Goal: Task Accomplishment & Management: Use online tool/utility

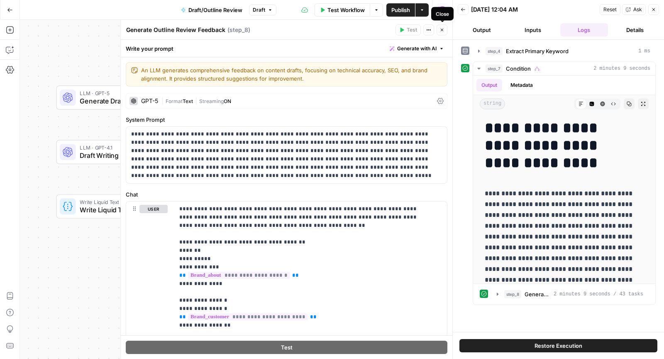
scroll to position [1118, 0]
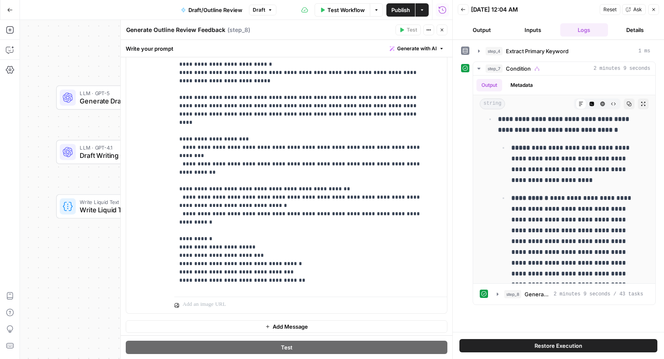
click at [446, 32] on button "Close" at bounding box center [442, 29] width 11 height 11
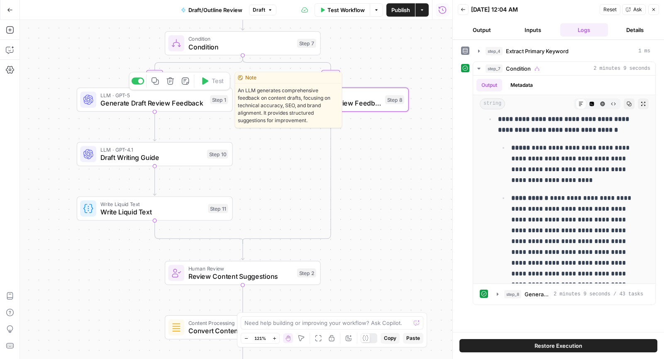
click at [158, 100] on span "Generate Draft Review Feedback" at bounding box center [153, 103] width 106 height 10
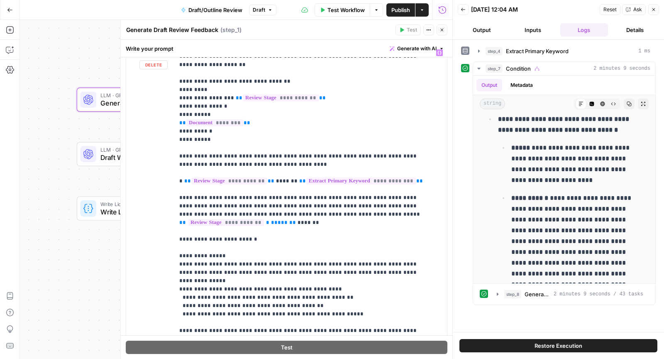
scroll to position [655, 0]
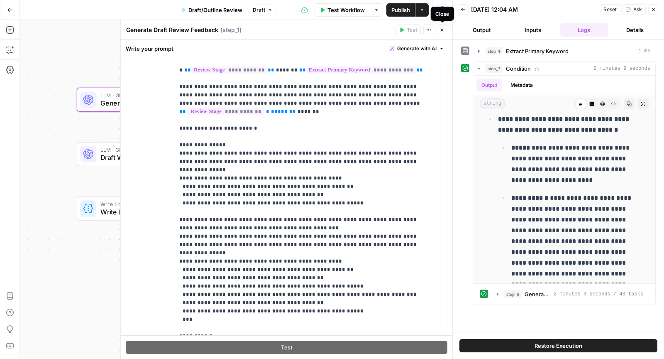
click at [441, 31] on icon "button" at bounding box center [441, 29] width 5 height 5
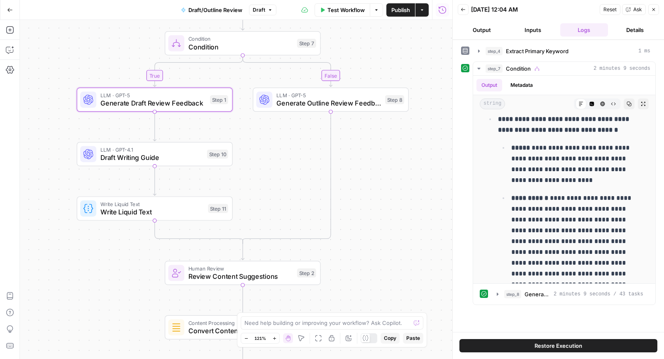
click at [118, 154] on span "Draft Writing Guide" at bounding box center [151, 157] width 103 height 10
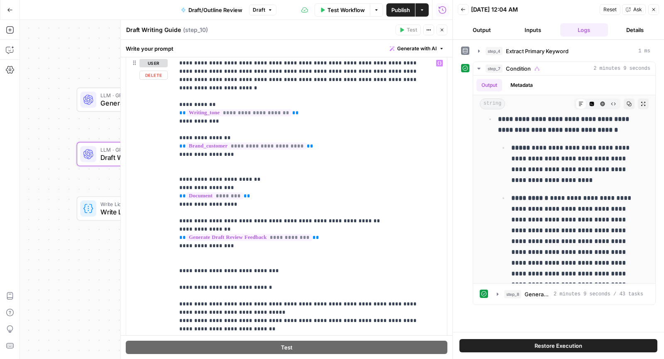
scroll to position [97, 0]
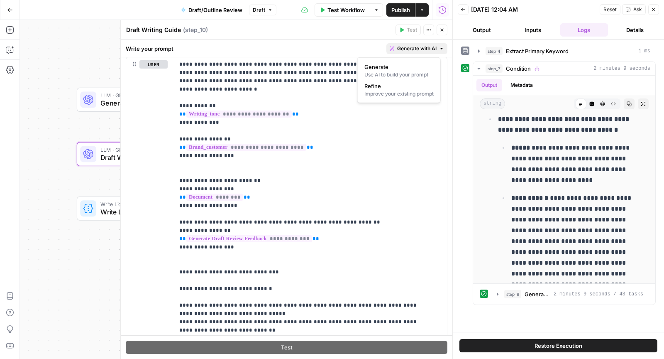
click at [413, 51] on span "Generate with AI" at bounding box center [416, 48] width 39 height 7
click at [389, 90] on div "Improve your existing prompt" at bounding box center [398, 93] width 69 height 7
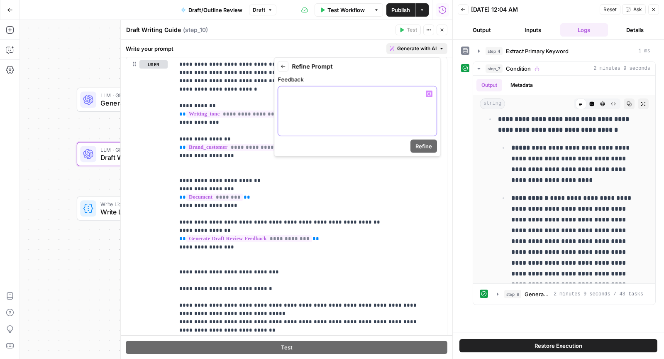
click at [370, 102] on div at bounding box center [357, 110] width 159 height 49
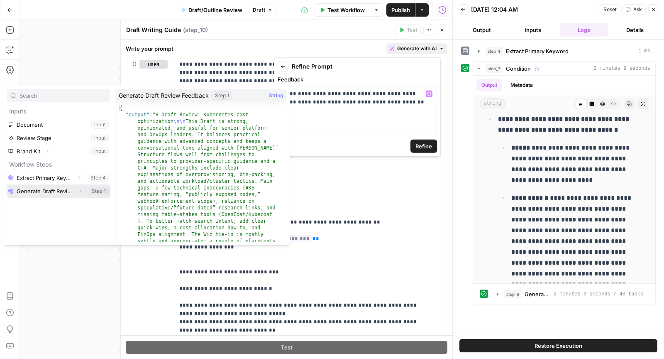
click at [80, 191] on icon "button" at bounding box center [80, 190] width 5 height 5
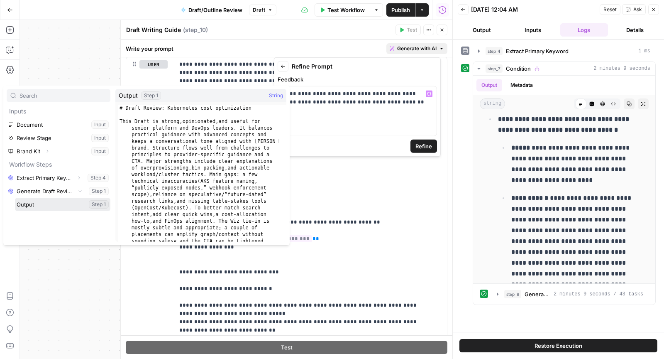
click at [59, 205] on button "Select variable Output" at bounding box center [62, 204] width 95 height 13
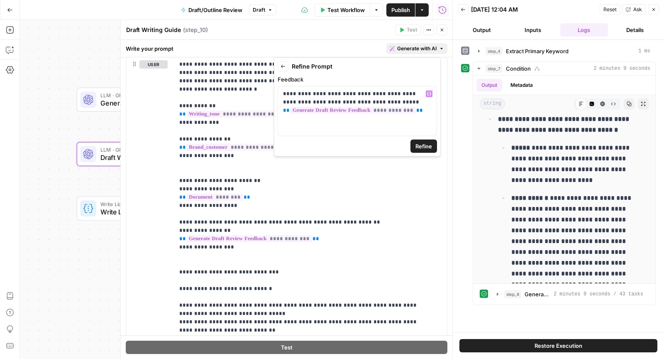
click at [432, 146] on button "Refine" at bounding box center [423, 145] width 27 height 13
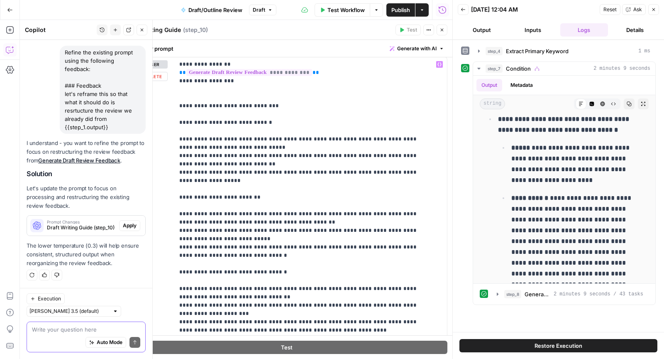
scroll to position [0, 0]
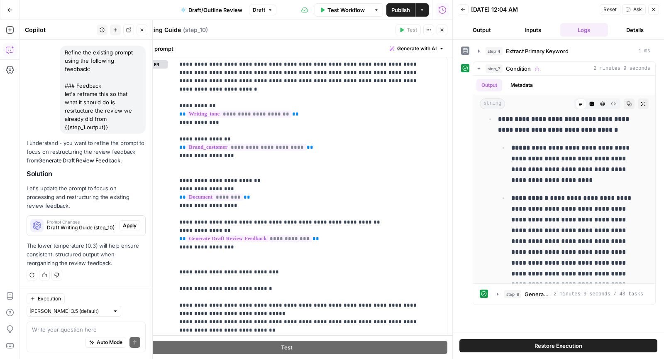
click at [441, 34] on button "Close" at bounding box center [442, 29] width 11 height 11
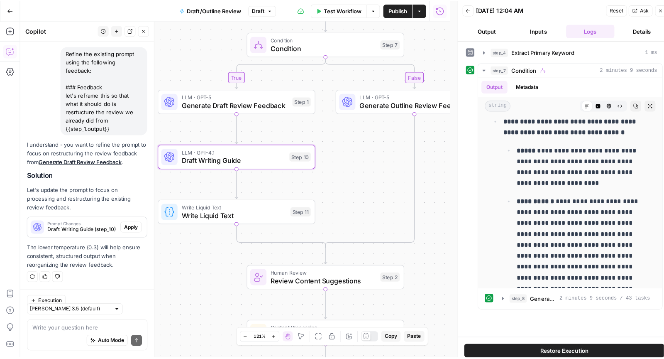
scroll to position [1428, 0]
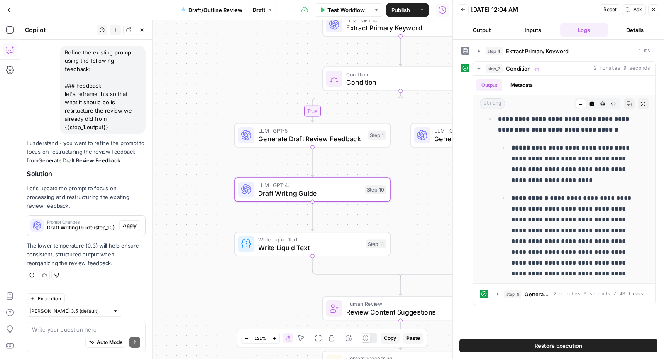
click at [123, 229] on span "Apply" at bounding box center [130, 225] width 14 height 7
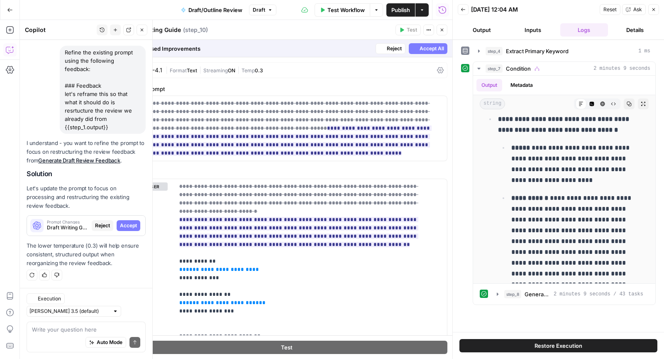
scroll to position [1415, 0]
click at [425, 9] on button "Actions" at bounding box center [421, 9] width 13 height 13
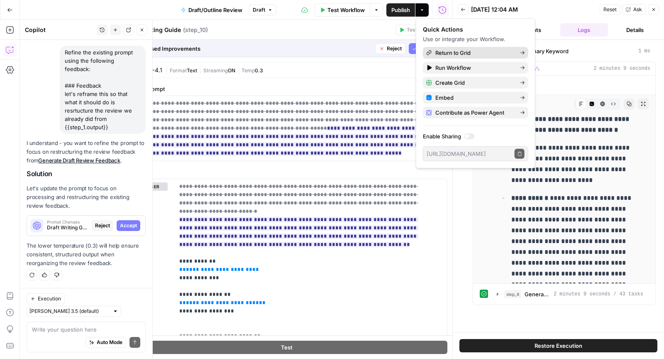
click at [450, 51] on span "Return to Grid" at bounding box center [474, 53] width 78 height 8
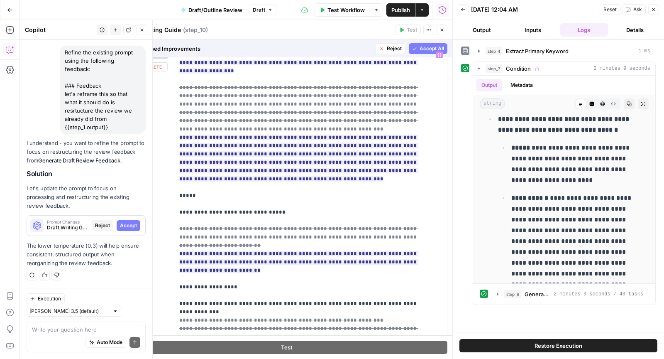
scroll to position [216, 0]
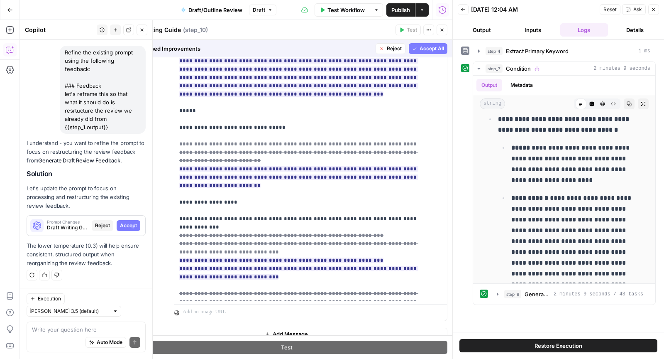
click at [420, 49] on span "Accept All" at bounding box center [432, 48] width 24 height 7
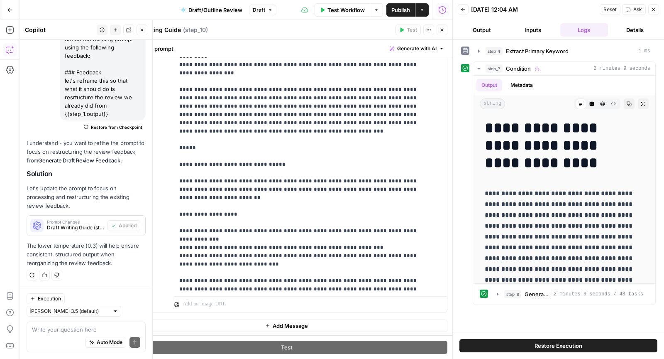
scroll to position [913, 0]
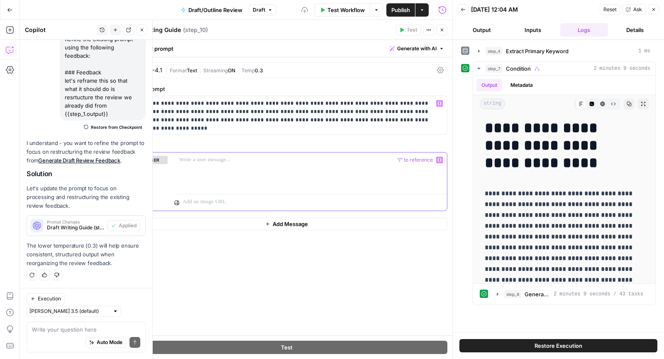
scroll to position [131, 0]
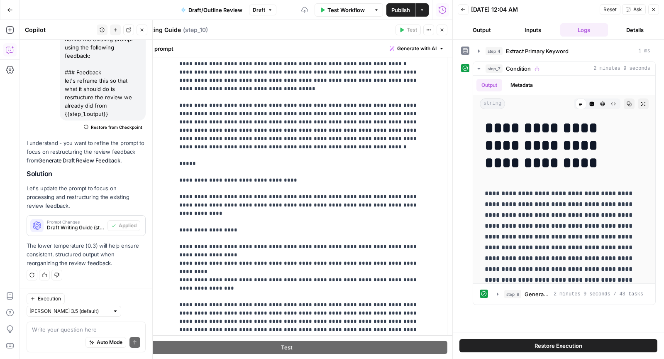
click at [125, 130] on span "Restore from Checkpoint" at bounding box center [116, 127] width 51 height 7
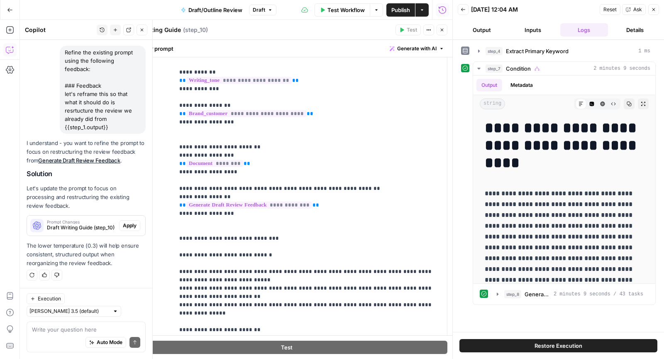
scroll to position [0, 0]
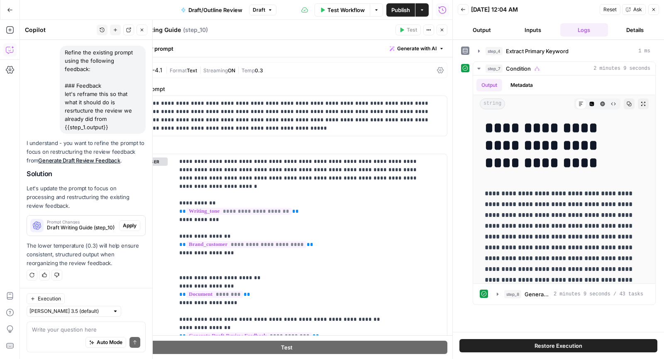
click at [119, 231] on button "Apply" at bounding box center [129, 225] width 21 height 11
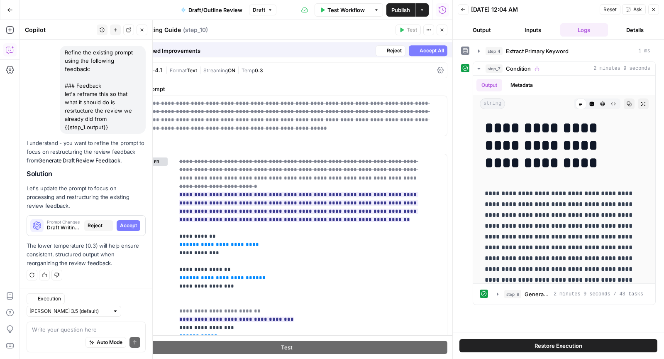
scroll to position [1415, 0]
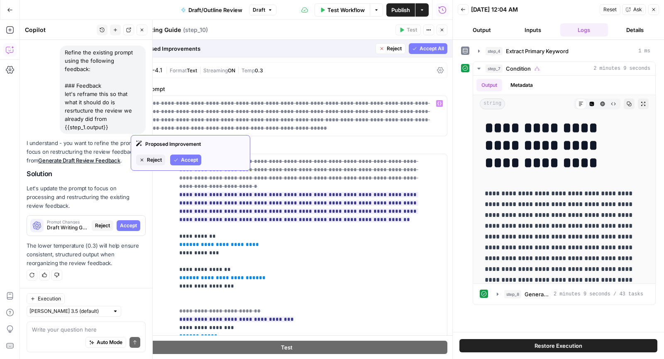
click at [155, 161] on span "Reject" at bounding box center [154, 159] width 15 height 7
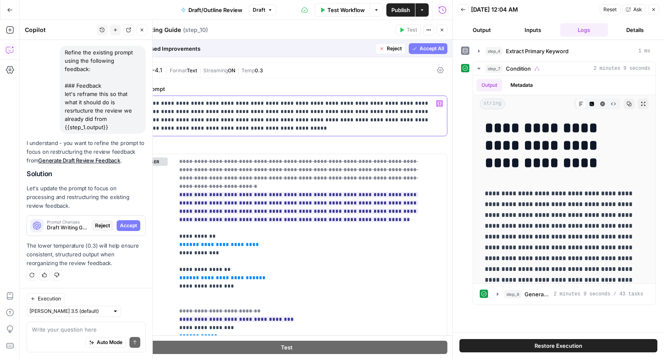
drag, startPoint x: 302, startPoint y: 112, endPoint x: 158, endPoint y: 115, distance: 144.0
click at [157, 115] on p "**********" at bounding box center [283, 115] width 305 height 33
drag, startPoint x: 198, startPoint y: 129, endPoint x: 126, endPoint y: 103, distance: 76.5
click at [126, 103] on div "**********" at bounding box center [286, 116] width 321 height 40
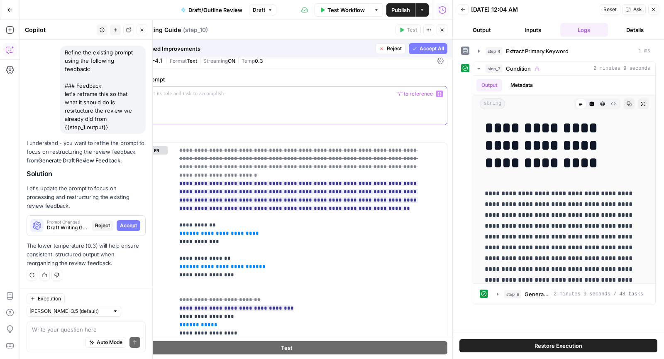
scroll to position [11, 0]
click at [95, 229] on span "Reject" at bounding box center [102, 225] width 15 height 7
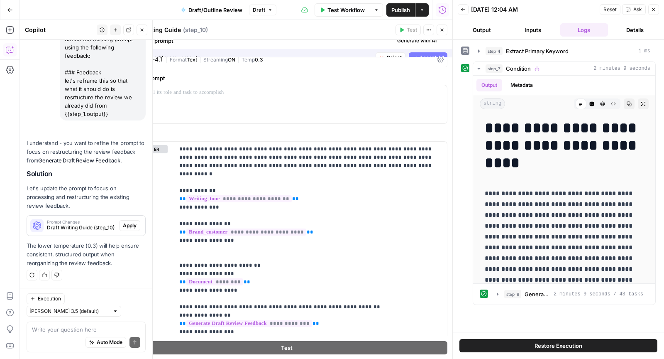
scroll to position [0, 0]
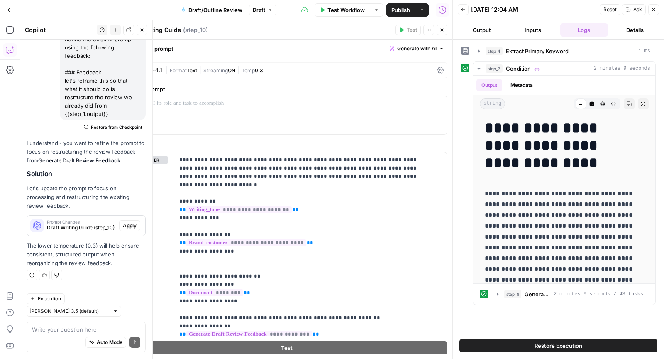
click at [123, 130] on span "Restore from Checkpoint" at bounding box center [116, 127] width 51 height 7
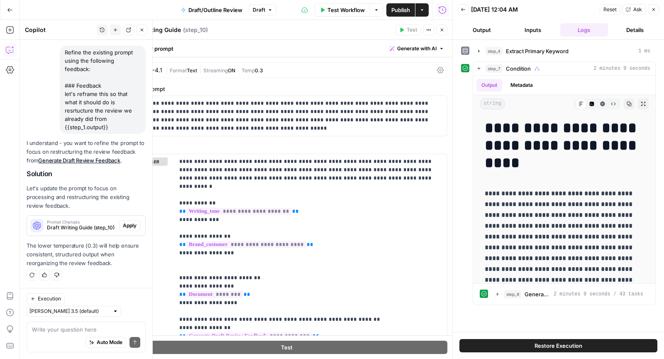
scroll to position [1428, 0]
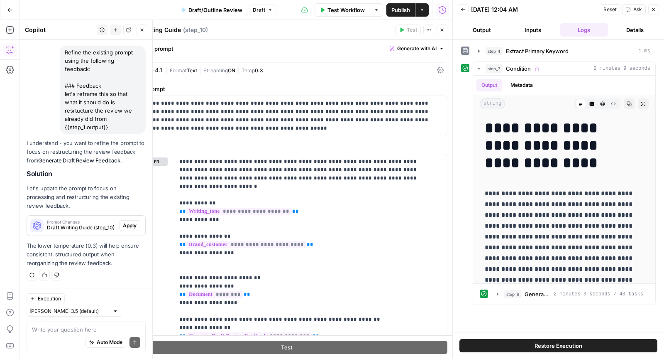
click at [124, 229] on span "Apply" at bounding box center [130, 225] width 14 height 7
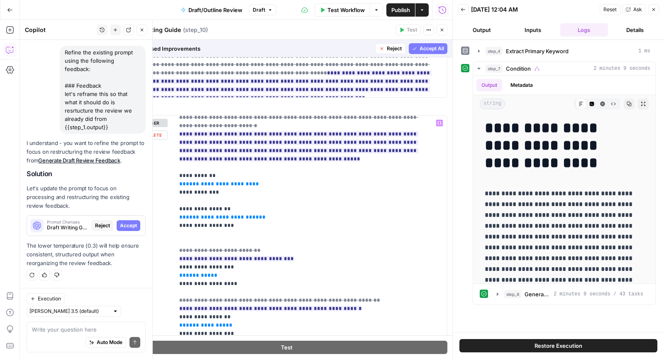
scroll to position [0, 0]
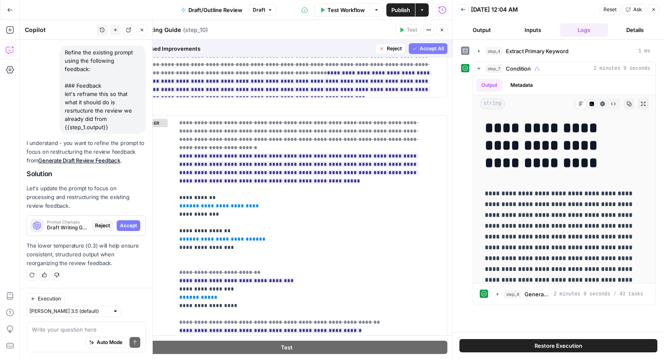
click at [95, 229] on span "Reject" at bounding box center [102, 225] width 15 height 7
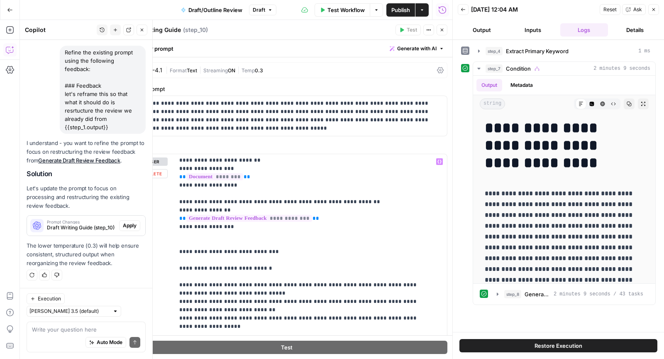
scroll to position [123, 0]
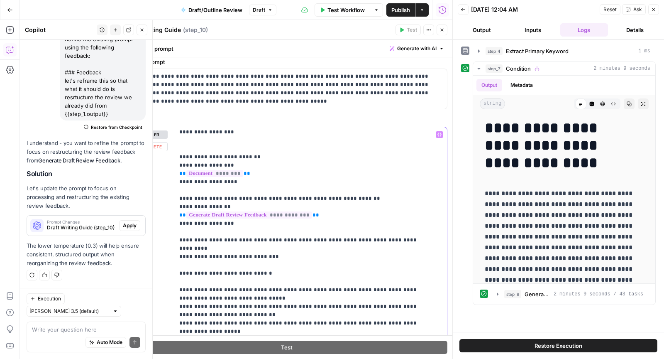
scroll to position [95, 0]
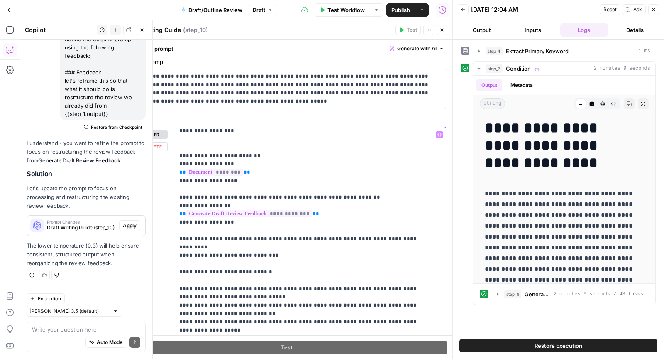
click at [174, 268] on div "**********" at bounding box center [307, 296] width 266 height 338
click at [172, 287] on div "**********" at bounding box center [286, 306] width 321 height 358
click at [177, 287] on div "**********" at bounding box center [307, 296] width 266 height 338
copy p "*****"
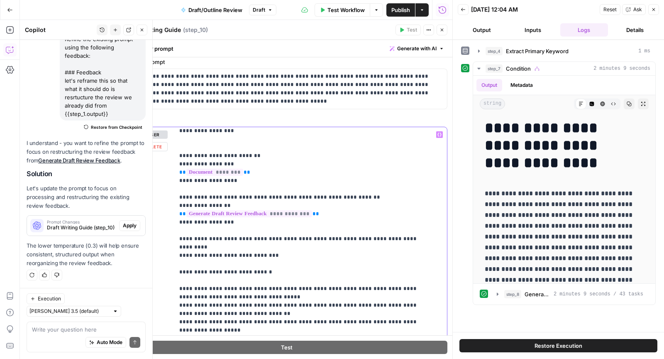
click at [176, 307] on div "**********" at bounding box center [307, 296] width 266 height 338
drag, startPoint x: 276, startPoint y: 239, endPoint x: 169, endPoint y: 239, distance: 107.1
click at [169, 239] on div "**********" at bounding box center [286, 306] width 321 height 358
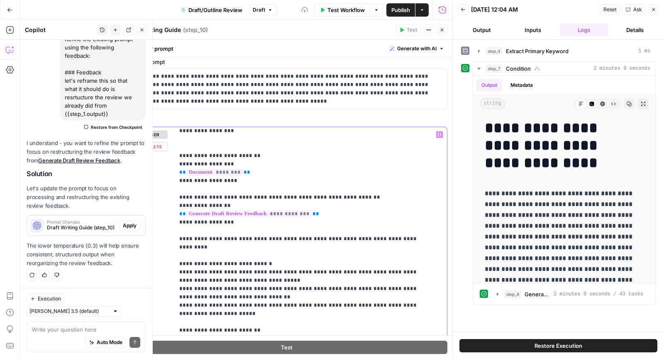
scroll to position [202, 0]
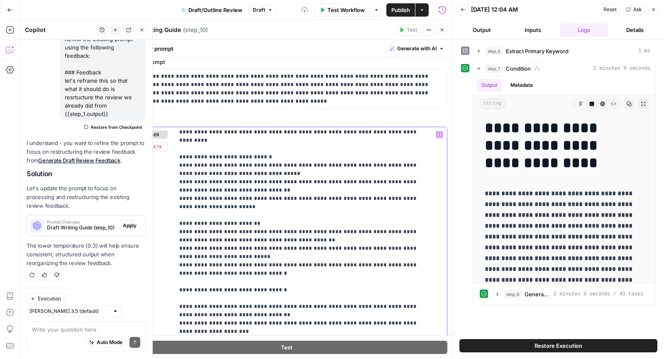
click at [178, 215] on div "**********" at bounding box center [307, 296] width 266 height 338
click at [177, 231] on div "**********" at bounding box center [307, 296] width 266 height 338
click at [177, 246] on div "**********" at bounding box center [307, 296] width 266 height 338
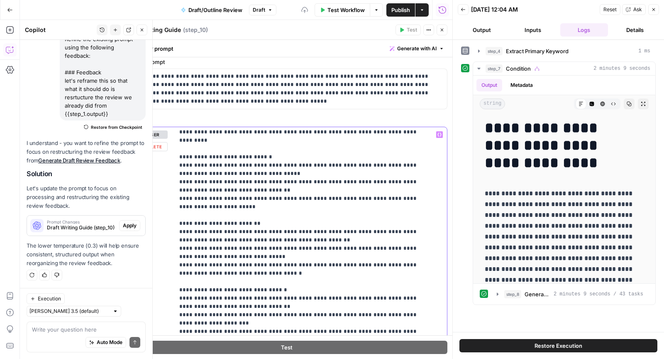
scroll to position [247, 0]
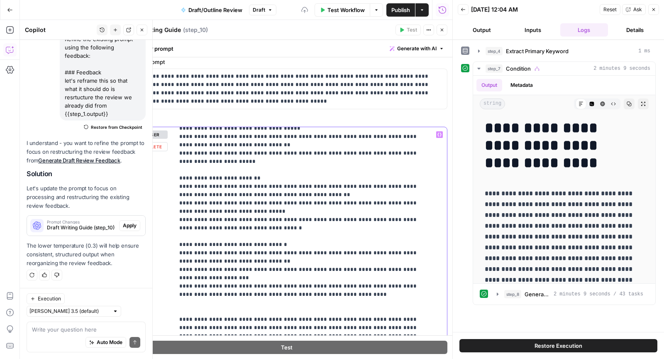
click at [177, 236] on div "**********" at bounding box center [307, 296] width 266 height 338
click at [174, 251] on div "**********" at bounding box center [307, 296] width 266 height 338
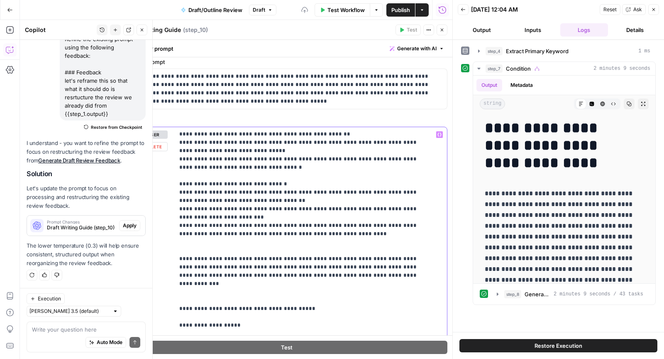
scroll to position [317, 0]
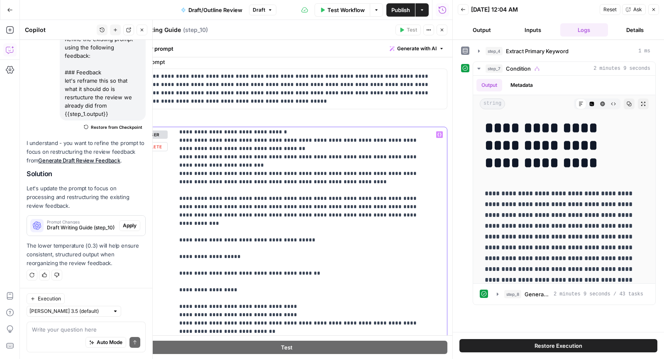
scroll to position [364, 0]
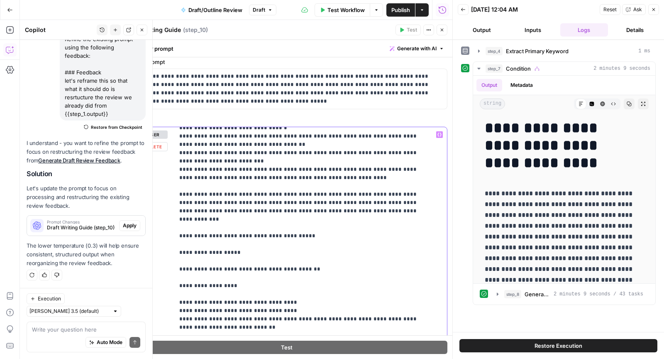
click at [246, 178] on p "**********" at bounding box center [303, 327] width 249 height 1121
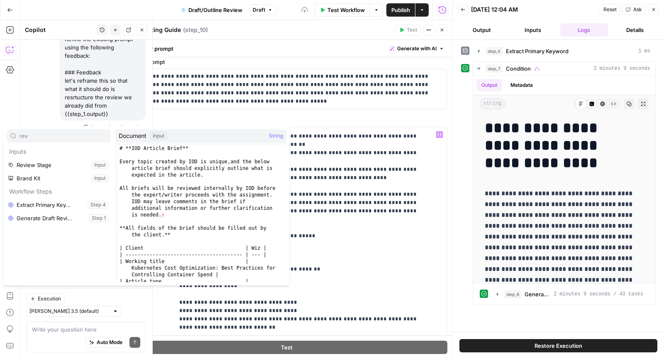
type input "revi"
click at [393, 210] on p "**********" at bounding box center [303, 327] width 249 height 1121
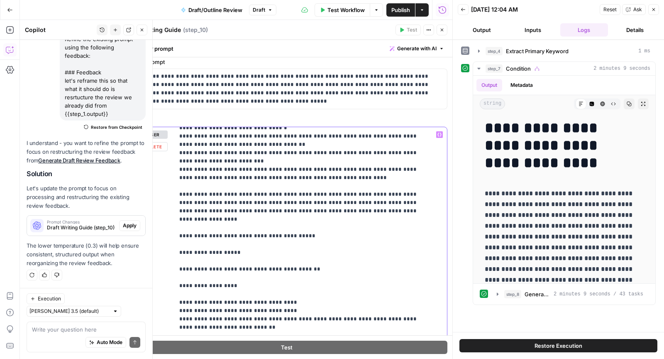
click at [261, 177] on p "**********" at bounding box center [303, 327] width 249 height 1121
click at [249, 176] on p "**********" at bounding box center [303, 327] width 249 height 1121
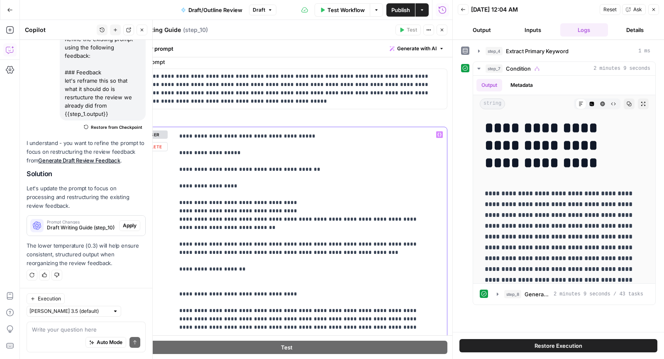
scroll to position [409, 0]
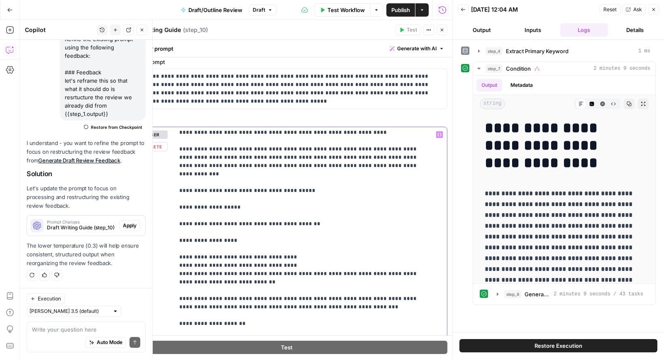
click at [197, 174] on p "**********" at bounding box center [303, 282] width 249 height 1121
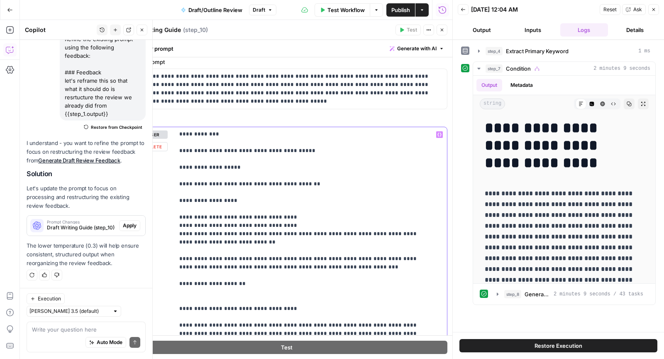
scroll to position [451, 0]
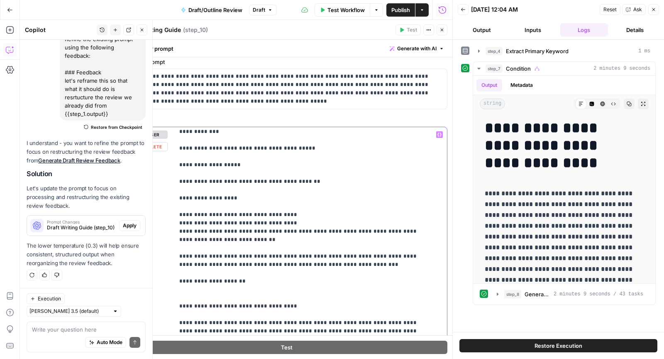
click at [178, 254] on div "**********" at bounding box center [307, 296] width 266 height 338
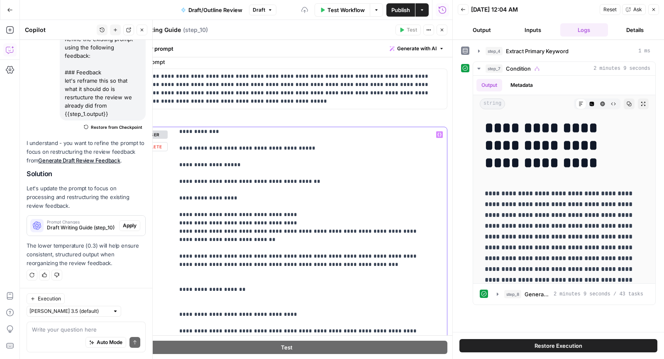
click at [201, 276] on p "**********" at bounding box center [303, 243] width 249 height 1129
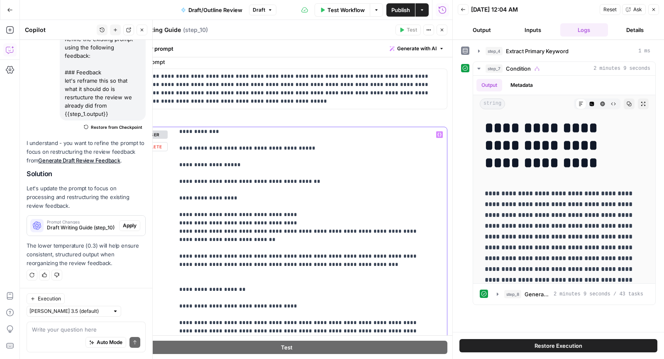
click at [235, 264] on p "**********" at bounding box center [303, 239] width 249 height 1121
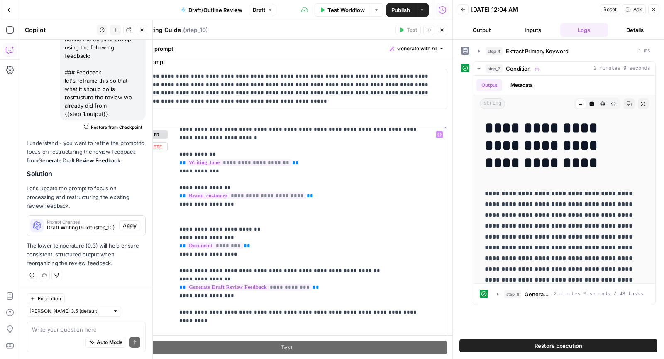
scroll to position [23, 0]
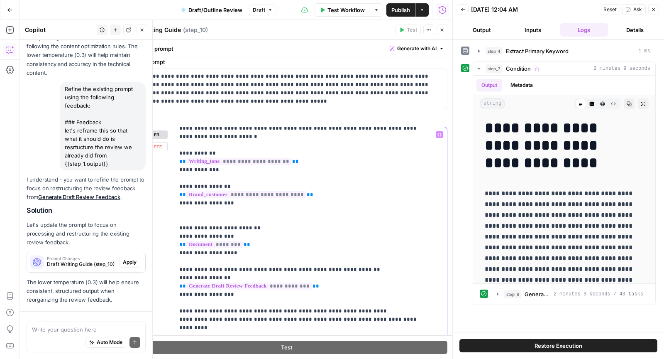
drag, startPoint x: 232, startPoint y: 267, endPoint x: 139, endPoint y: 267, distance: 92.5
click at [139, 267] on div "**********" at bounding box center [286, 306] width 321 height 358
copy p "**********"
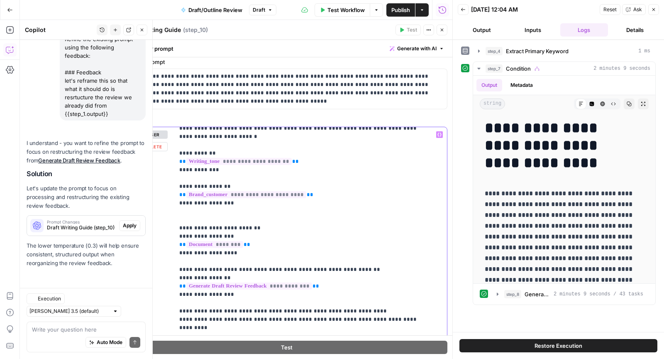
scroll to position [1442, 0]
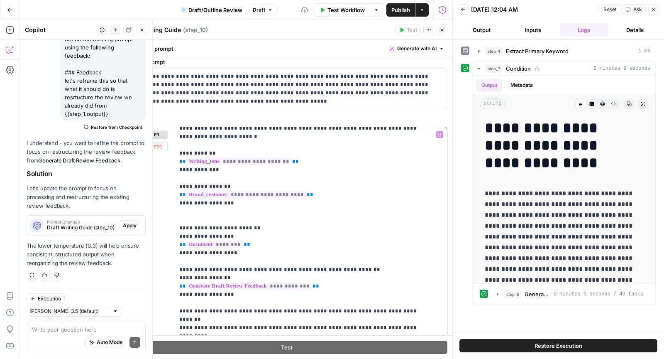
drag, startPoint x: 239, startPoint y: 221, endPoint x: 121, endPoint y: 221, distance: 117.9
click at [121, 221] on div "**********" at bounding box center [286, 189] width 332 height 339
drag, startPoint x: 242, startPoint y: 223, endPoint x: 153, endPoint y: 223, distance: 89.2
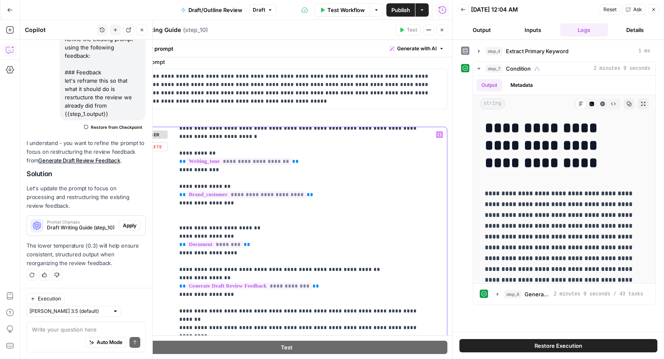
click at [153, 223] on div "**********" at bounding box center [286, 306] width 321 height 358
copy p "**********"
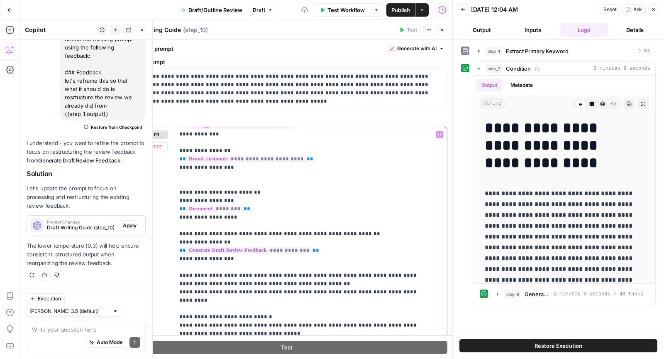
scroll to position [73, 0]
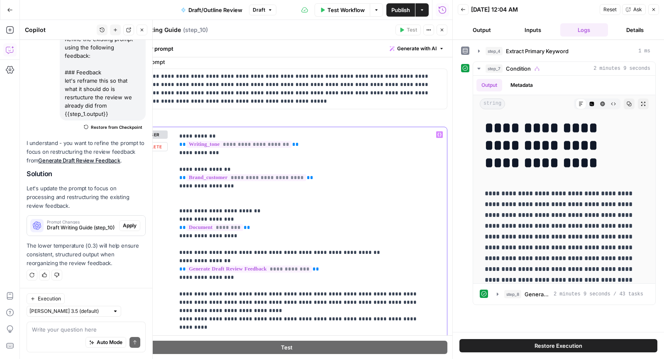
scroll to position [47, 0]
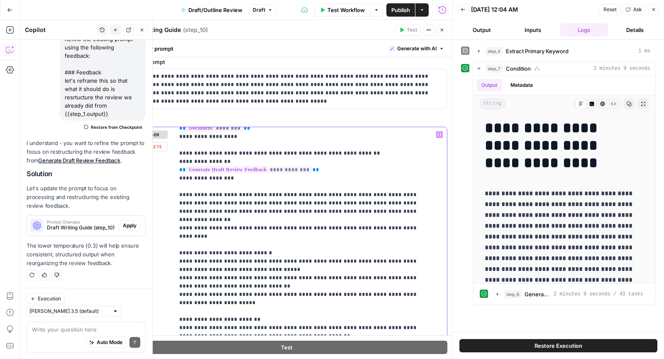
scroll to position [131, 0]
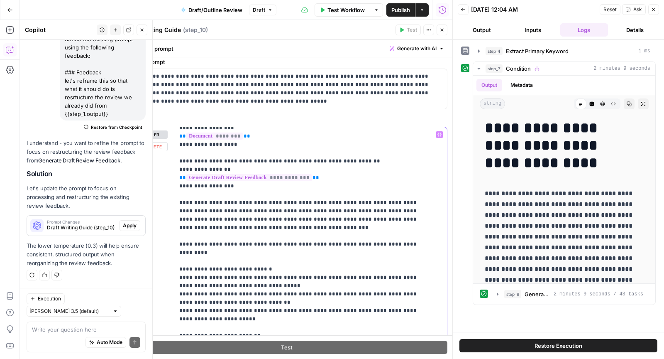
drag, startPoint x: 190, startPoint y: 234, endPoint x: 166, endPoint y: 234, distance: 23.7
click at [166, 234] on div "**********" at bounding box center [286, 306] width 321 height 358
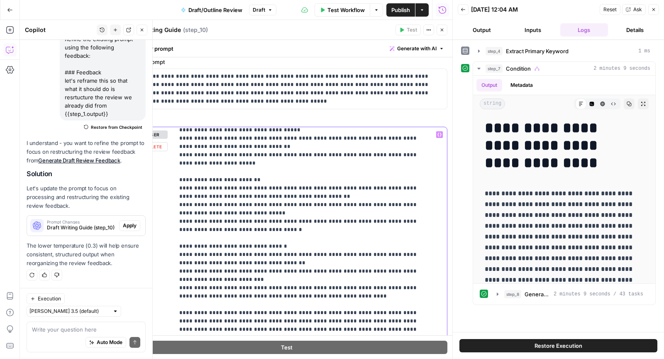
scroll to position [380, 0]
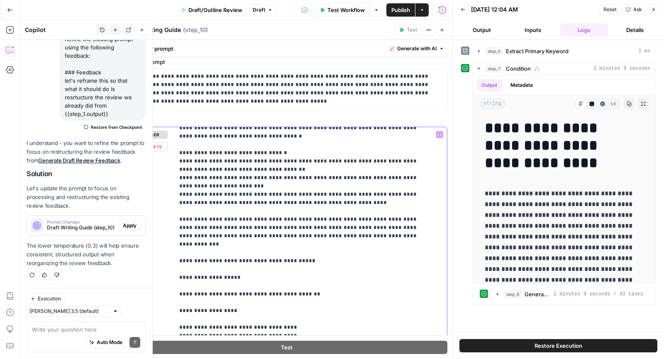
click at [175, 177] on div "**********" at bounding box center [307, 296] width 266 height 338
drag, startPoint x: 197, startPoint y: 161, endPoint x: 164, endPoint y: 161, distance: 33.2
click at [164, 161] on div "**********" at bounding box center [286, 306] width 321 height 358
copy p "*******"
click at [172, 180] on div "**********" at bounding box center [286, 306] width 321 height 358
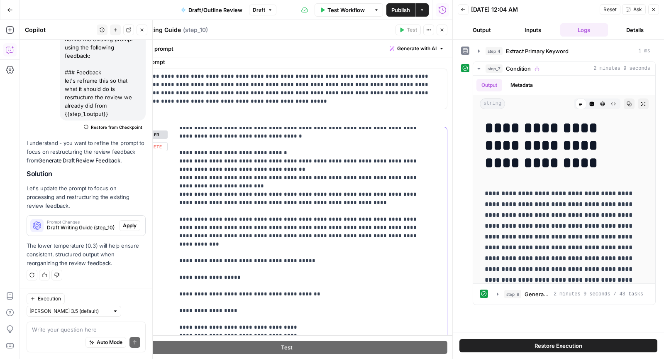
click at [177, 176] on div "**********" at bounding box center [307, 296] width 266 height 338
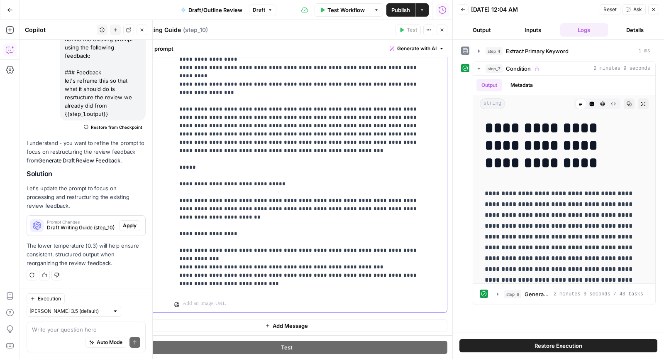
scroll to position [823, 0]
drag, startPoint x: 196, startPoint y: 133, endPoint x: 222, endPoint y: 134, distance: 26.2
copy p "*********"
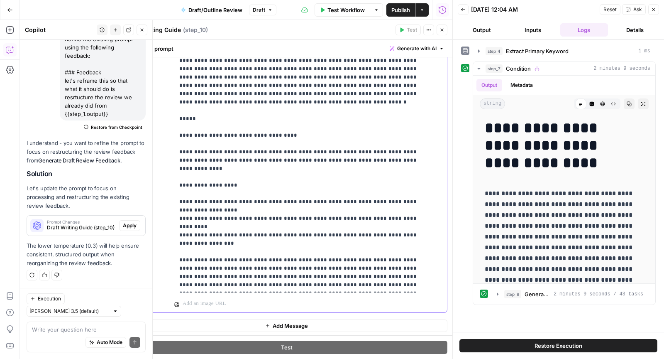
scroll to position [668, 0]
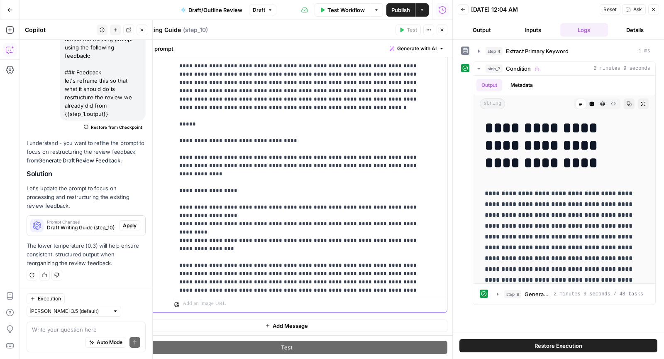
drag, startPoint x: 196, startPoint y: 115, endPoint x: 229, endPoint y: 115, distance: 32.8
copy p "**********"
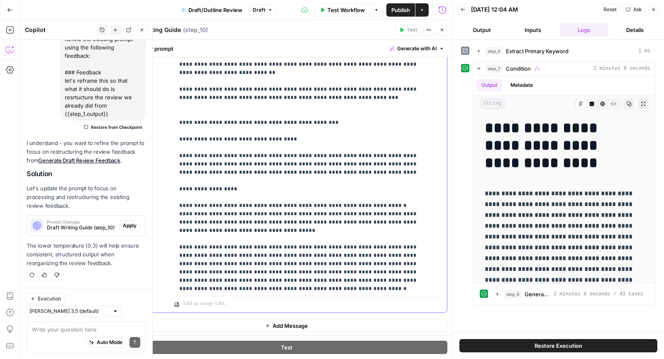
scroll to position [483, 0]
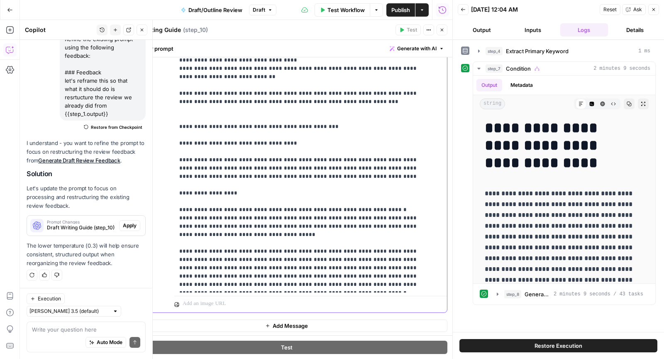
drag, startPoint x: 228, startPoint y: 118, endPoint x: 196, endPoint y: 117, distance: 31.6
click at [196, 117] on p "**********" at bounding box center [303, 64] width 249 height 1179
copy p "**********"
click at [192, 109] on p "**********" at bounding box center [303, 64] width 249 height 1179
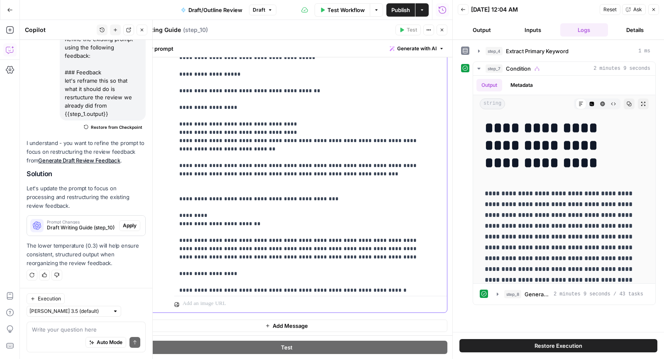
scroll to position [376, 0]
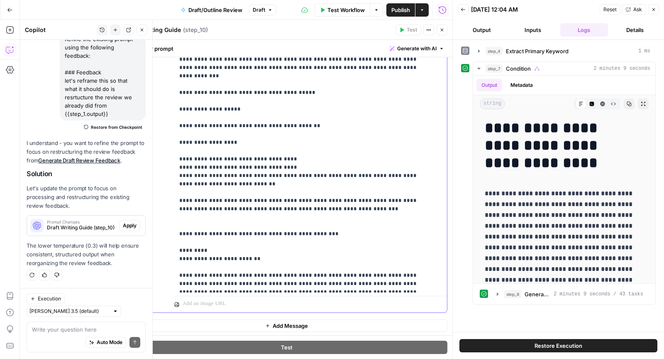
drag, startPoint x: 229, startPoint y: 83, endPoint x: 197, endPoint y: 83, distance: 32.4
click at [197, 83] on p "**********" at bounding box center [303, 175] width 249 height 1187
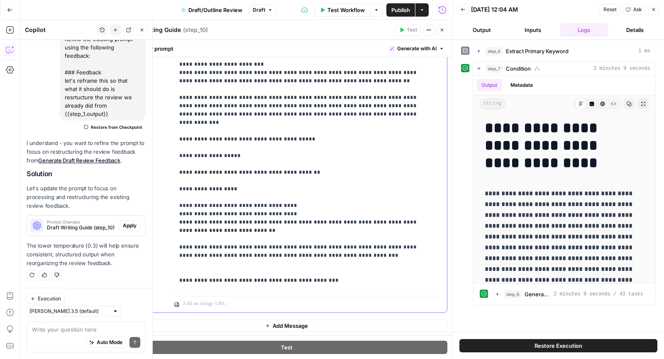
scroll to position [327, 0]
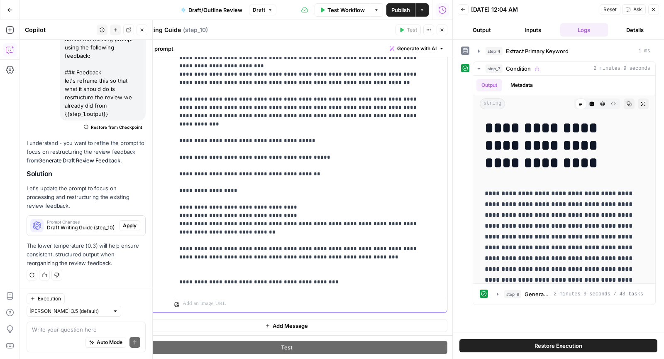
drag, startPoint x: 195, startPoint y: 130, endPoint x: 222, endPoint y: 132, distance: 26.6
click at [222, 132] on p "**********" at bounding box center [303, 223] width 249 height 1187
click at [293, 131] on p "**********" at bounding box center [303, 223] width 249 height 1187
drag, startPoint x: 224, startPoint y: 132, endPoint x: 354, endPoint y: 132, distance: 130.3
click at [354, 132] on p "**********" at bounding box center [303, 223] width 249 height 1187
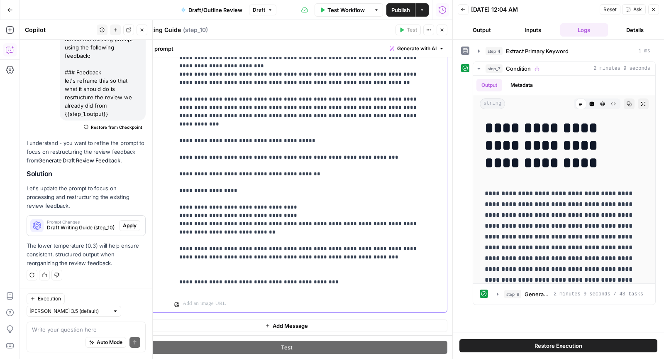
copy p "**********"
click at [195, 128] on p "**********" at bounding box center [303, 223] width 249 height 1187
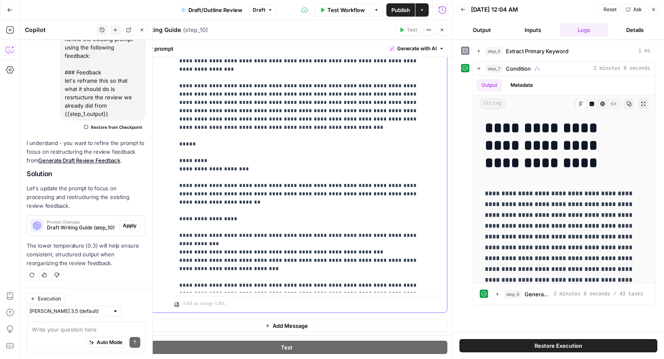
drag, startPoint x: 394, startPoint y: 276, endPoint x: 191, endPoint y: 281, distance: 203.0
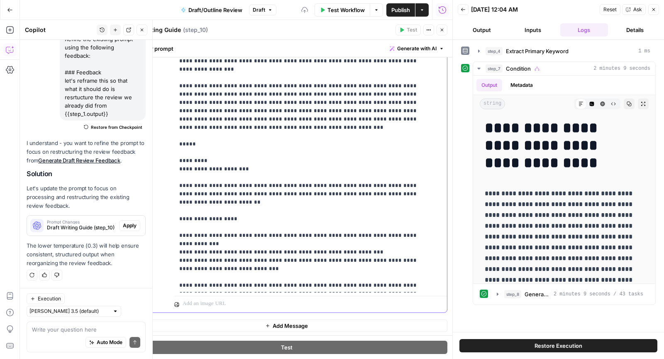
click at [443, 31] on icon "button" at bounding box center [441, 29] width 5 height 5
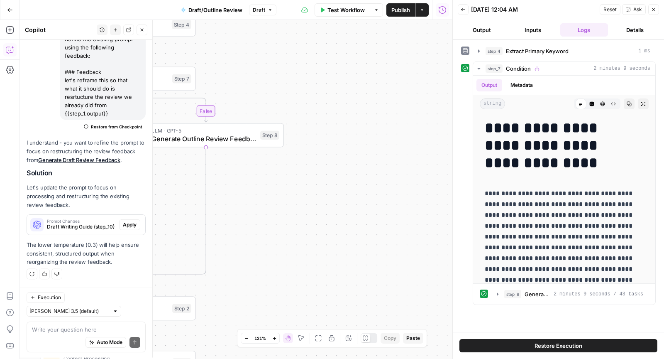
scroll to position [1442, 0]
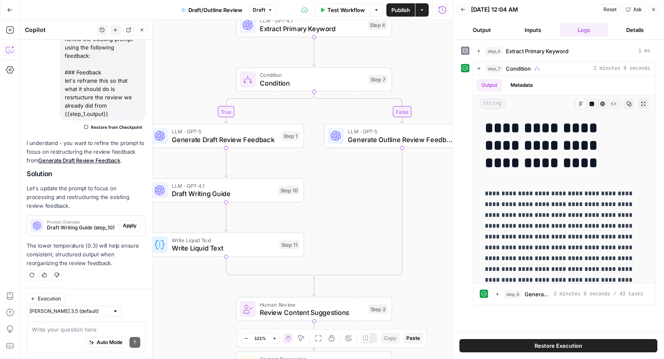
click at [138, 30] on button "Close" at bounding box center [142, 29] width 11 height 11
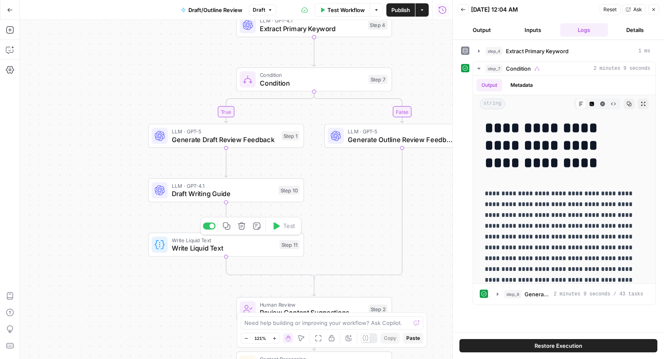
click at [209, 226] on div at bounding box center [209, 225] width 13 height 7
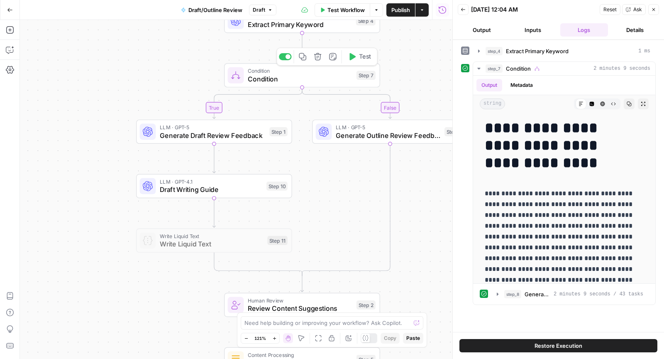
click at [354, 60] on icon "button" at bounding box center [352, 57] width 8 height 8
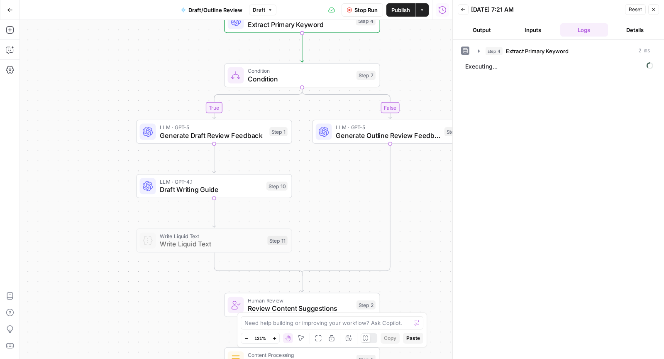
click at [531, 31] on button "Inputs" at bounding box center [533, 29] width 48 height 13
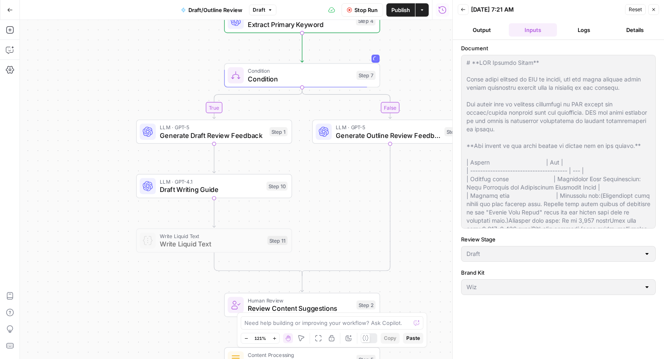
click at [570, 29] on button "Logs" at bounding box center [584, 29] width 48 height 13
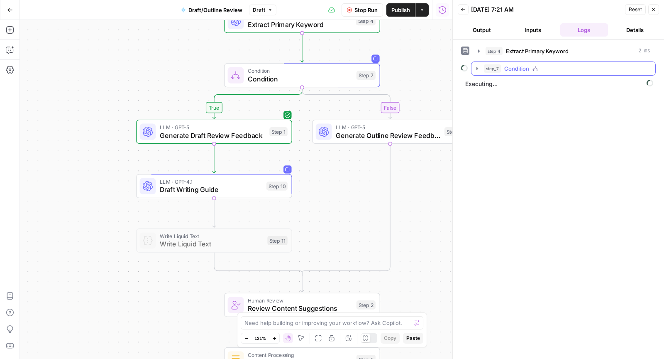
click at [482, 68] on button "step_7 Condition" at bounding box center [563, 68] width 184 height 13
click at [499, 90] on button "step_1 Generate Draft Review Feedback 1 minute 33 seconds / 33 tasks" at bounding box center [569, 85] width 158 height 13
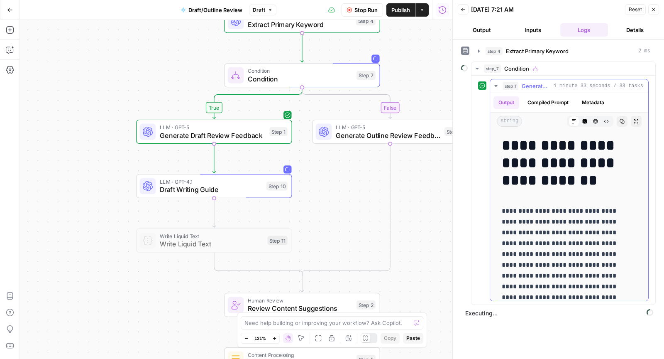
click at [499, 90] on button "step_1 Generate Draft Review Feedback 1 minute 33 seconds / 33 tasks" at bounding box center [569, 85] width 158 height 13
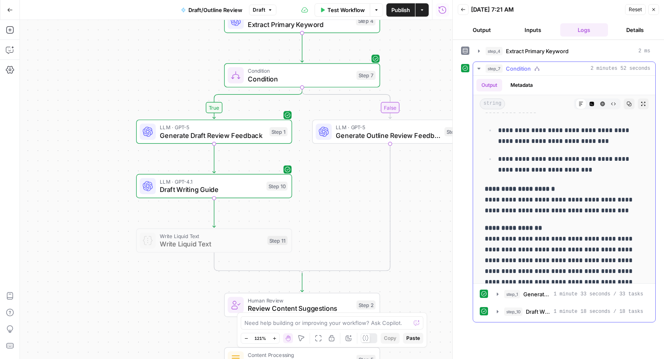
scroll to position [4277, 0]
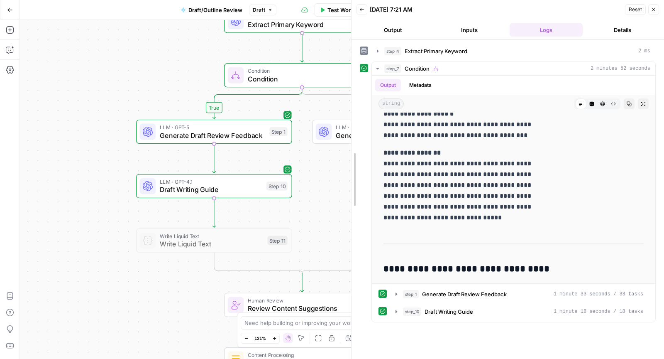
drag, startPoint x: 454, startPoint y: 204, endPoint x: 317, endPoint y: 201, distance: 136.2
click at [319, 202] on body "Wiz New Home Browse Your Data Usage Settings Recent Grids Content Grid Recent W…" at bounding box center [332, 179] width 664 height 359
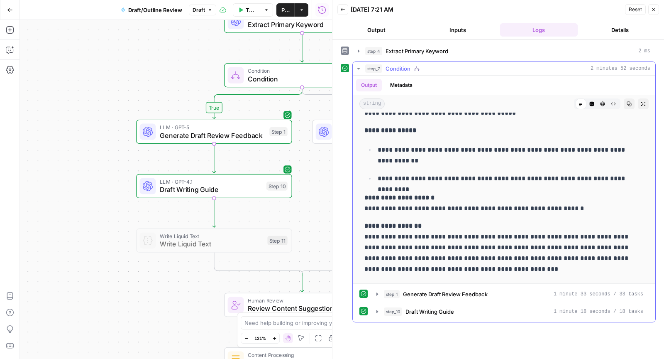
scroll to position [5413, 0]
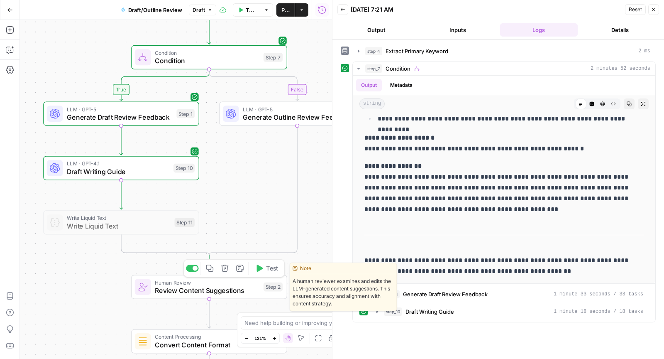
click at [180, 283] on span "Human Review" at bounding box center [207, 282] width 105 height 8
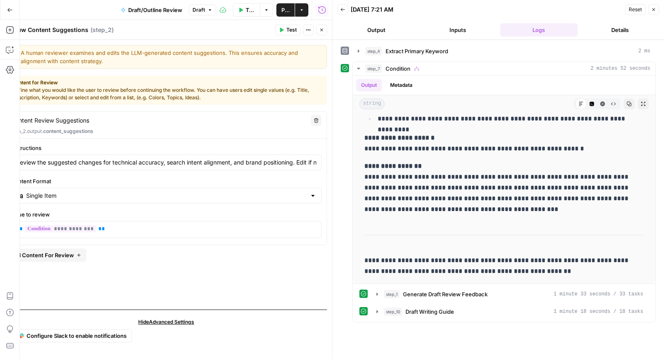
click at [322, 33] on button "Close" at bounding box center [321, 29] width 11 height 11
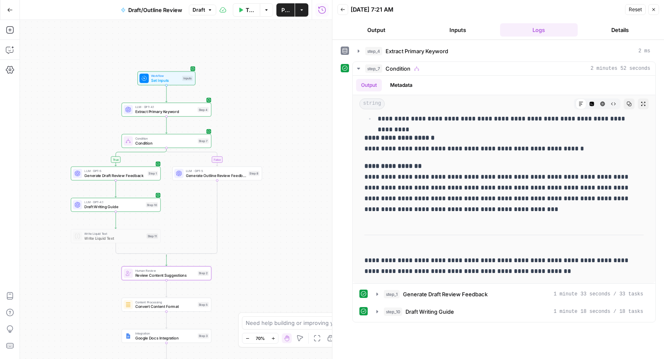
click at [283, 12] on span "Publish" at bounding box center [285, 10] width 8 height 8
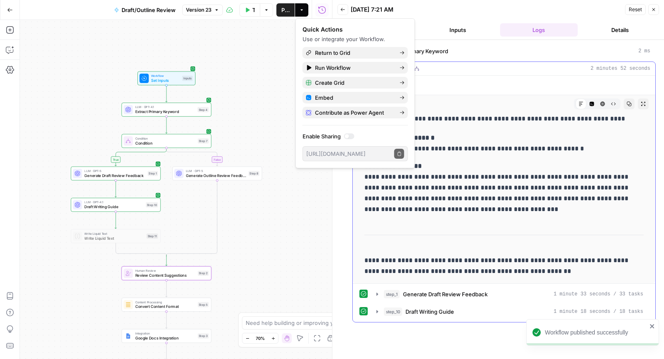
scroll to position [5408, 0]
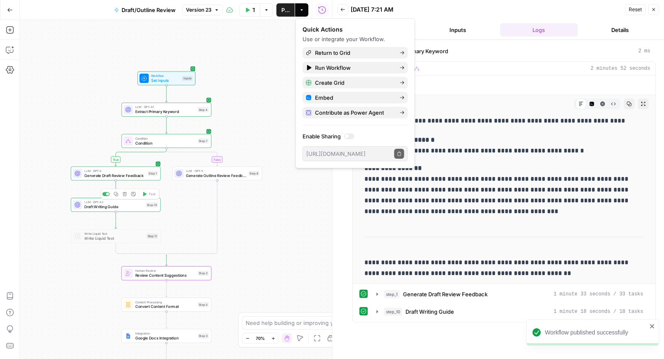
click at [118, 206] on span "Draft Writing Guide" at bounding box center [113, 207] width 59 height 6
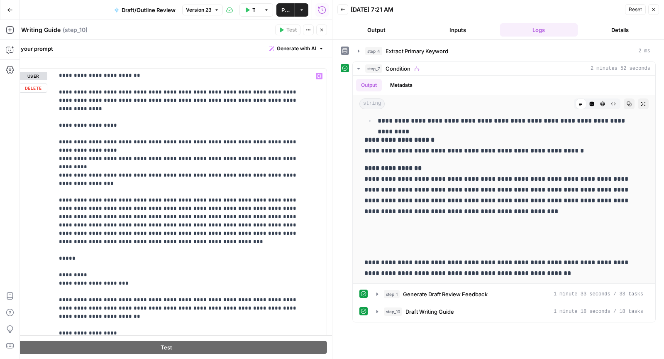
scroll to position [200, 0]
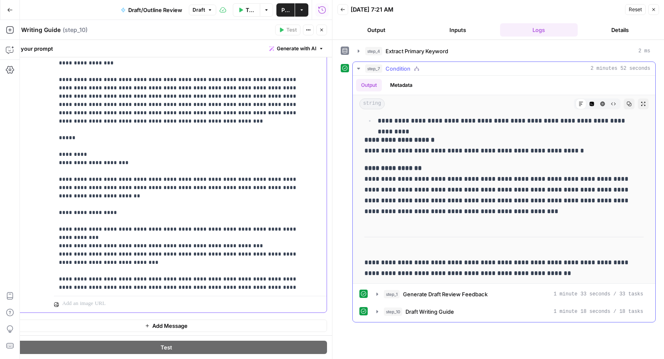
scroll to position [878, 0]
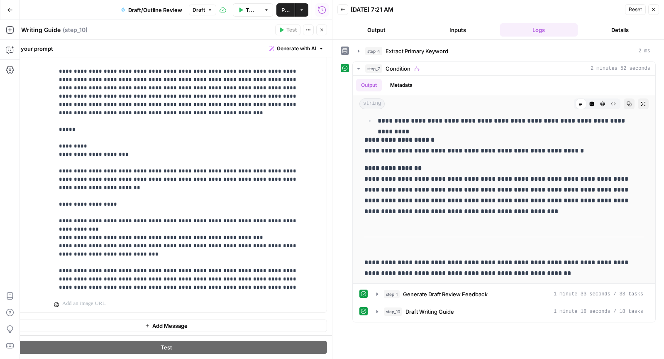
click at [325, 29] on button "Close" at bounding box center [321, 29] width 11 height 11
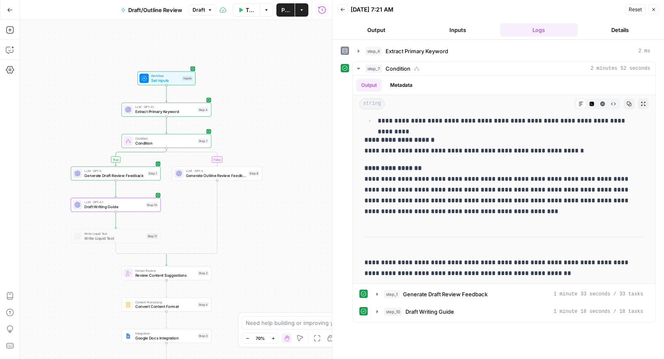
click at [280, 7] on button "Publish" at bounding box center [285, 9] width 18 height 13
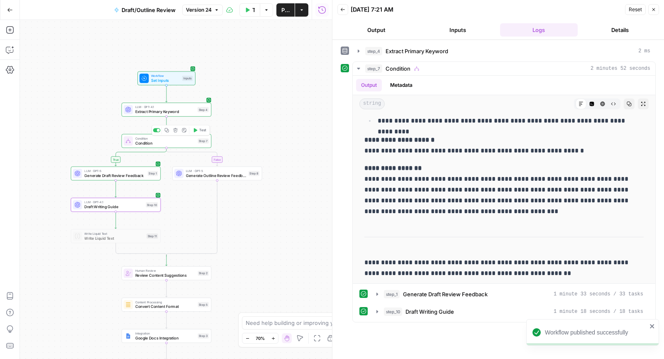
click at [201, 130] on span "Test" at bounding box center [202, 129] width 7 height 5
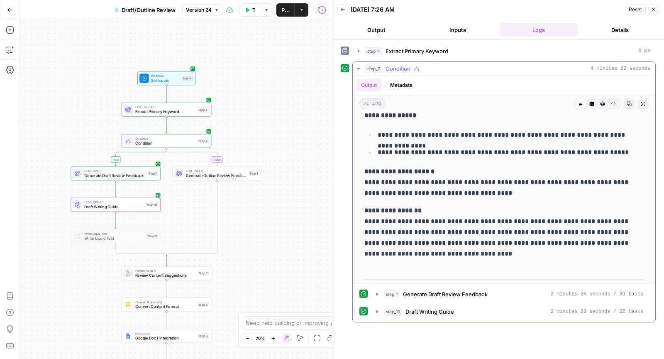
scroll to position [6921, 0]
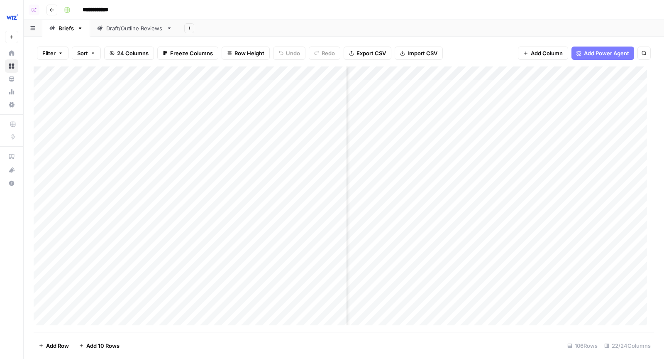
scroll to position [0, 482]
click at [418, 73] on div "Add Column" at bounding box center [344, 199] width 620 height 266
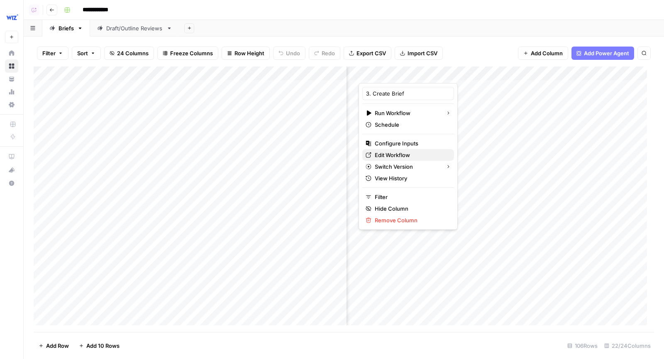
click at [393, 151] on span "Edit Workflow" at bounding box center [411, 155] width 73 height 8
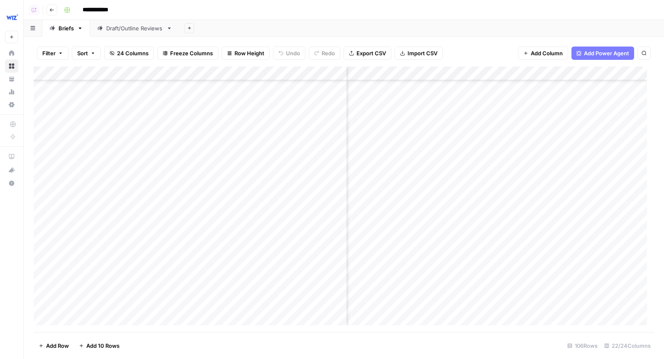
scroll to position [2036, 482]
click at [464, 35] on div "Add Sheet" at bounding box center [421, 28] width 485 height 17
click at [483, 232] on div "Add Column" at bounding box center [344, 199] width 620 height 266
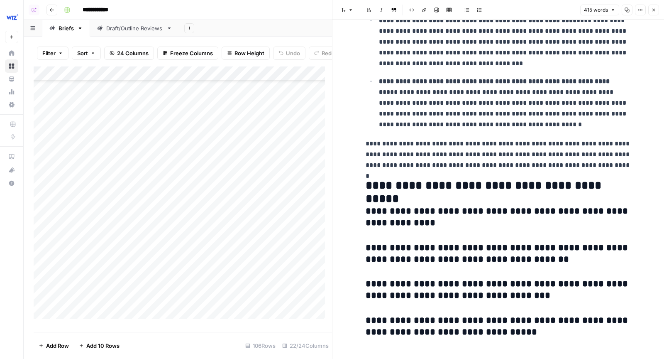
scroll to position [588, 0]
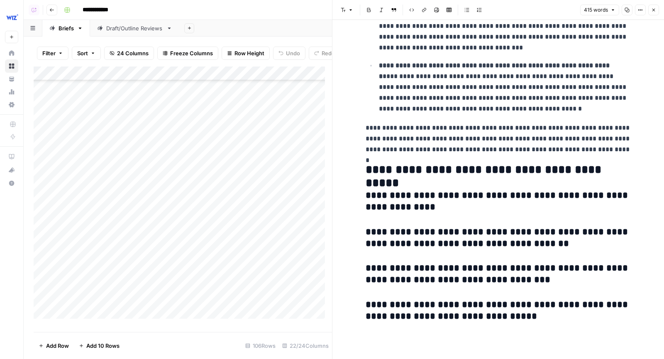
click at [655, 10] on icon "button" at bounding box center [653, 9] width 5 height 5
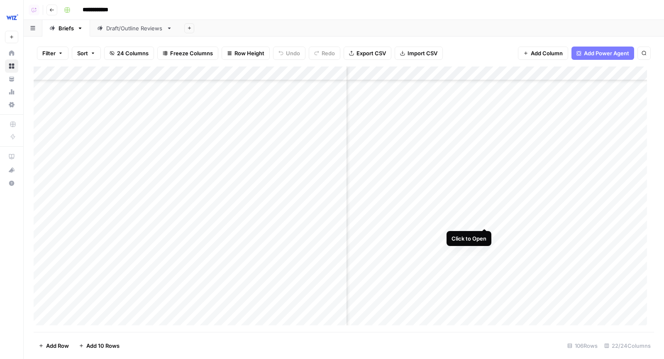
click at [483, 212] on div "Add Column" at bounding box center [344, 199] width 620 height 266
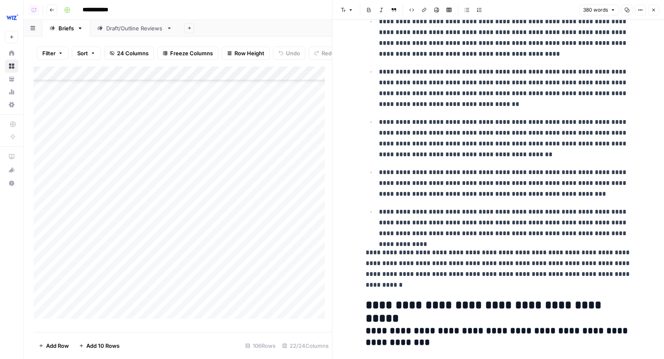
scroll to position [607, 0]
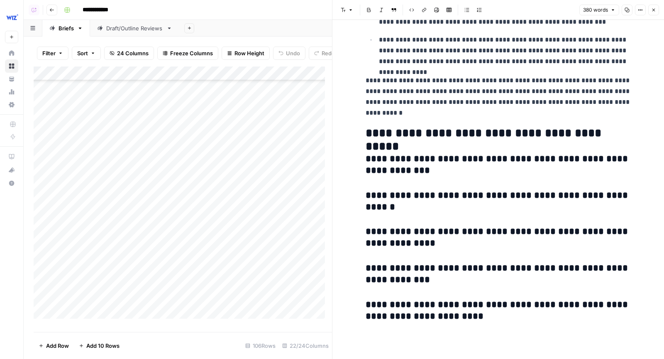
click at [654, 9] on icon "button" at bounding box center [653, 9] width 5 height 5
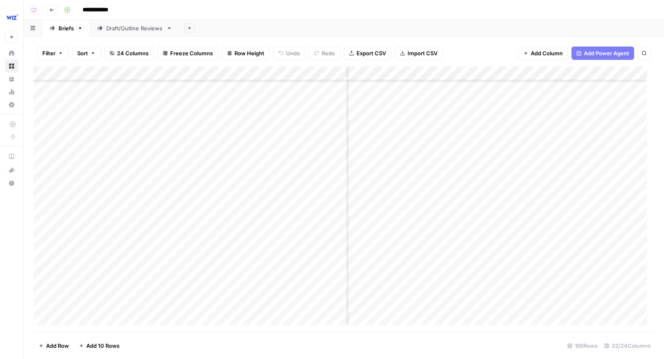
click at [485, 188] on div "Add Column" at bounding box center [344, 199] width 620 height 266
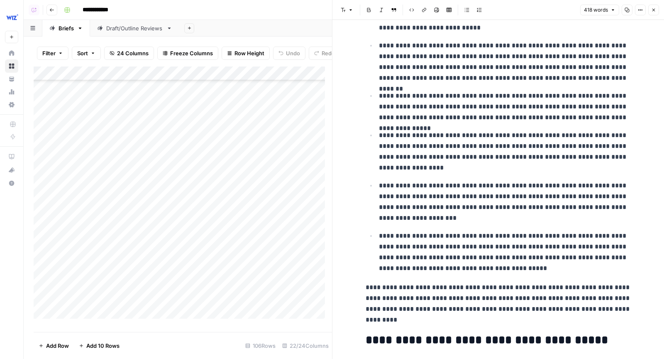
scroll to position [557, 0]
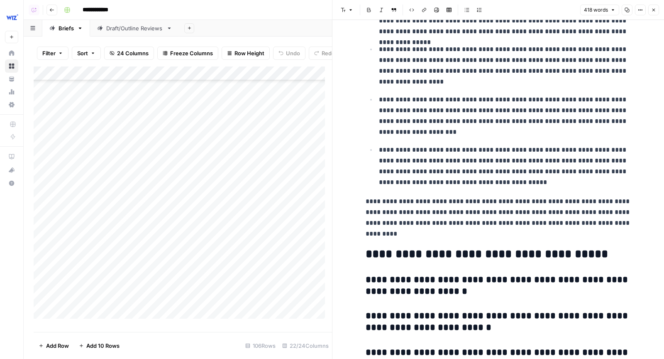
click at [653, 11] on icon "button" at bounding box center [653, 9] width 5 height 5
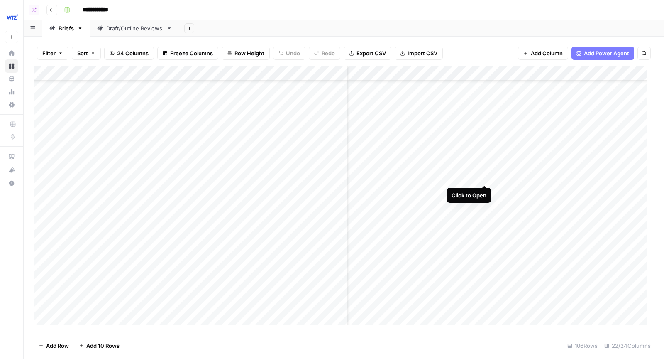
click at [487, 168] on div "Add Column" at bounding box center [344, 199] width 620 height 266
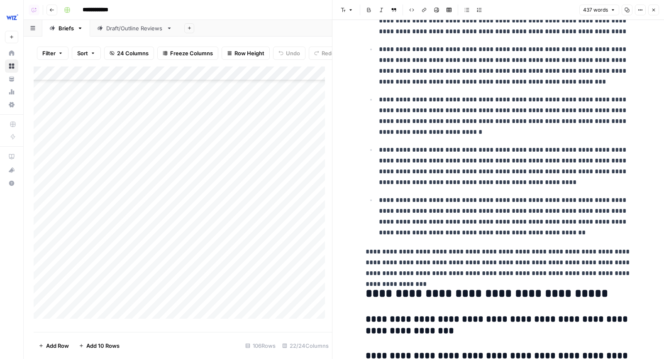
scroll to position [520, 0]
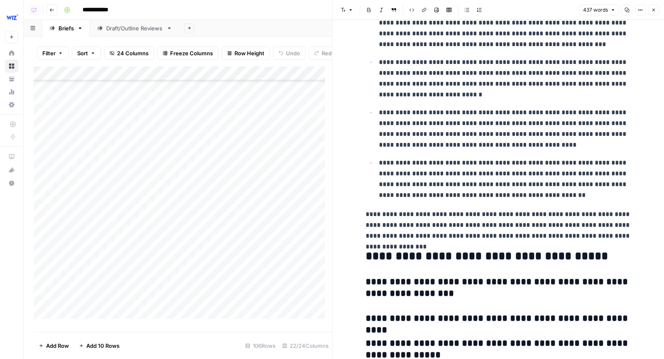
click at [654, 11] on icon "button" at bounding box center [653, 9] width 5 height 5
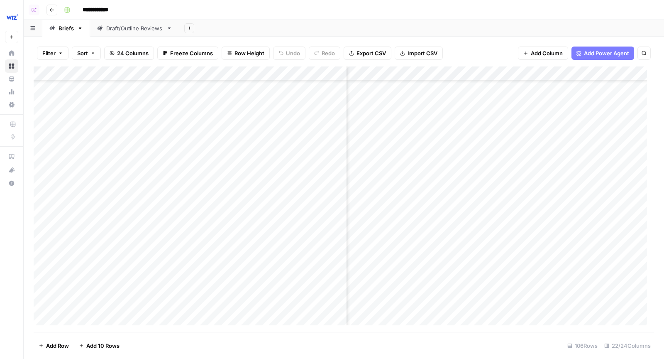
click at [486, 147] on div "Add Column" at bounding box center [344, 199] width 620 height 266
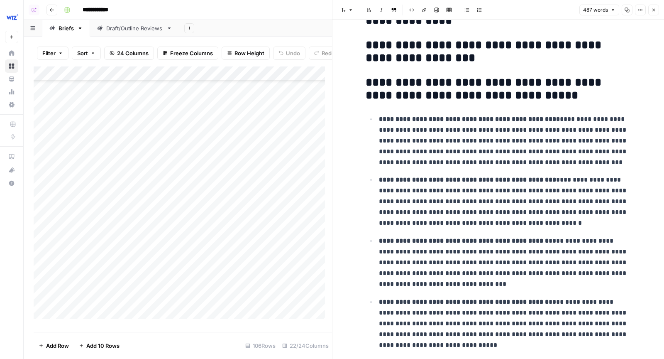
scroll to position [547, 0]
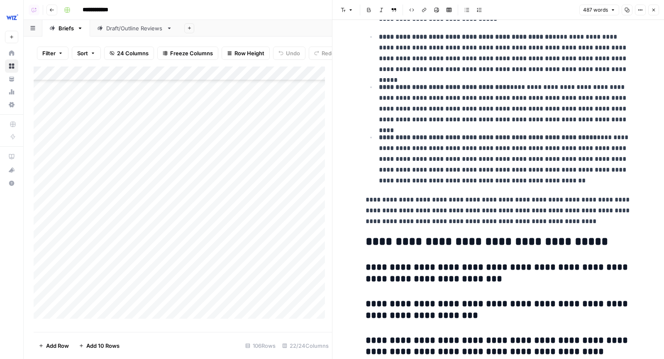
click at [654, 7] on icon "button" at bounding box center [653, 9] width 5 height 5
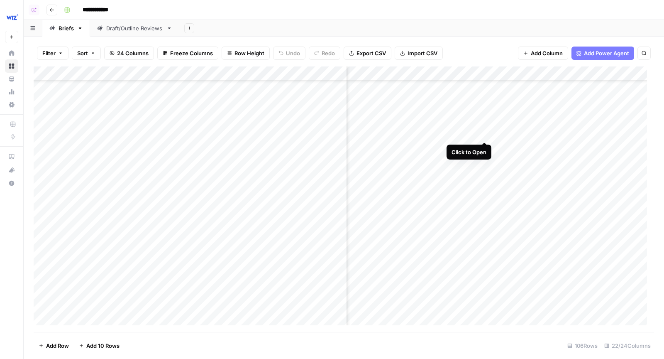
click at [485, 127] on div "Add Column" at bounding box center [344, 199] width 620 height 266
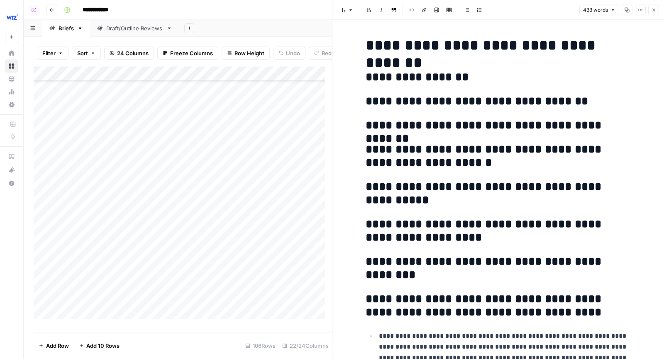
scroll to position [598, 0]
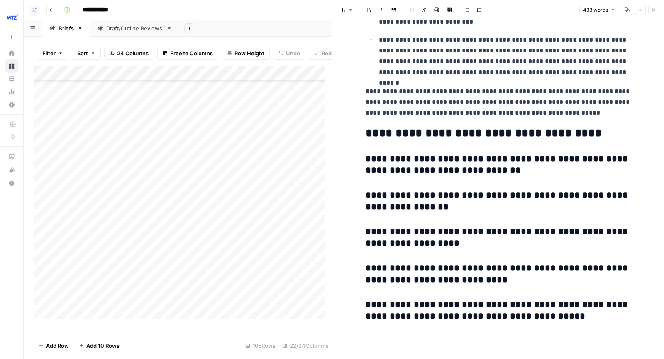
click at [653, 10] on icon "button" at bounding box center [653, 10] width 3 height 3
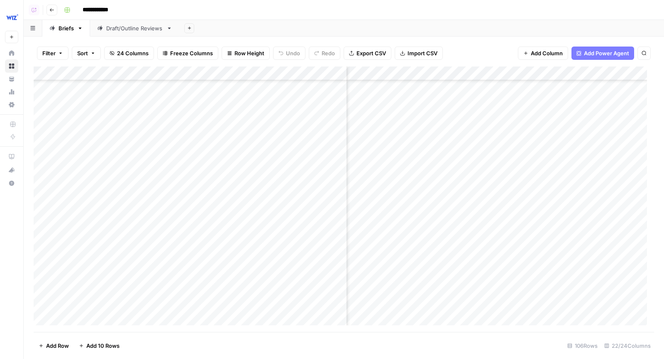
scroll to position [1862, 598]
click at [486, 144] on div "Add Column" at bounding box center [344, 199] width 620 height 266
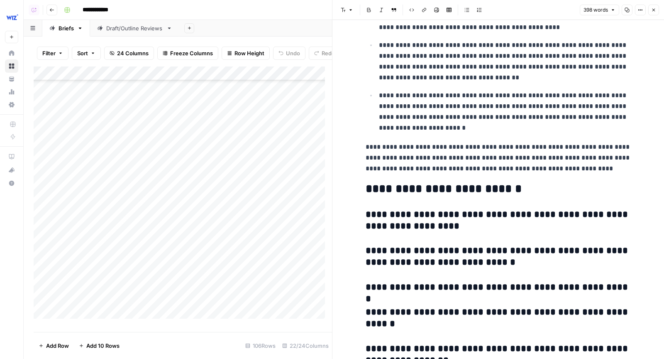
scroll to position [579, 0]
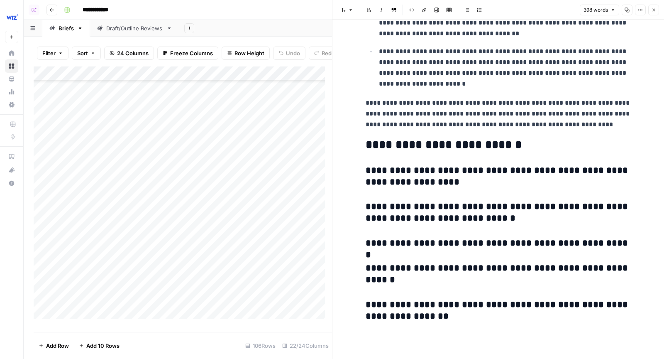
click at [652, 10] on icon "button" at bounding box center [653, 9] width 5 height 5
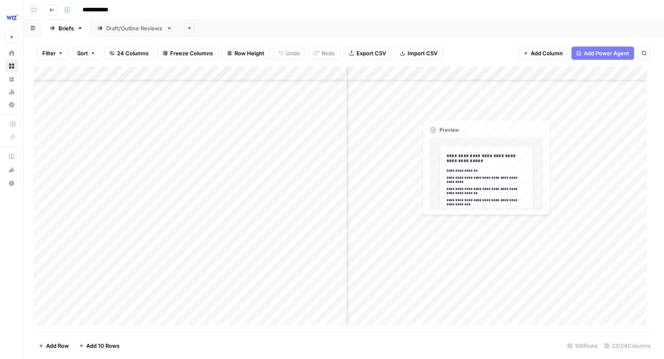
scroll to position [1833, 598]
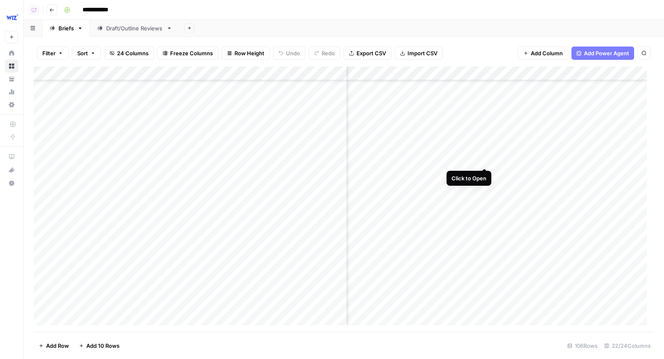
click at [484, 152] on div "Add Column" at bounding box center [344, 199] width 620 height 266
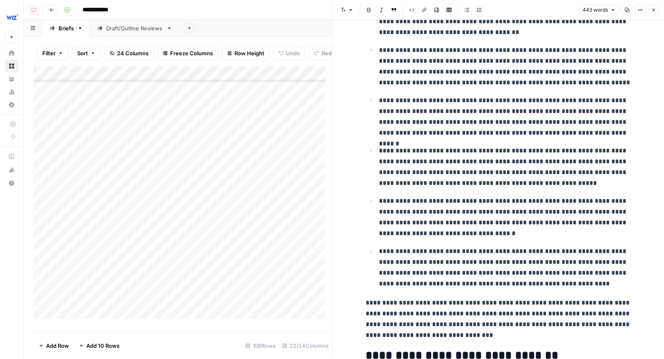
scroll to position [567, 0]
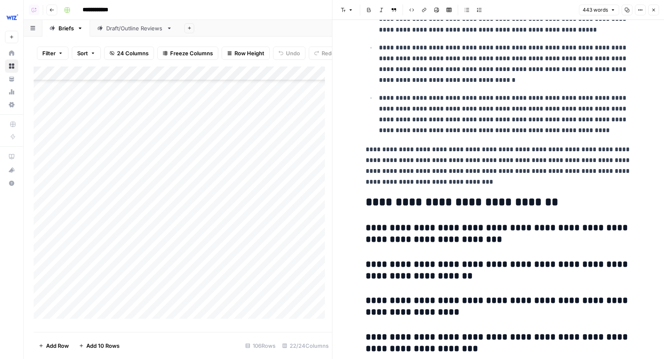
click at [655, 9] on icon "button" at bounding box center [653, 9] width 5 height 5
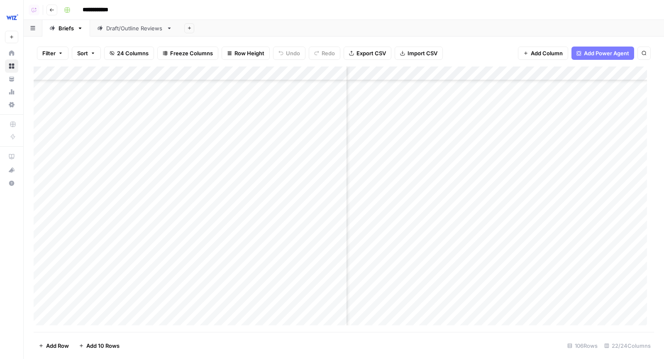
scroll to position [2056, 598]
click at [485, 189] on div "Add Column" at bounding box center [344, 199] width 620 height 266
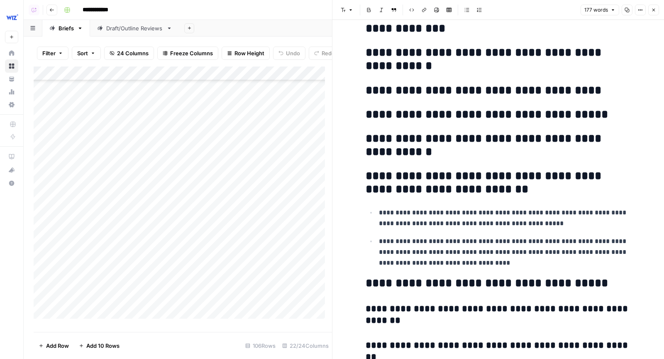
scroll to position [291, 0]
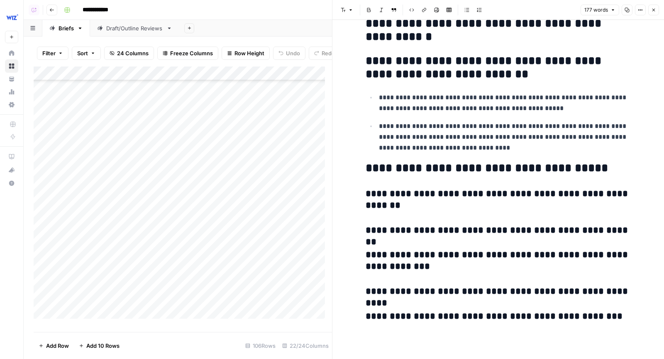
click at [654, 12] on icon "button" at bounding box center [653, 9] width 5 height 5
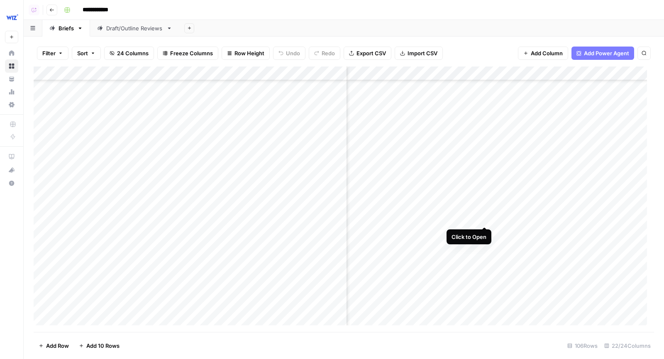
click at [486, 210] on div "Add Column" at bounding box center [344, 199] width 620 height 266
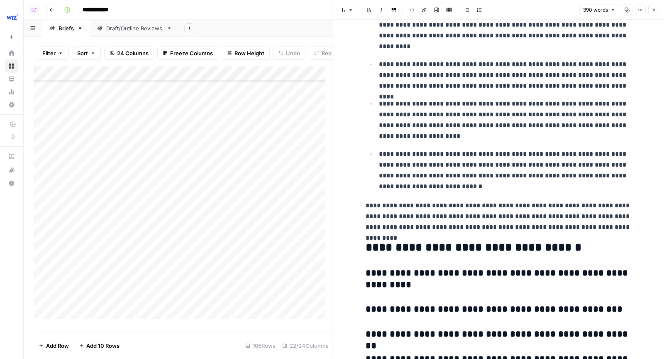
scroll to position [483, 0]
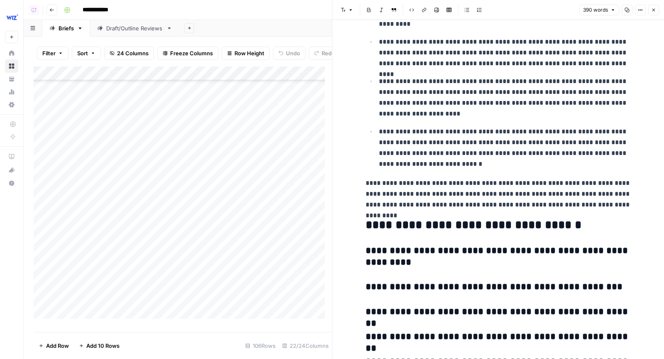
click at [654, 11] on icon "button" at bounding box center [653, 10] width 3 height 3
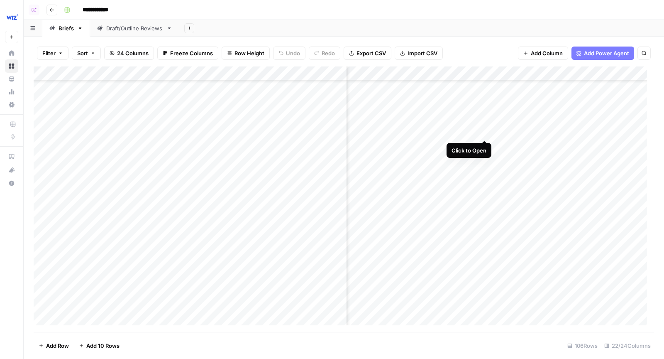
click at [486, 125] on div "Add Column" at bounding box center [344, 199] width 620 height 266
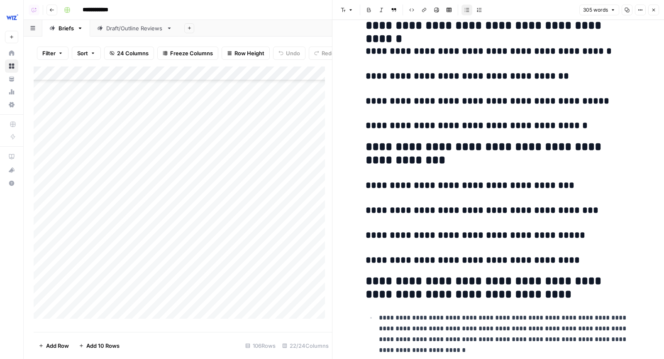
scroll to position [594, 0]
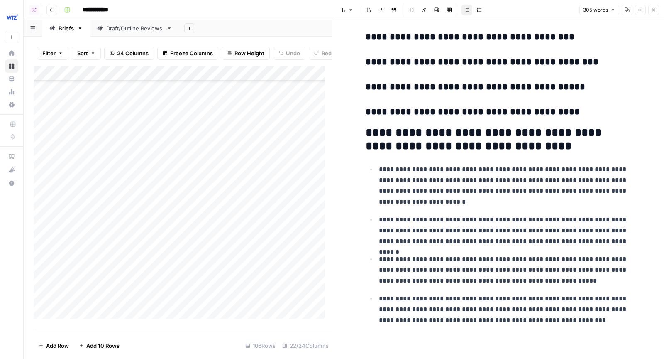
click at [657, 10] on button "Close" at bounding box center [653, 10] width 11 height 11
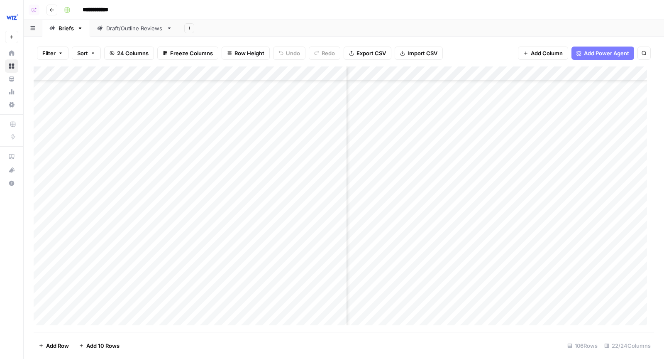
scroll to position [1821, 598]
click at [486, 206] on div "Add Column" at bounding box center [344, 199] width 620 height 266
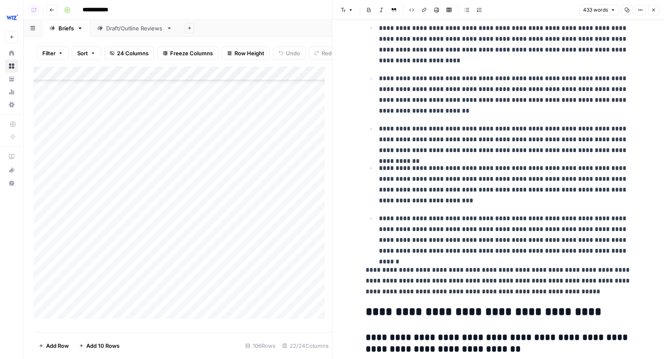
scroll to position [411, 0]
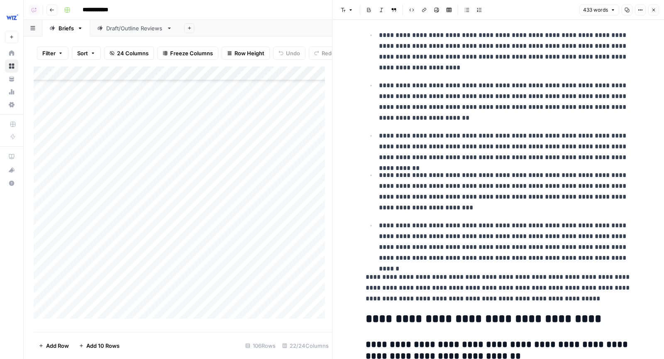
click at [576, 299] on p "**********" at bounding box center [499, 287] width 266 height 32
drag, startPoint x: 575, startPoint y: 299, endPoint x: 360, endPoint y: 276, distance: 216.6
click at [361, 276] on div "**********" at bounding box center [499, 70] width 276 height 896
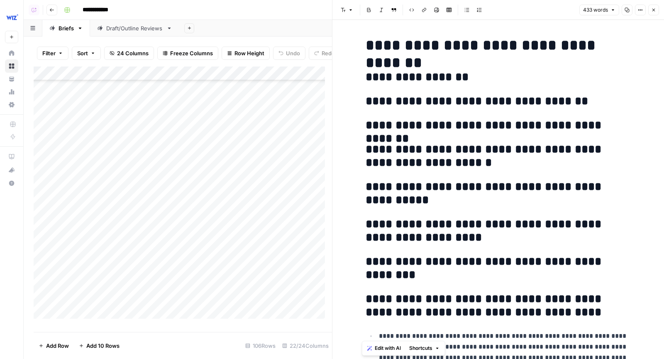
click at [654, 7] on icon "button" at bounding box center [653, 9] width 5 height 5
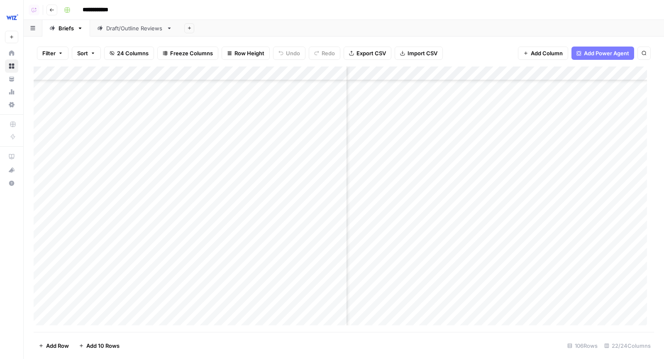
scroll to position [1821, 488]
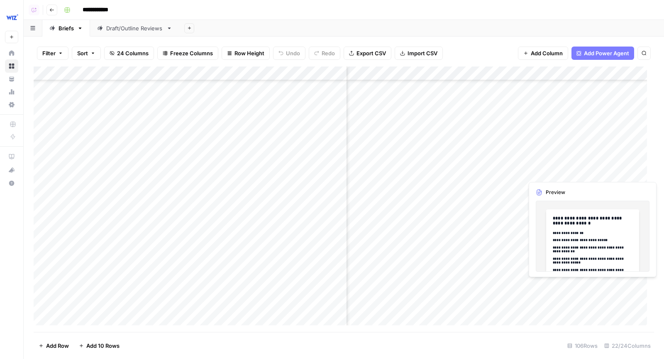
click at [589, 164] on div "Add Column" at bounding box center [344, 199] width 620 height 266
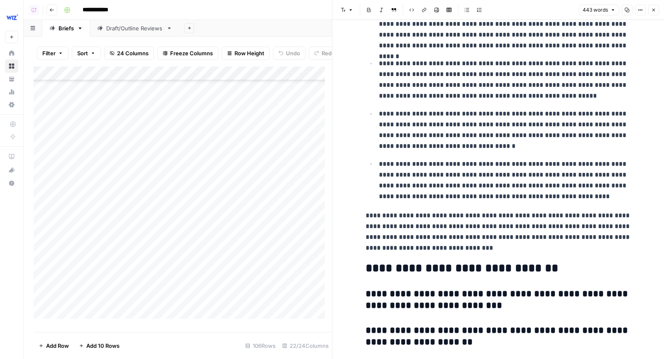
scroll to position [636, 0]
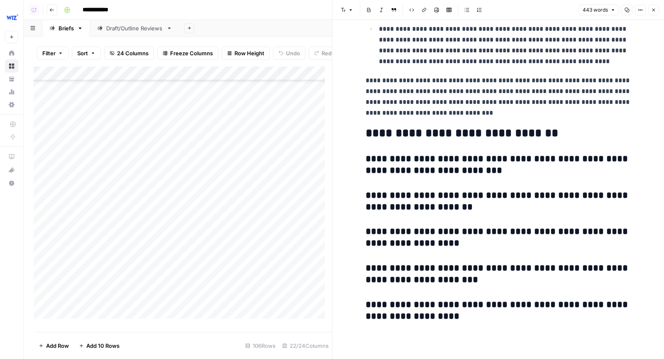
click at [654, 10] on icon "button" at bounding box center [653, 9] width 5 height 5
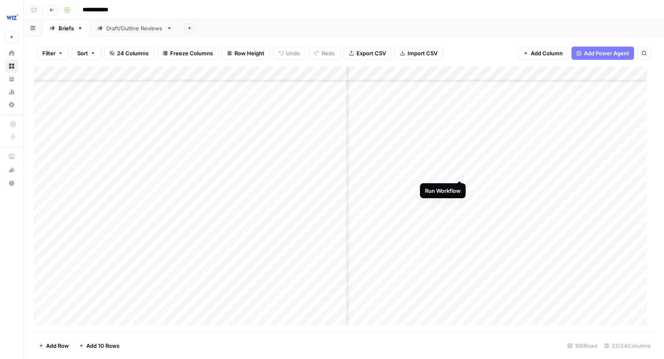
click at [461, 164] on div "Add Column" at bounding box center [344, 199] width 620 height 266
click at [461, 186] on div "Add Column" at bounding box center [344, 199] width 620 height 266
click at [451, 169] on div "Add Column" at bounding box center [344, 199] width 620 height 266
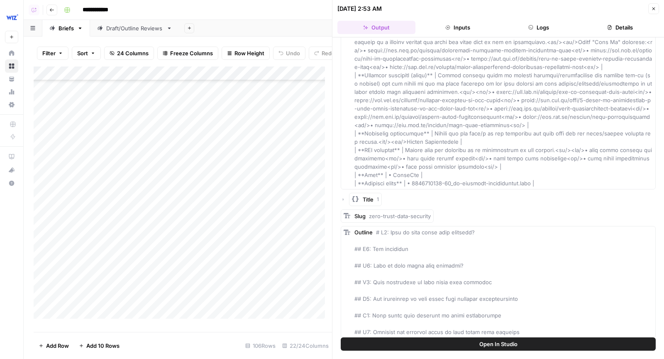
scroll to position [405, 0]
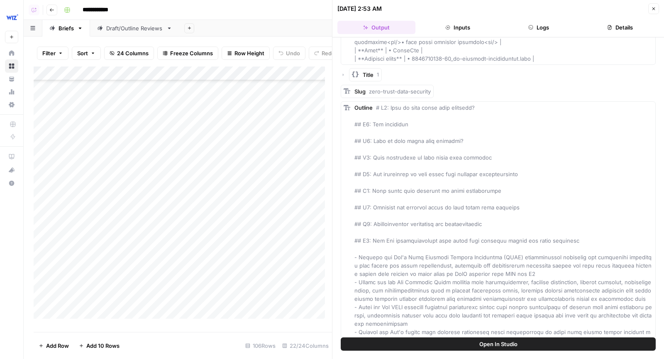
click at [655, 9] on icon "button" at bounding box center [653, 8] width 5 height 5
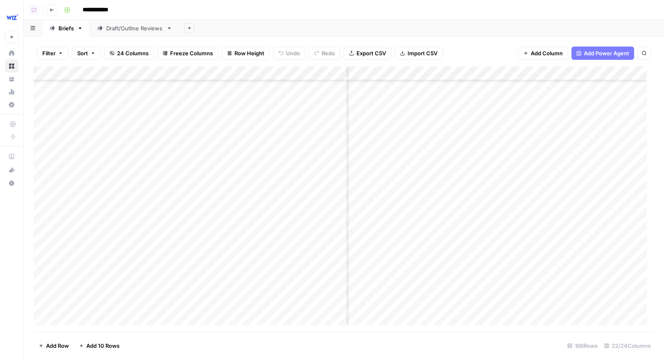
click at [591, 169] on div "Add Column" at bounding box center [344, 199] width 620 height 266
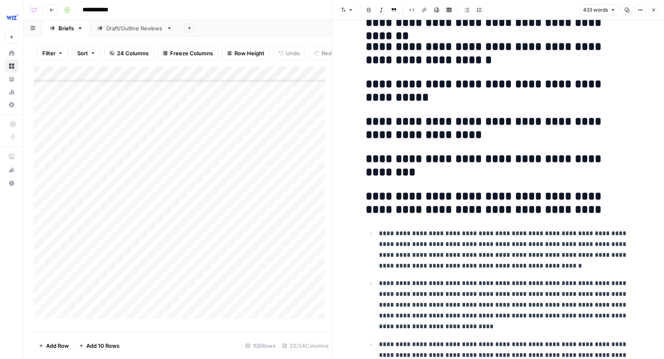
scroll to position [395, 0]
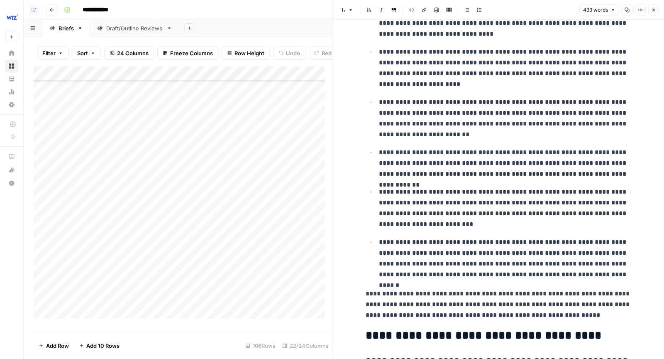
click at [655, 7] on button "Close" at bounding box center [653, 10] width 11 height 11
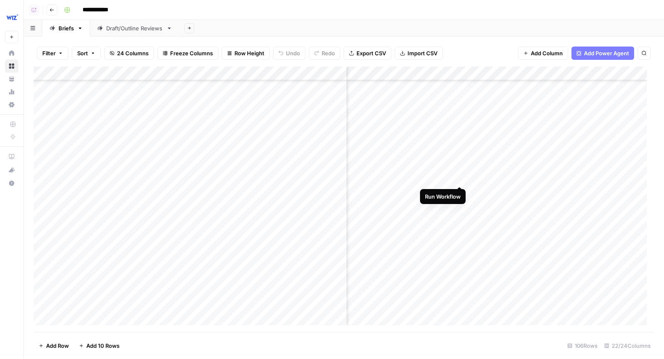
click at [459, 171] on div "Add Column" at bounding box center [344, 199] width 620 height 266
click at [593, 192] on div "Add Column" at bounding box center [344, 199] width 620 height 266
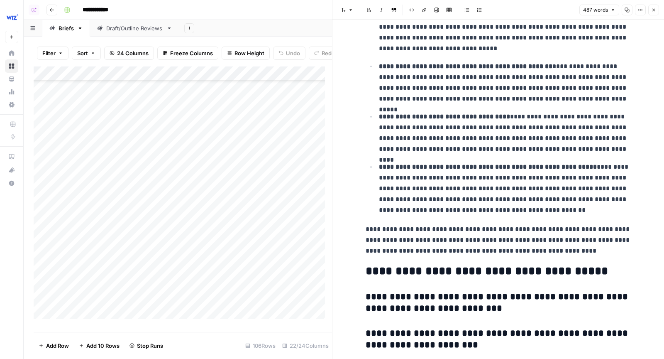
scroll to position [656, 0]
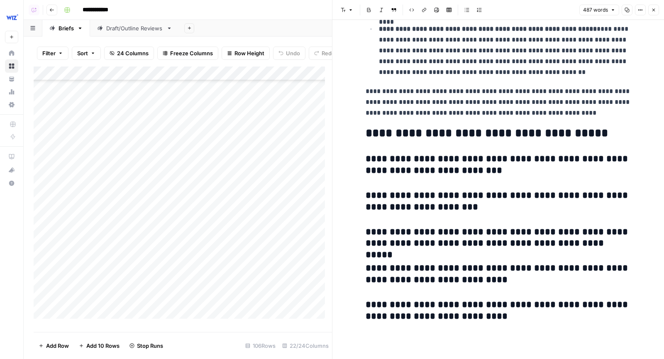
click at [655, 10] on icon "button" at bounding box center [653, 9] width 5 height 5
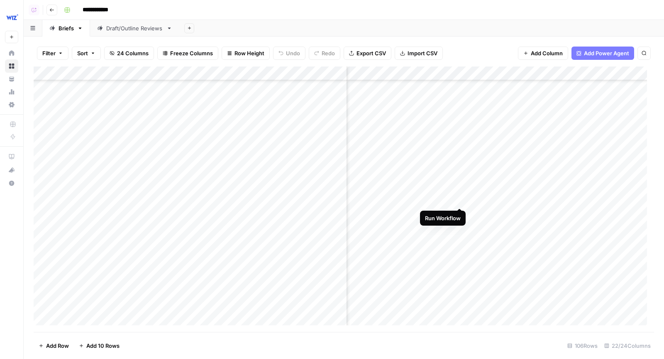
click at [459, 193] on div "Add Column" at bounding box center [344, 199] width 620 height 266
click at [592, 213] on div "Add Column" at bounding box center [344, 199] width 620 height 266
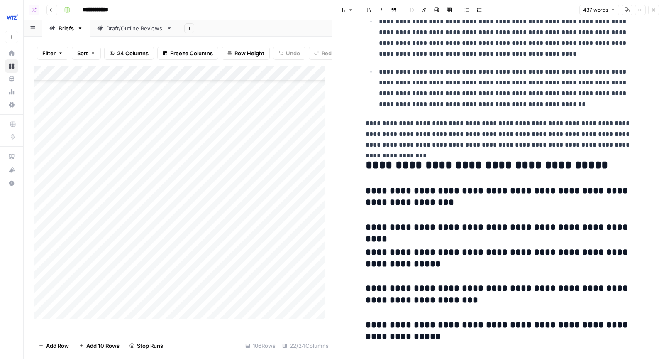
scroll to position [632, 0]
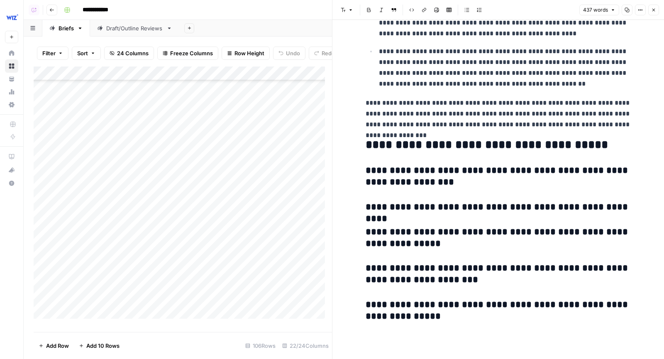
click at [653, 8] on icon "button" at bounding box center [653, 9] width 5 height 5
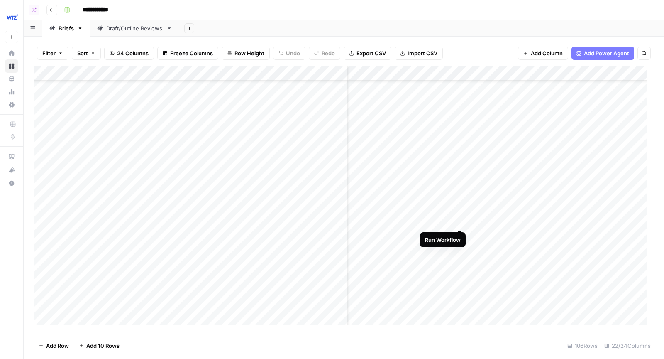
click at [461, 214] on div "Add Column" at bounding box center [344, 199] width 620 height 266
click at [592, 235] on div "Add Column" at bounding box center [344, 199] width 620 height 266
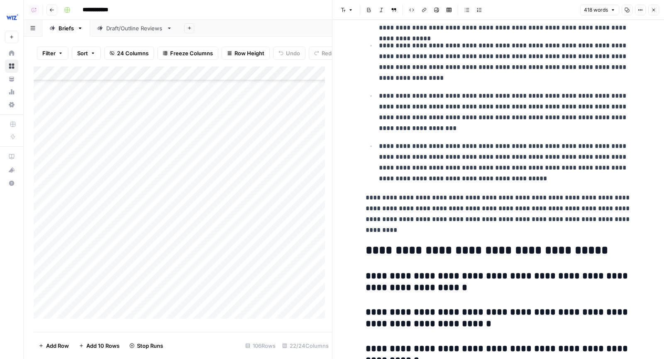
scroll to position [679, 0]
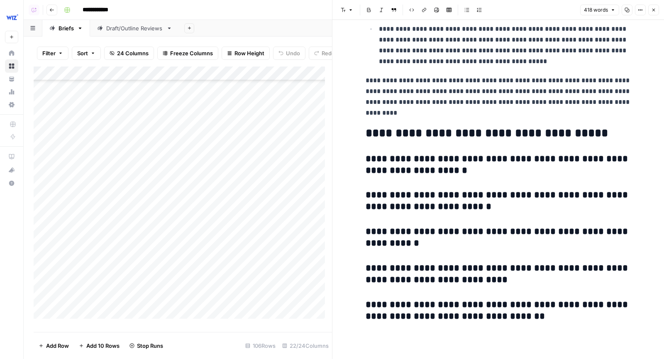
click at [655, 14] on button "Close" at bounding box center [653, 10] width 11 height 11
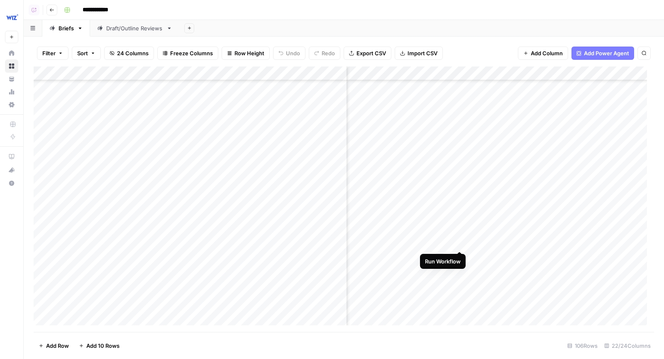
click at [461, 234] on div "Add Column" at bounding box center [344, 199] width 620 height 266
click at [592, 256] on div "Add Column" at bounding box center [344, 199] width 620 height 266
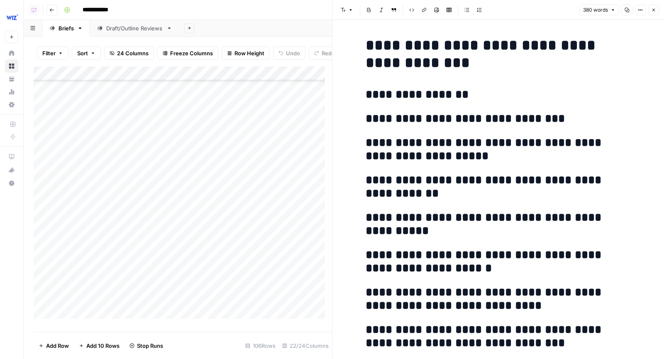
scroll to position [486, 0]
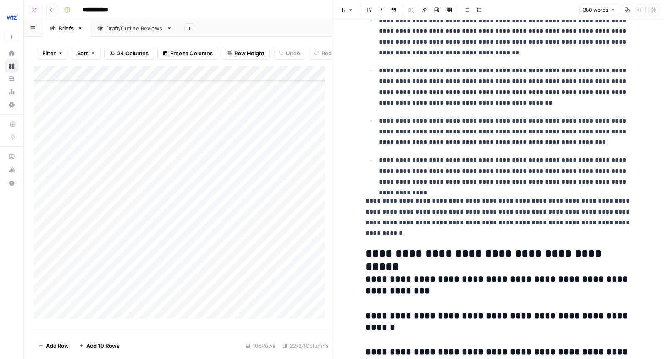
click at [651, 10] on button "Close" at bounding box center [653, 10] width 11 height 11
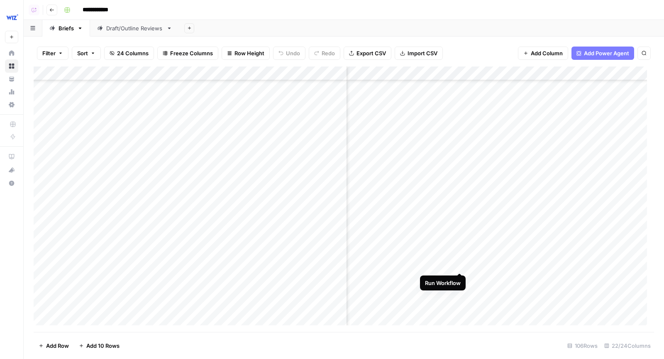
click at [459, 254] on div "Add Column" at bounding box center [344, 199] width 620 height 266
click at [593, 237] on div "Add Column" at bounding box center [344, 199] width 620 height 266
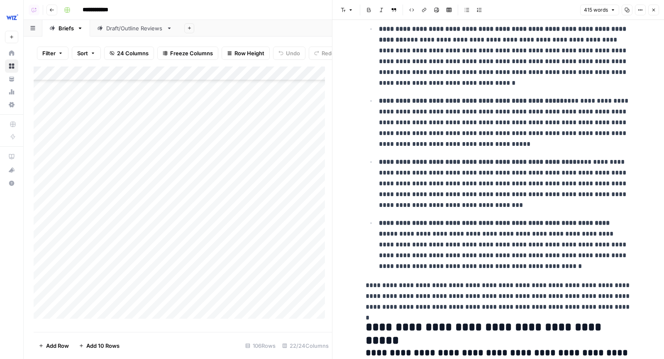
scroll to position [504, 0]
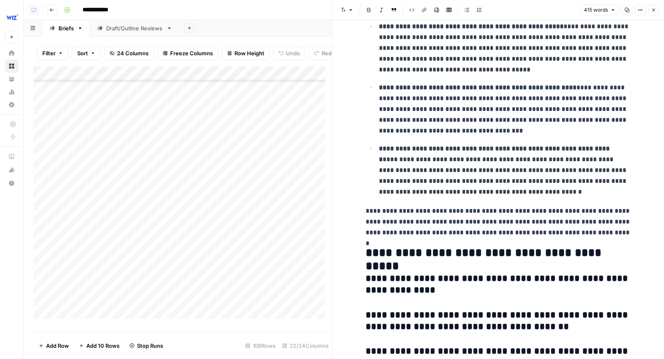
click at [658, 9] on button "Close" at bounding box center [653, 10] width 11 height 11
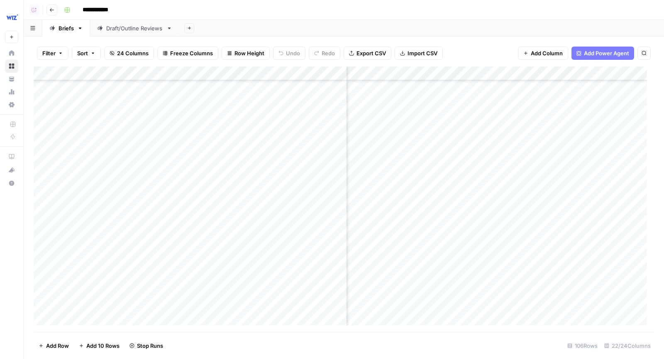
click at [459, 242] on div "Add Column" at bounding box center [344, 199] width 620 height 266
click at [523, 151] on div "Add Column" at bounding box center [344, 199] width 620 height 266
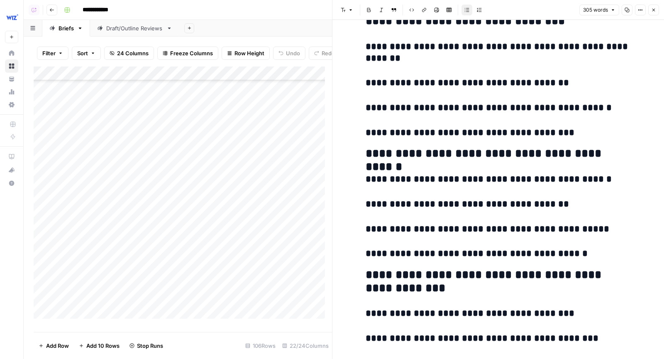
scroll to position [594, 0]
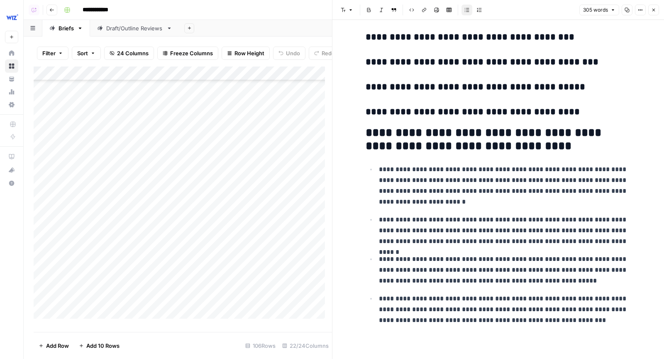
click at [656, 10] on span "Close" at bounding box center [656, 10] width 0 height 0
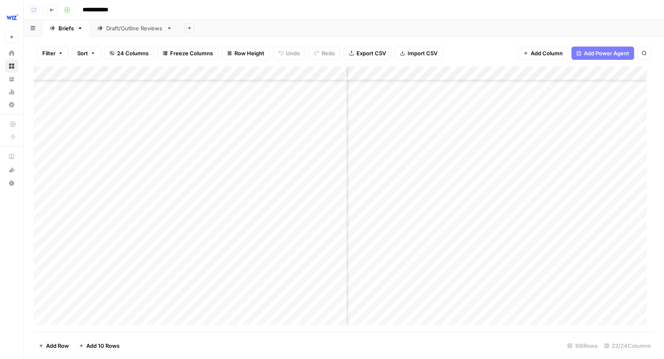
scroll to position [2026, 501]
click at [579, 176] on div "Add Column" at bounding box center [344, 199] width 620 height 266
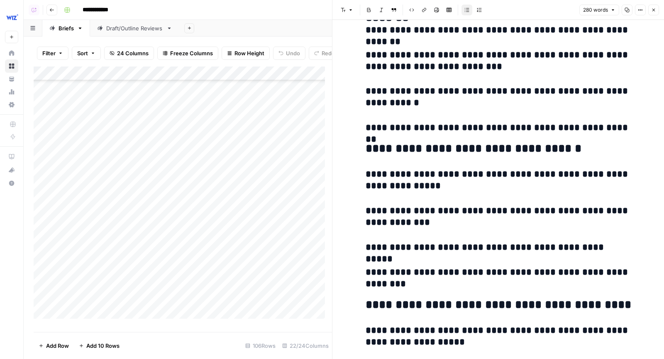
scroll to position [750, 0]
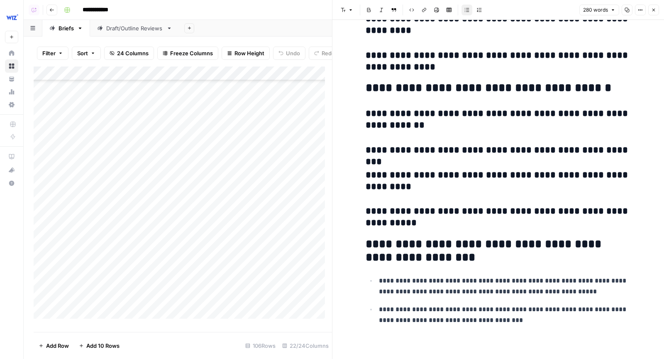
click at [654, 8] on icon "button" at bounding box center [653, 9] width 5 height 5
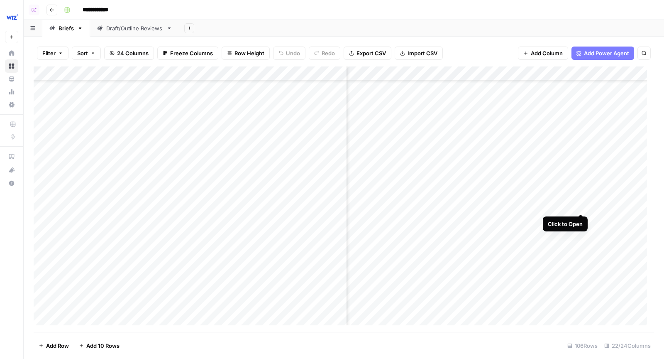
click at [582, 198] on div "Add Column" at bounding box center [344, 199] width 620 height 266
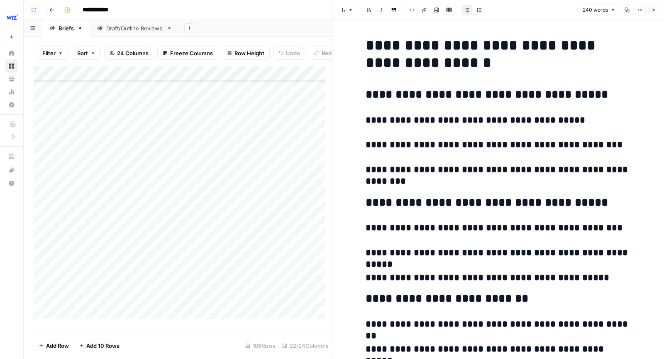
scroll to position [569, 0]
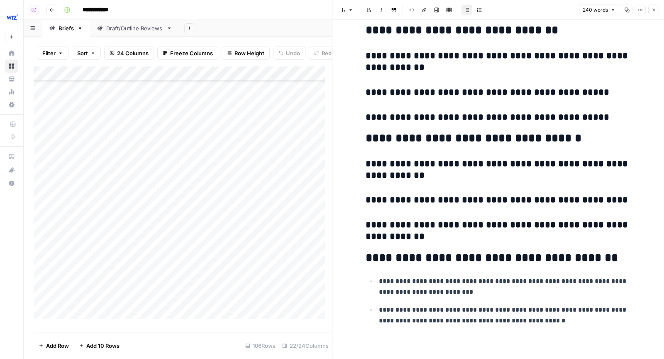
click at [653, 12] on button "Close" at bounding box center [653, 10] width 11 height 11
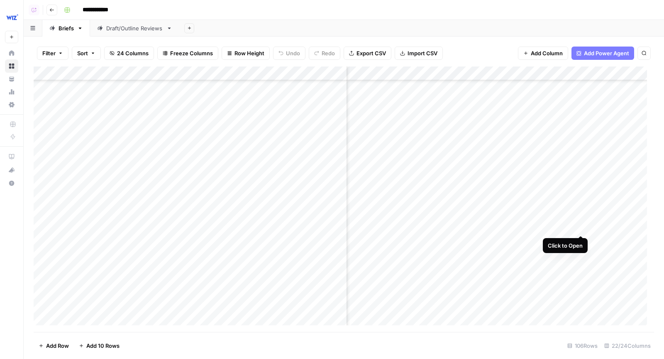
click at [583, 219] on div "Add Column" at bounding box center [344, 199] width 620 height 266
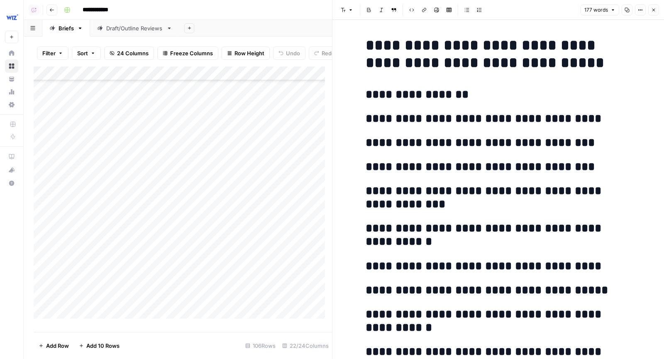
scroll to position [291, 0]
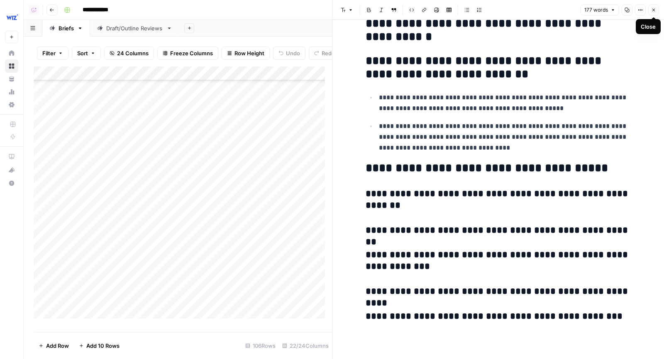
click at [654, 9] on icon "button" at bounding box center [653, 9] width 5 height 5
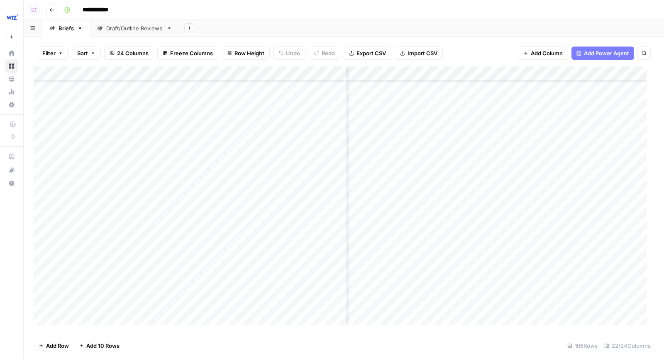
scroll to position [1848, 501]
click at [449, 181] on div "Add Column" at bounding box center [344, 199] width 620 height 266
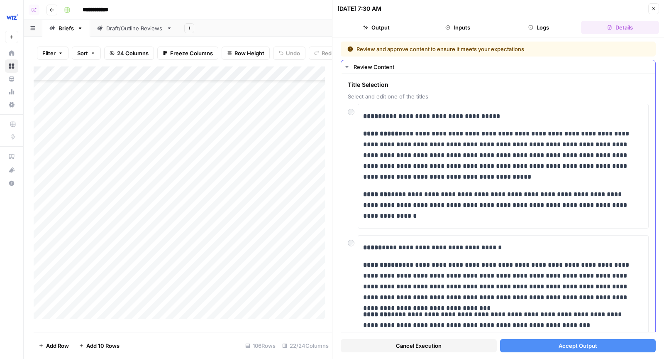
scroll to position [366, 0]
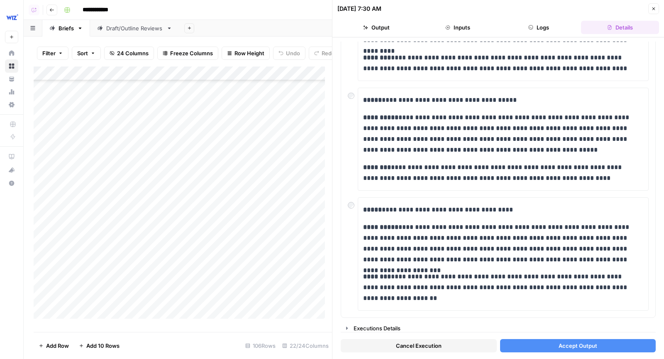
click at [543, 349] on button "Accept Output" at bounding box center [578, 345] width 156 height 13
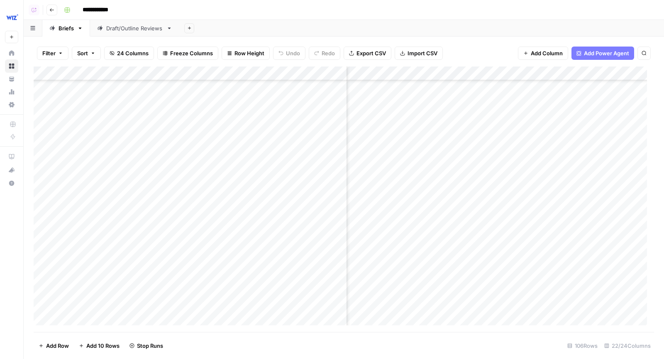
click at [448, 223] on div "Add Column" at bounding box center [344, 199] width 620 height 266
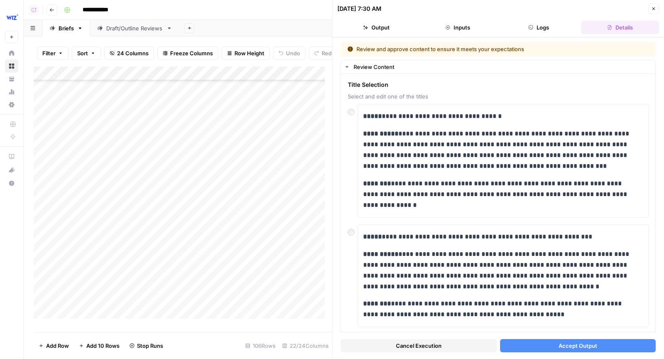
click at [541, 343] on button "Accept Output" at bounding box center [578, 345] width 156 height 13
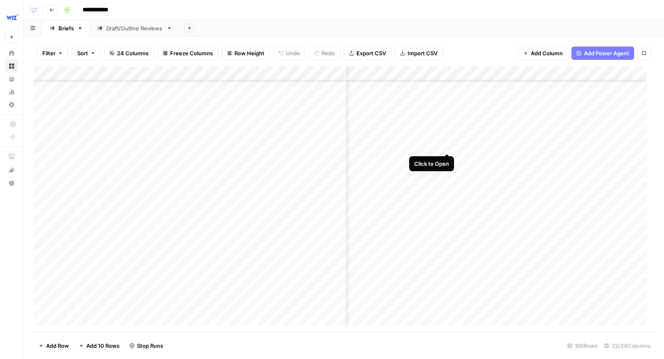
click at [448, 138] on div "Add Column" at bounding box center [344, 199] width 620 height 266
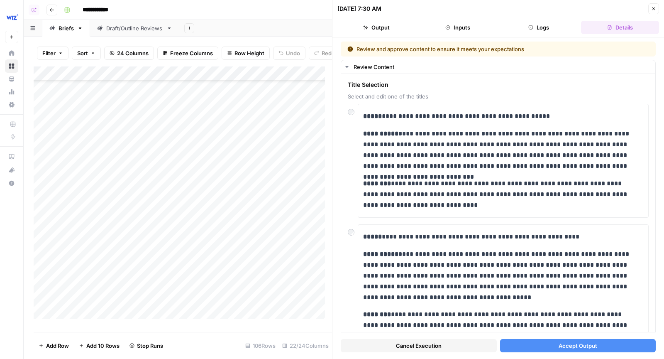
click at [572, 348] on span "Accept Output" at bounding box center [578, 345] width 39 height 8
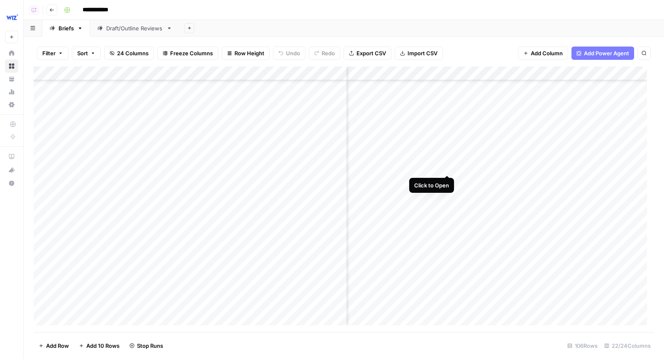
click at [450, 156] on div "Add Column" at bounding box center [344, 199] width 620 height 266
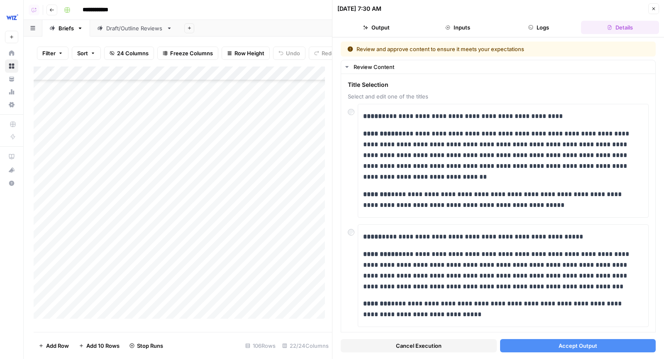
click at [572, 342] on span "Accept Output" at bounding box center [578, 345] width 39 height 8
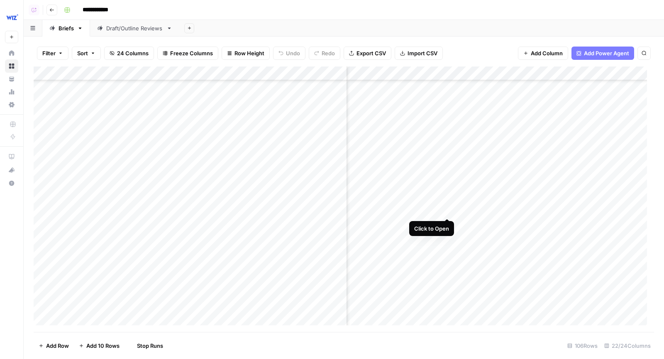
click at [448, 203] on div "Add Column" at bounding box center [344, 199] width 620 height 266
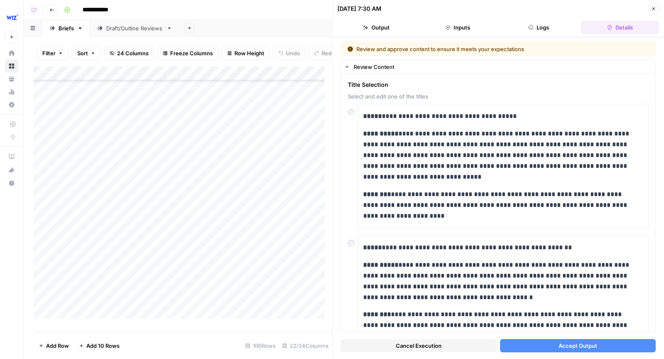
click at [538, 348] on button "Accept Output" at bounding box center [578, 345] width 156 height 13
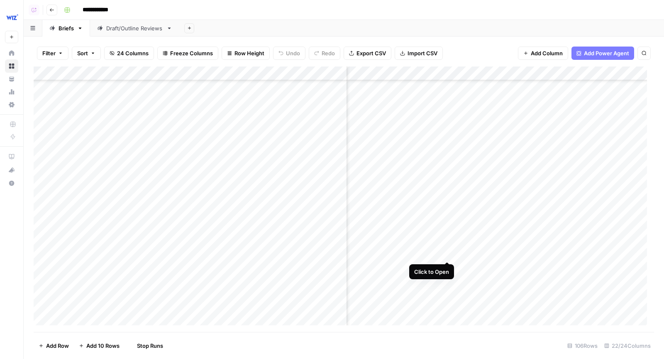
click at [448, 247] on div "Add Column" at bounding box center [344, 199] width 620 height 266
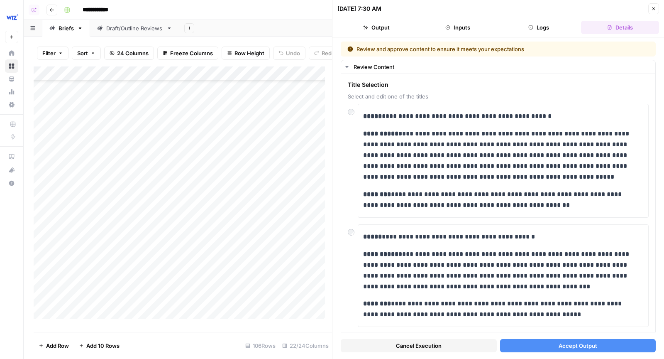
click at [545, 344] on button "Accept Output" at bounding box center [578, 345] width 156 height 13
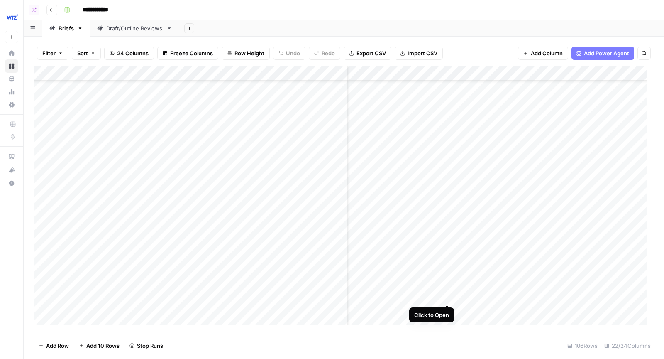
click at [449, 289] on div "Add Column" at bounding box center [344, 199] width 620 height 266
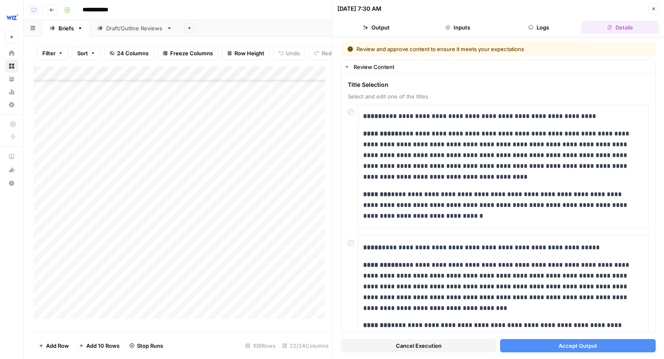
click at [541, 342] on button "Accept Output" at bounding box center [578, 345] width 156 height 13
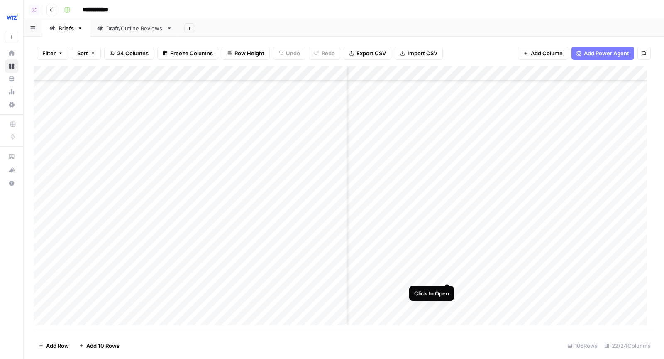
click at [449, 265] on div "Add Column" at bounding box center [344, 199] width 620 height 266
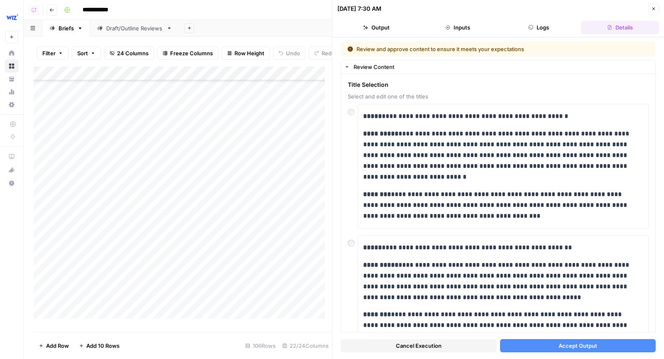
click at [530, 348] on button "Accept Output" at bounding box center [578, 345] width 156 height 13
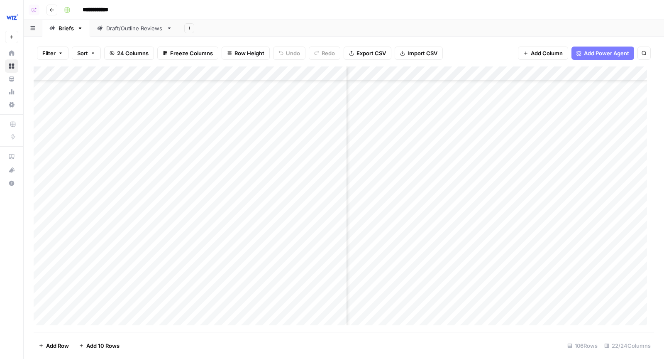
click at [236, 10] on div "**********" at bounding box center [358, 9] width 595 height 13
click at [335, 16] on div "**********" at bounding box center [358, 9] width 595 height 13
click at [491, 220] on div "Add Column" at bounding box center [344, 199] width 620 height 266
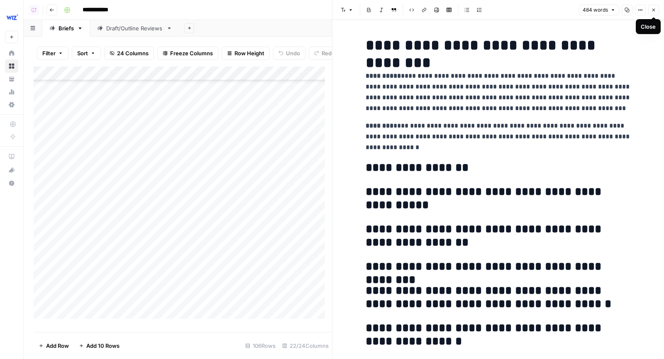
click at [652, 12] on icon "button" at bounding box center [653, 9] width 5 height 5
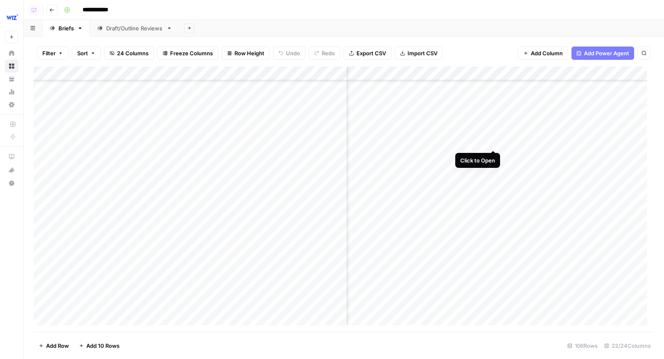
click at [493, 132] on div "Add Column" at bounding box center [344, 199] width 620 height 266
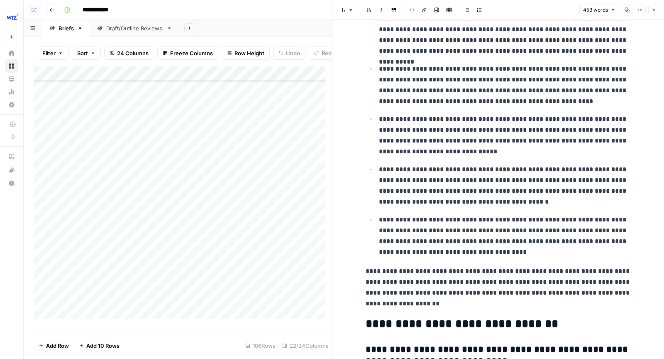
scroll to position [498, 0]
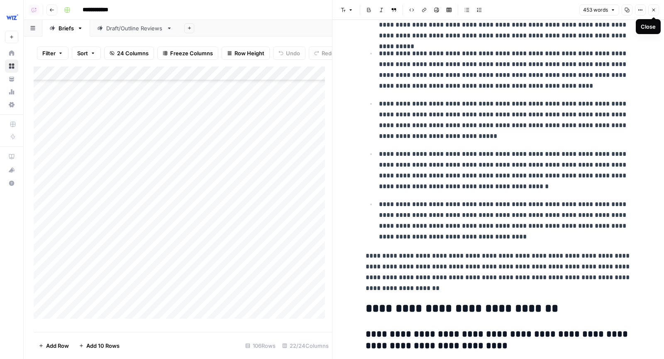
click at [655, 8] on icon "button" at bounding box center [653, 9] width 5 height 5
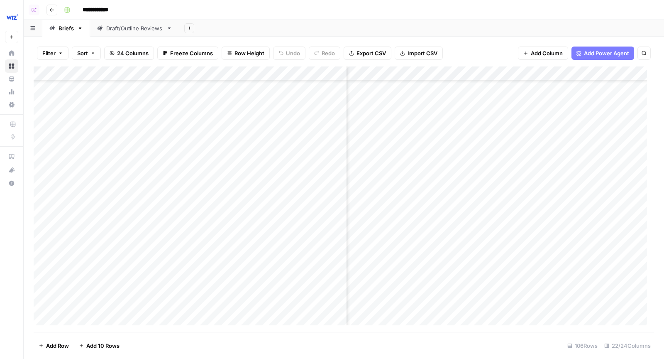
scroll to position [1852, 494]
click at [408, 73] on div "Add Column" at bounding box center [344, 199] width 620 height 266
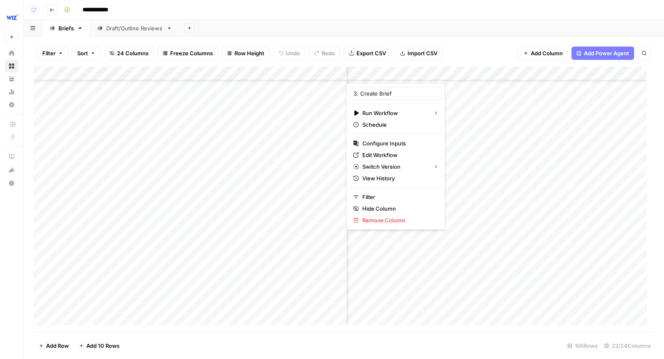
click at [371, 13] on div "**********" at bounding box center [358, 9] width 595 height 13
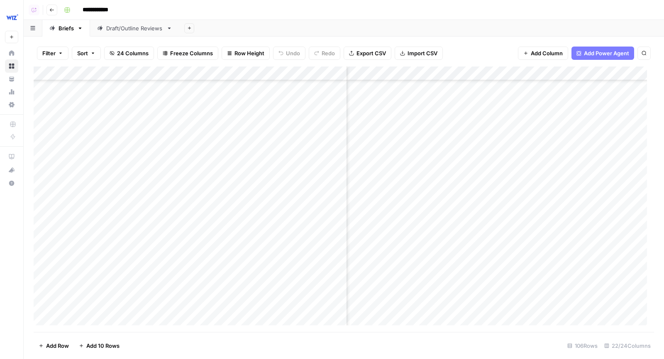
click at [443, 132] on div "Add Column" at bounding box center [344, 199] width 620 height 266
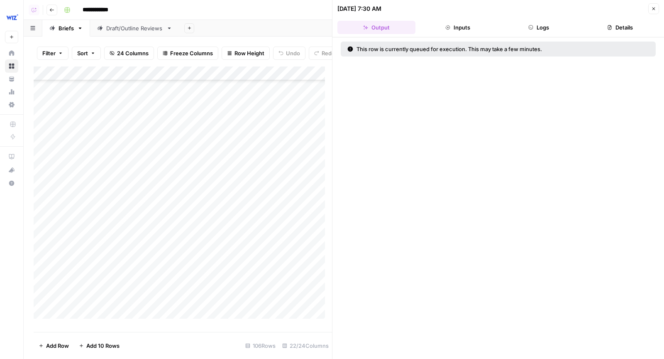
click at [531, 30] on button "Logs" at bounding box center [539, 27] width 78 height 13
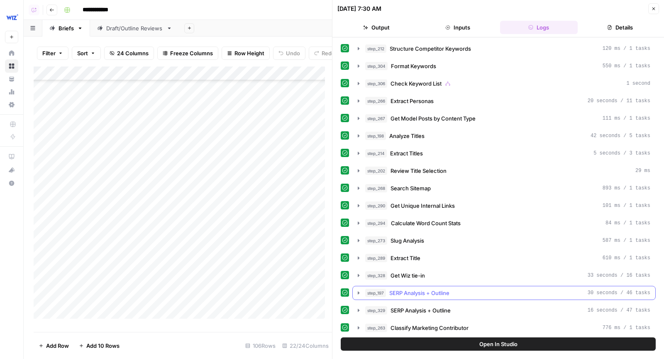
click at [435, 291] on button "step_197 SERP Analysis + Outline 30 seconds / 46 tasks" at bounding box center [504, 292] width 303 height 13
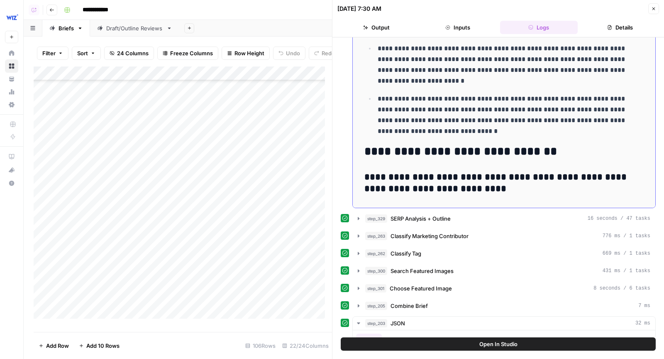
scroll to position [333, 0]
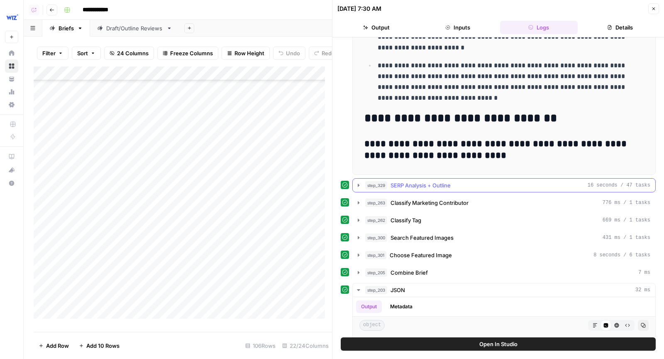
click at [464, 181] on div "step_329 SERP Analysis + Outline 16 seconds / 47 tasks" at bounding box center [507, 185] width 285 height 8
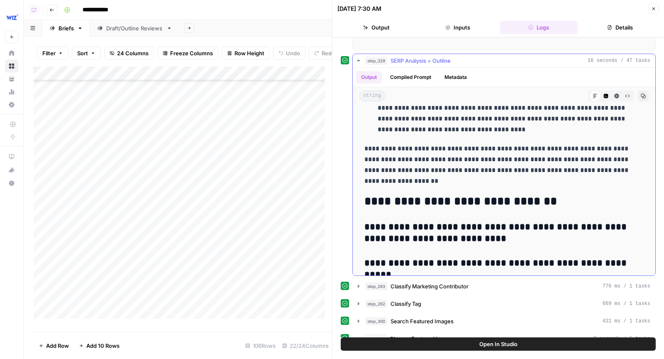
scroll to position [679, 0]
click at [653, 10] on icon "button" at bounding box center [653, 8] width 5 height 5
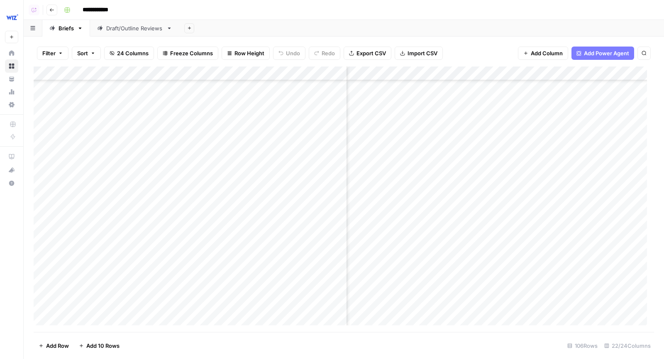
scroll to position [1845, 0]
click at [349, 22] on div "Add Sheet" at bounding box center [421, 28] width 485 height 17
click at [395, 11] on div "**********" at bounding box center [358, 9] width 595 height 13
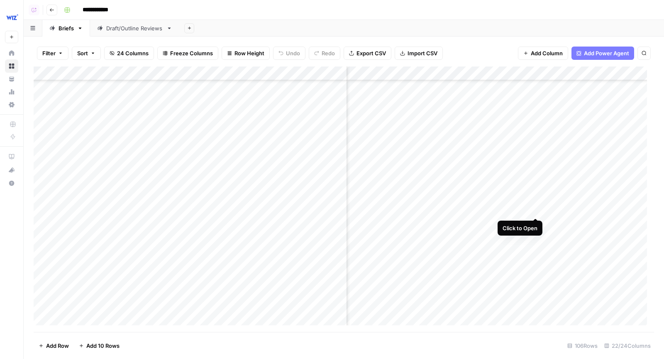
click at [537, 200] on div "Add Column" at bounding box center [344, 199] width 620 height 266
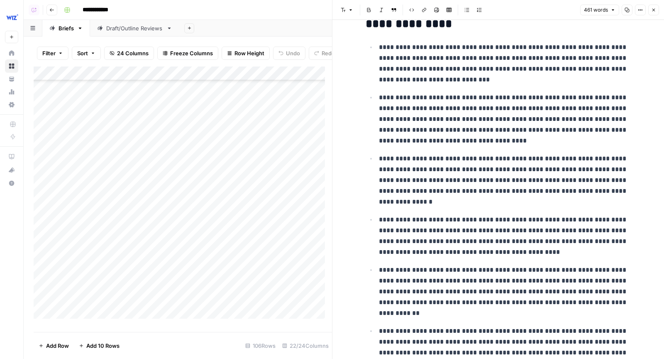
scroll to position [592, 0]
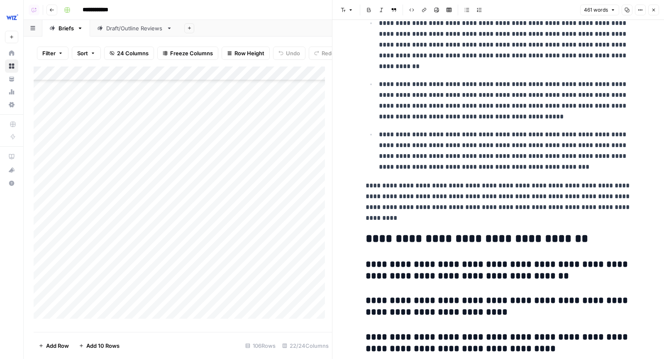
click at [653, 11] on icon "button" at bounding box center [653, 9] width 5 height 5
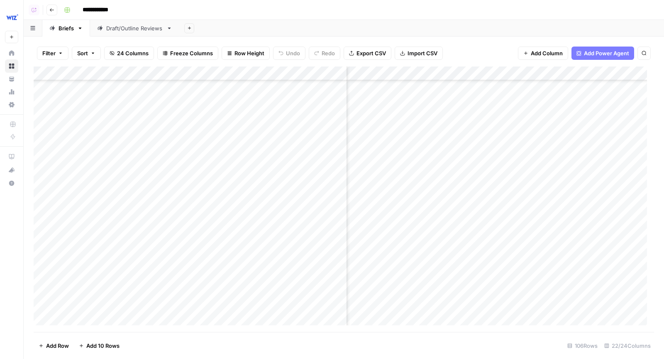
click at [537, 222] on div "Add Column" at bounding box center [344, 199] width 620 height 266
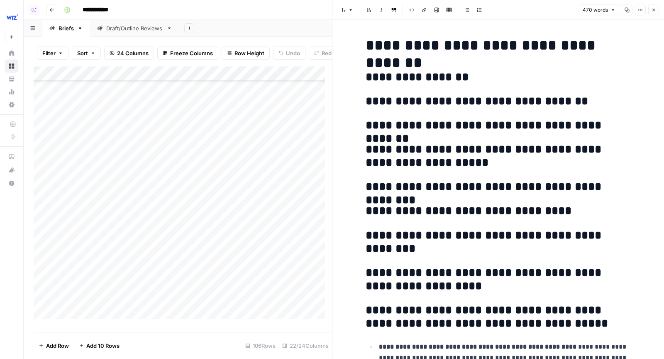
scroll to position [587, 0]
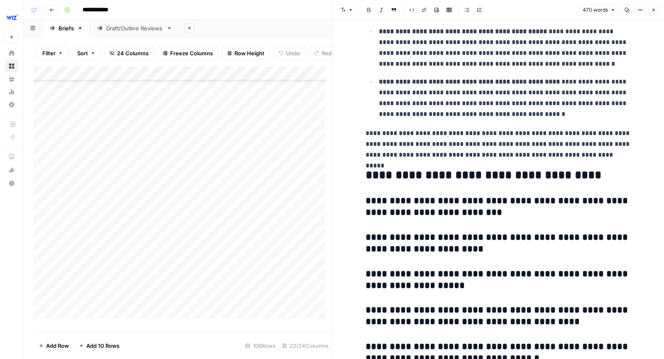
click at [655, 12] on icon "button" at bounding box center [653, 9] width 5 height 5
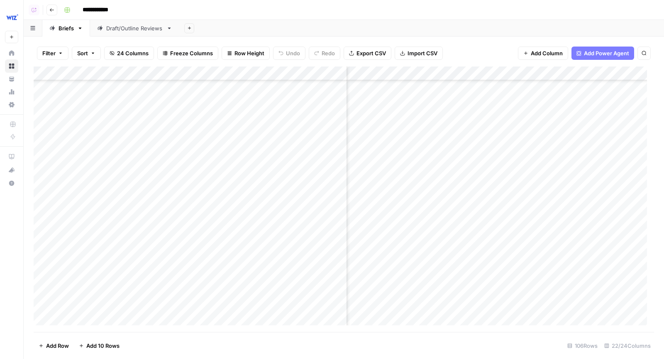
scroll to position [1864, 546]
click at [534, 186] on div "Add Column" at bounding box center [344, 199] width 620 height 266
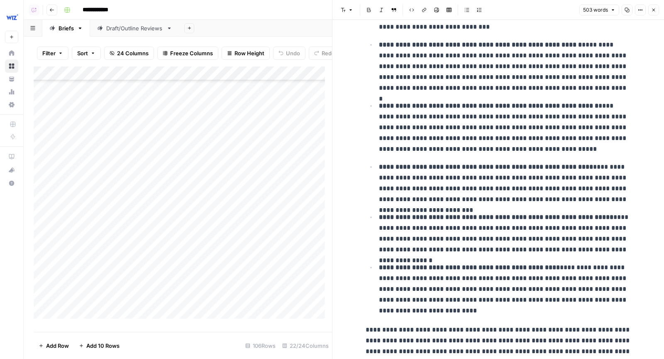
scroll to position [505, 0]
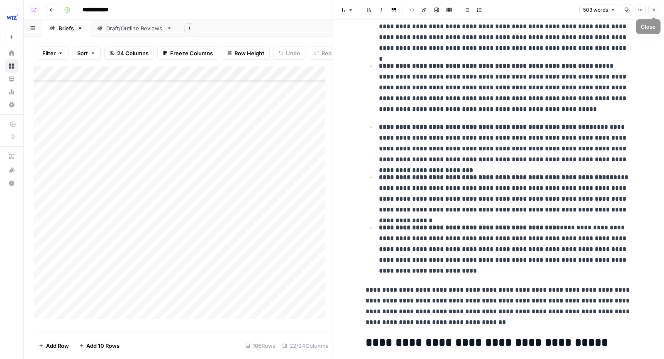
click at [656, 10] on icon "button" at bounding box center [653, 9] width 5 height 5
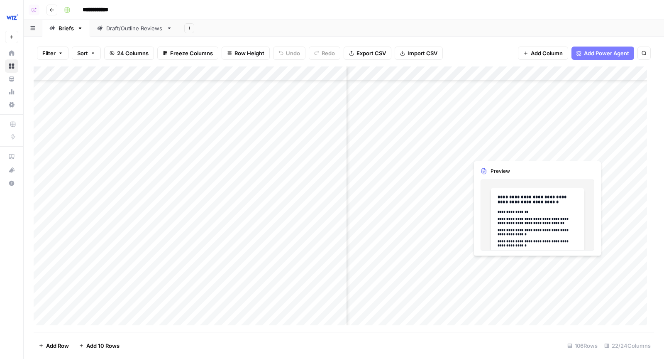
scroll to position [1928, 546]
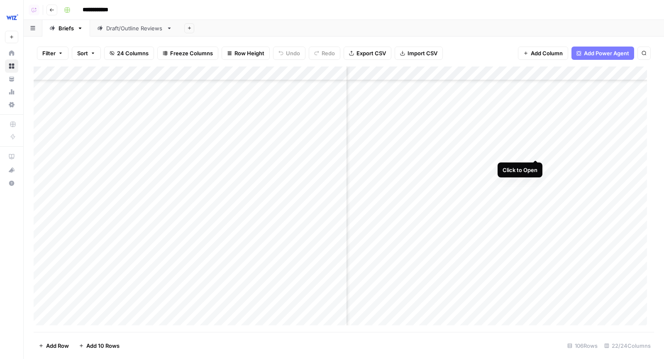
click at [535, 144] on div "Add Column" at bounding box center [344, 199] width 620 height 266
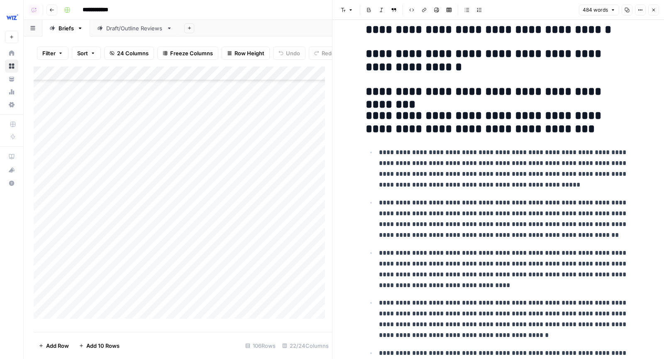
scroll to position [500, 0]
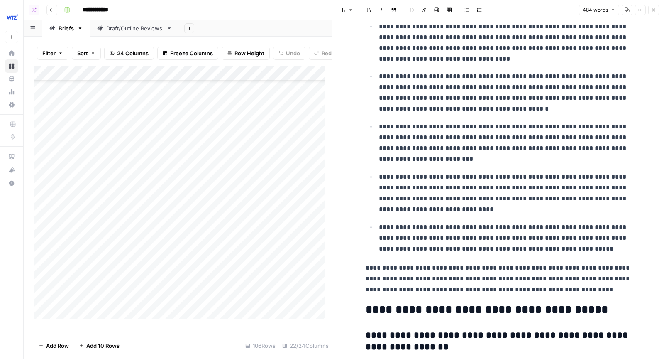
click at [654, 10] on icon "button" at bounding box center [653, 10] width 3 height 3
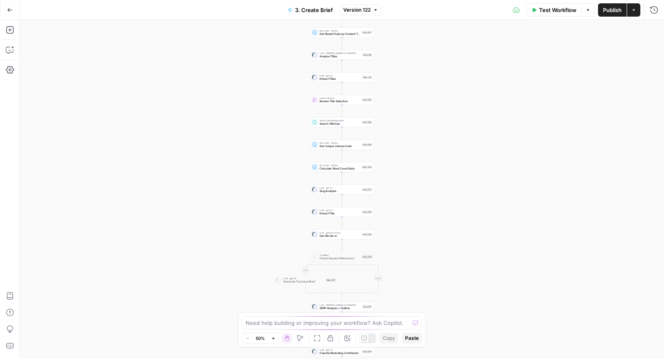
click at [366, 9] on span "Version 122" at bounding box center [356, 9] width 27 height 7
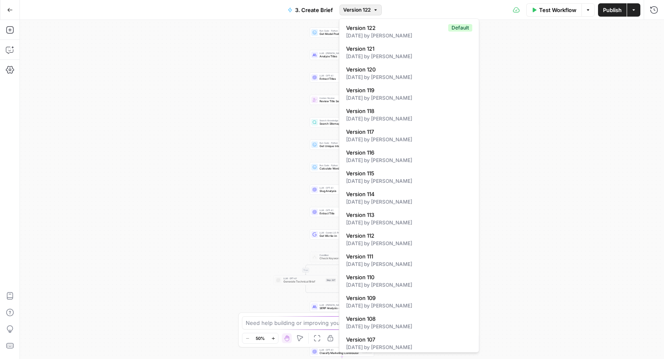
click at [366, 9] on span "Version 122" at bounding box center [356, 9] width 27 height 7
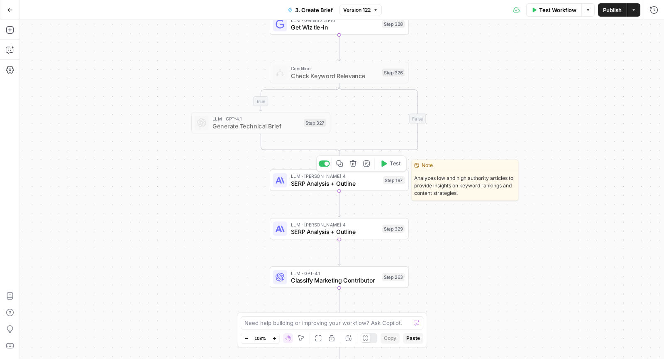
click at [365, 184] on span "SERP Analysis + Outline" at bounding box center [335, 183] width 89 height 9
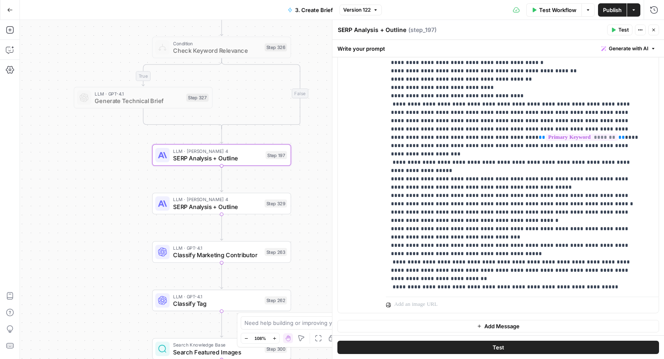
scroll to position [1052, 0]
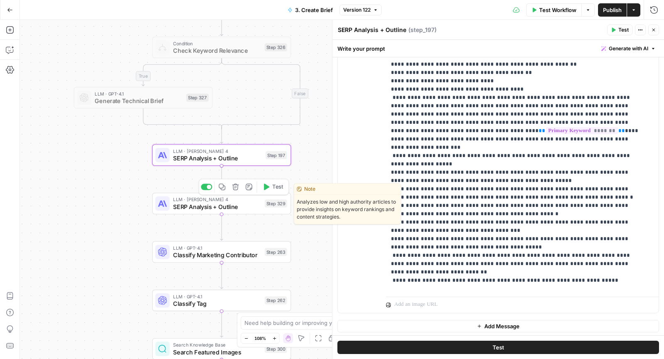
click at [261, 204] on div "LLM · [PERSON_NAME] 4 SERP Analysis + Outline Step 329 Copy step Delete step Ed…" at bounding box center [221, 202] width 132 height 15
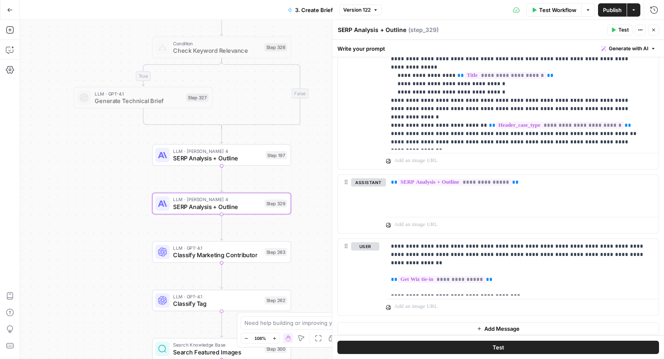
scroll to position [365, 0]
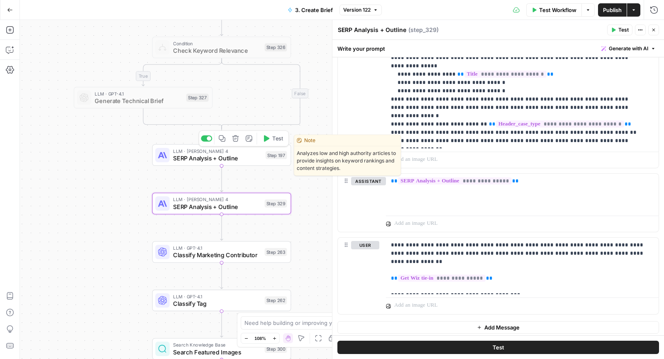
click at [193, 163] on div "LLM · Claude Sonnet 4 SERP Analysis + Outline Step 197 Copy step Delete step Ed…" at bounding box center [221, 155] width 139 height 22
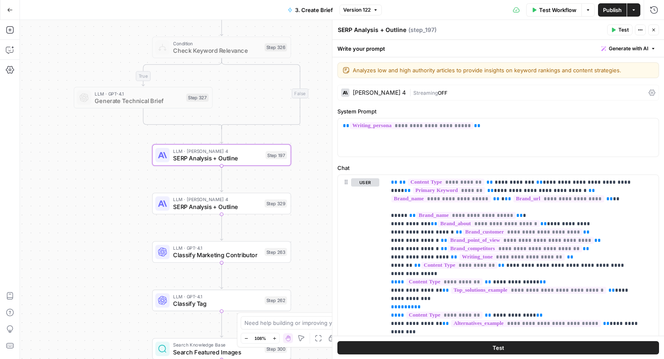
click at [624, 29] on span "Test" at bounding box center [623, 29] width 10 height 7
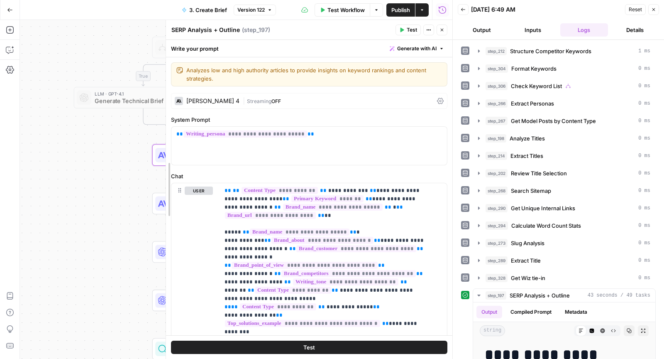
drag, startPoint x: 121, startPoint y: 174, endPoint x: 177, endPoint y: 173, distance: 56.0
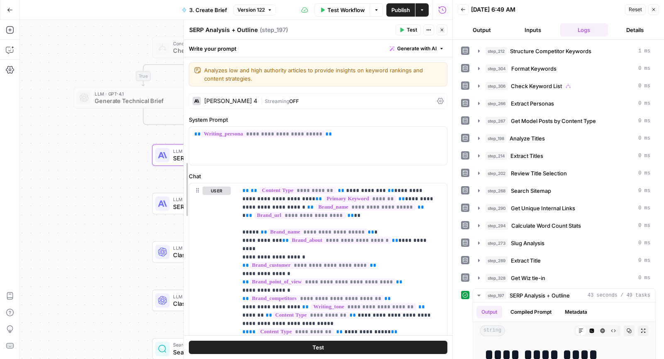
click at [181, 173] on div at bounding box center [184, 189] width 8 height 339
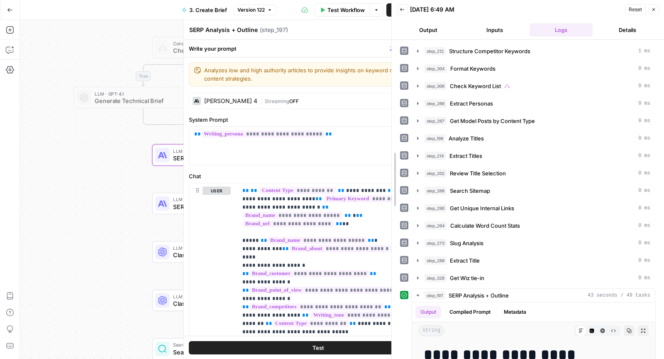
drag, startPoint x: 450, startPoint y: 166, endPoint x: 371, endPoint y: 166, distance: 78.9
click at [388, 166] on div at bounding box center [392, 179] width 8 height 359
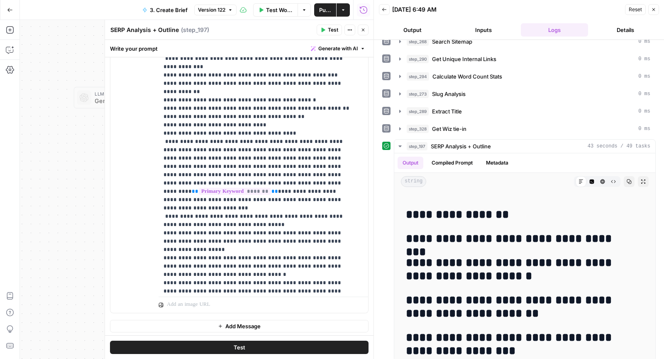
scroll to position [1252, 0]
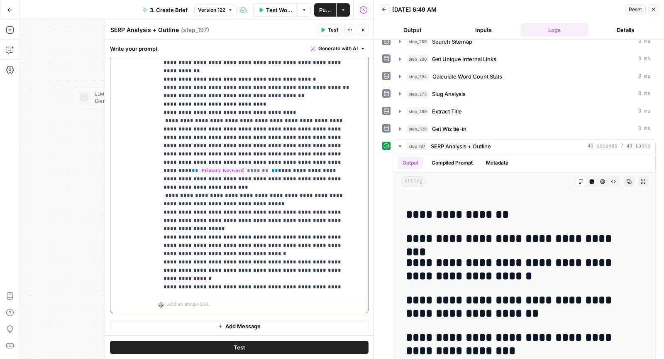
drag, startPoint x: 235, startPoint y: 244, endPoint x: 153, endPoint y: 234, distance: 82.8
click at [153, 234] on div "**********" at bounding box center [239, 134] width 258 height 358
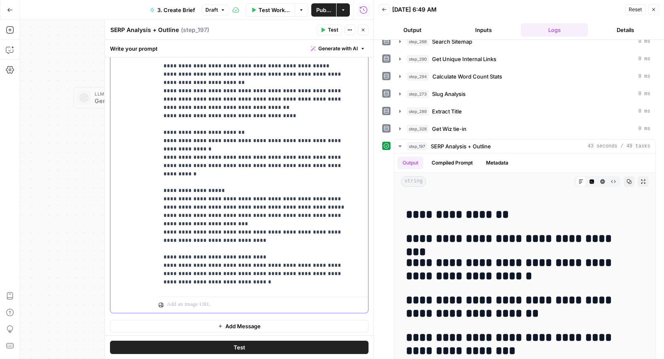
scroll to position [5883, 0]
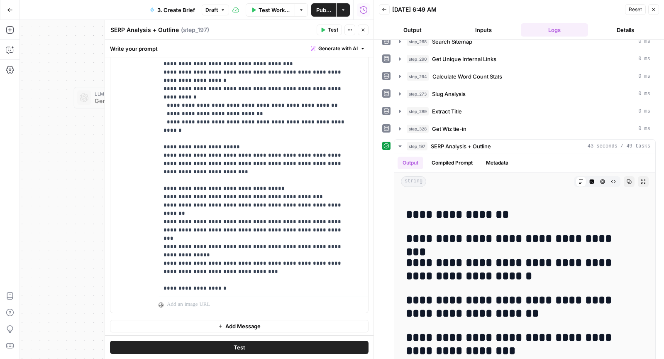
click at [359, 32] on button "Close" at bounding box center [363, 29] width 11 height 11
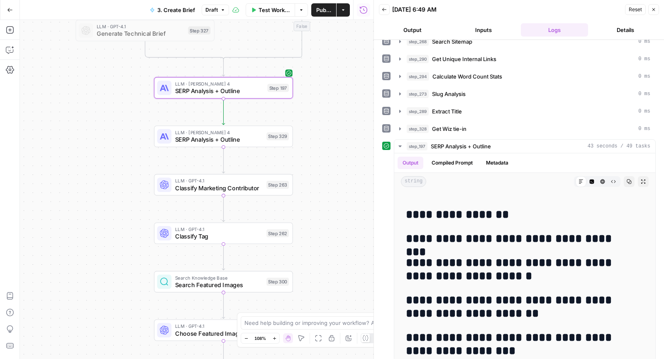
click at [266, 135] on div "Step 329" at bounding box center [277, 136] width 22 height 8
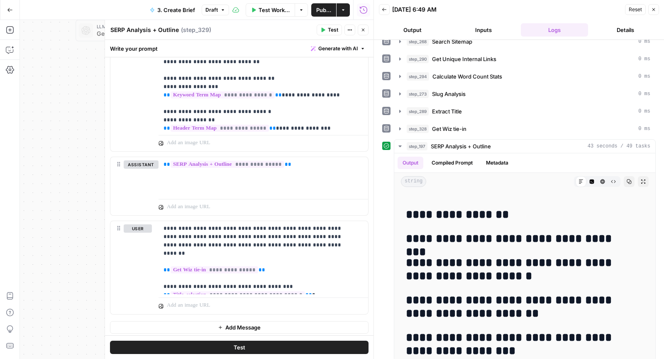
scroll to position [447, 0]
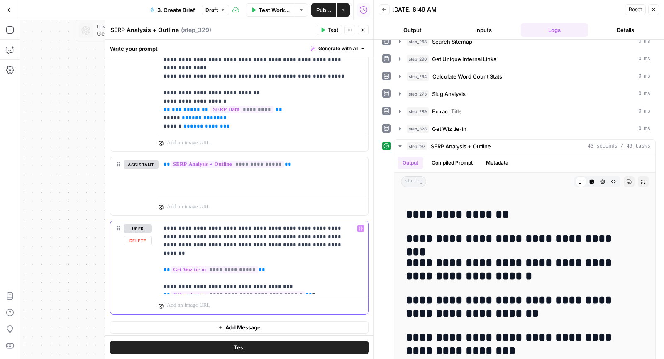
click at [264, 244] on p "**********" at bounding box center [260, 257] width 193 height 66
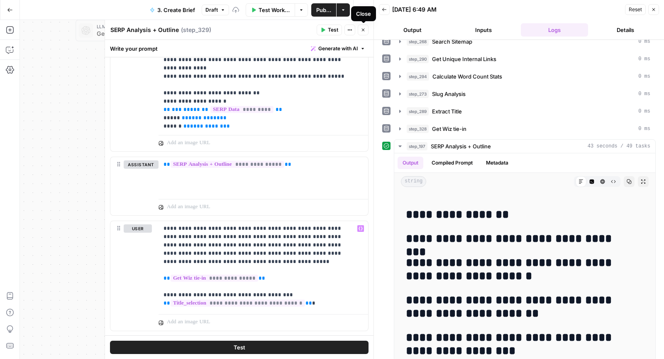
click at [363, 32] on button "Close" at bounding box center [363, 29] width 11 height 11
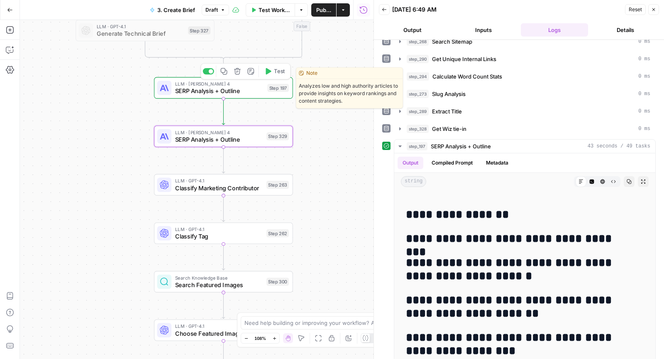
click at [278, 70] on span "Test" at bounding box center [279, 71] width 11 height 8
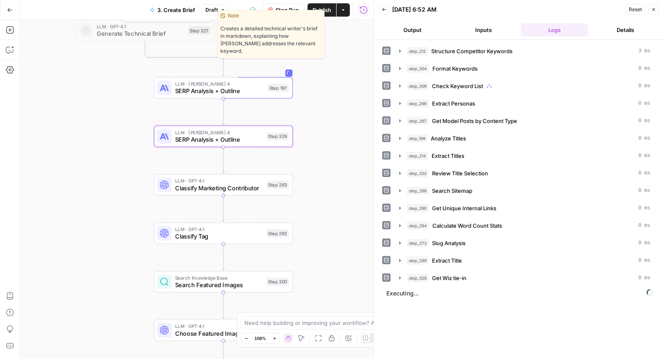
click at [211, 13] on span "Draft" at bounding box center [211, 9] width 12 height 7
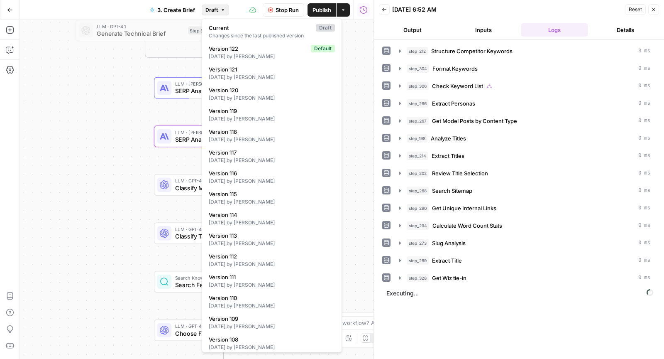
click at [211, 13] on span "Draft" at bounding box center [211, 9] width 12 height 7
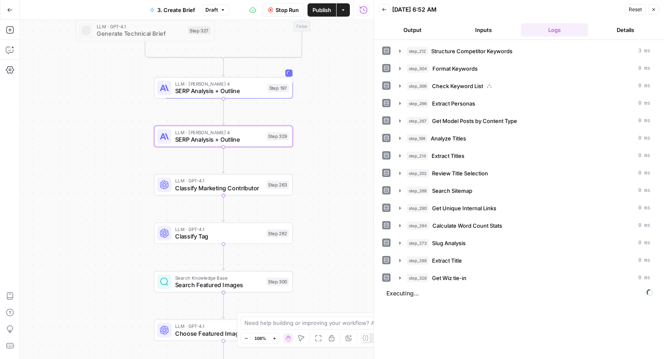
click at [211, 13] on span "Draft" at bounding box center [211, 9] width 12 height 7
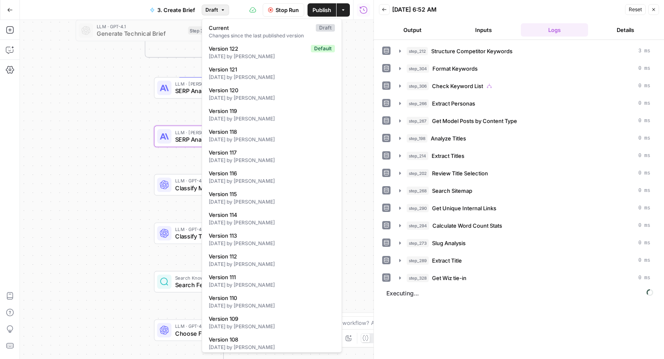
click at [211, 13] on span "Draft" at bounding box center [211, 9] width 12 height 7
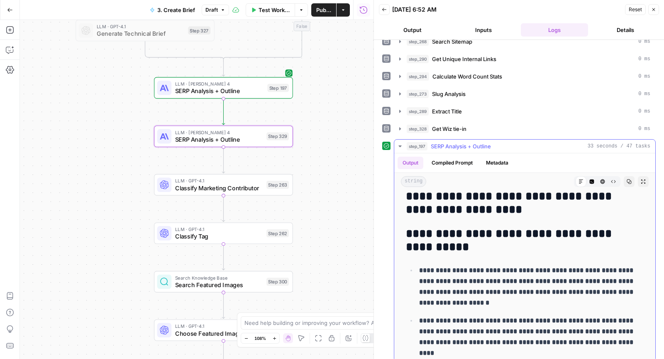
scroll to position [313, 0]
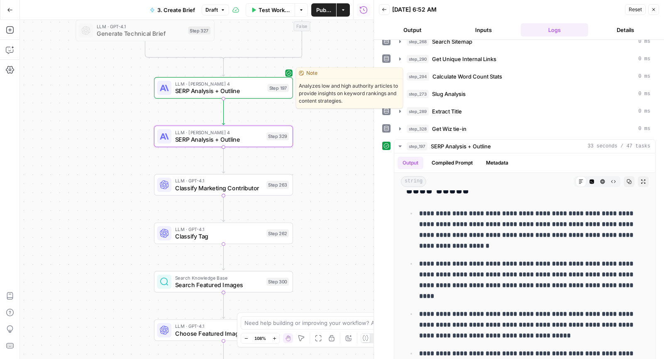
click at [190, 92] on span "SERP Analysis + Outline" at bounding box center [219, 90] width 89 height 9
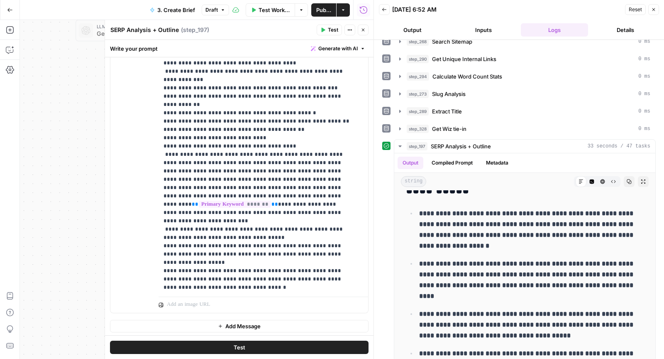
scroll to position [1264, 0]
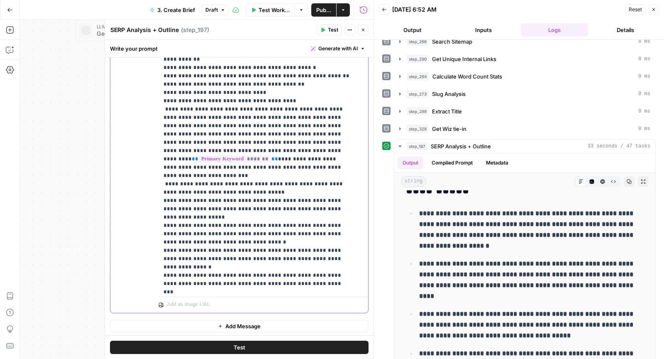
drag, startPoint x: 231, startPoint y: 234, endPoint x: 155, endPoint y: 225, distance: 76.1
click at [155, 225] on div "**********" at bounding box center [239, 134] width 258 height 358
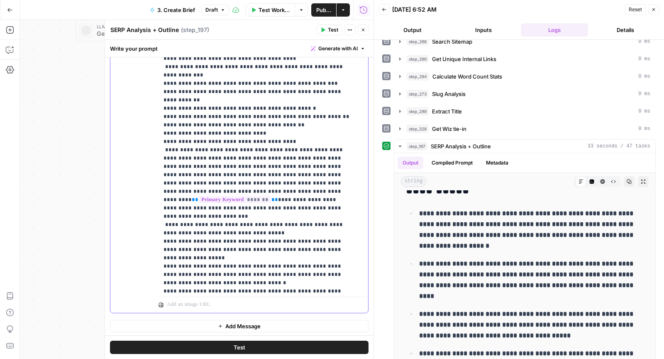
scroll to position [1219, 0]
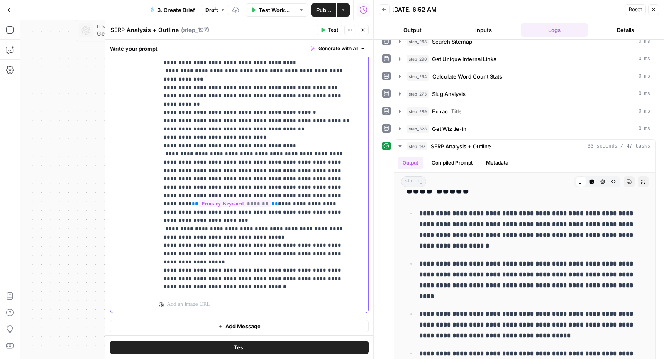
click at [160, 250] on div "**********" at bounding box center [260, 124] width 203 height 338
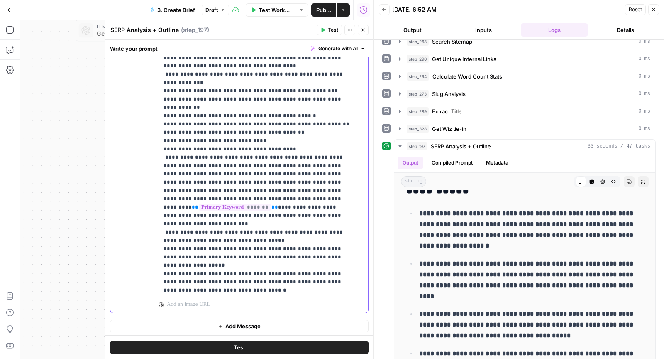
scroll to position [1210, 0]
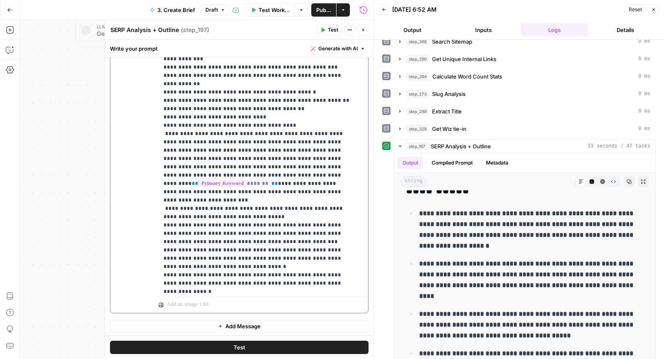
scroll to position [1243, 0]
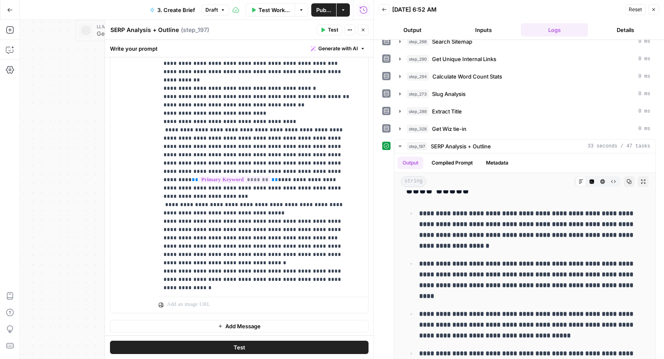
click at [325, 31] on icon "button" at bounding box center [322, 29] width 5 height 5
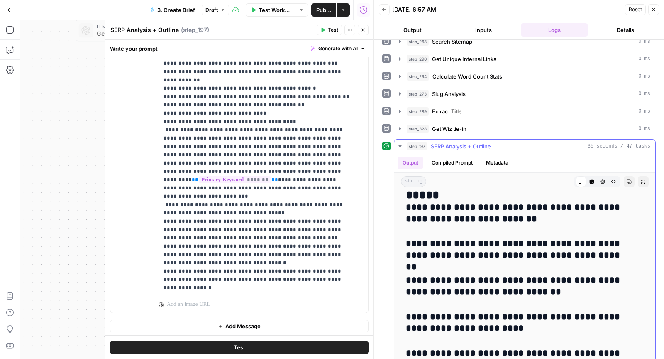
scroll to position [717, 0]
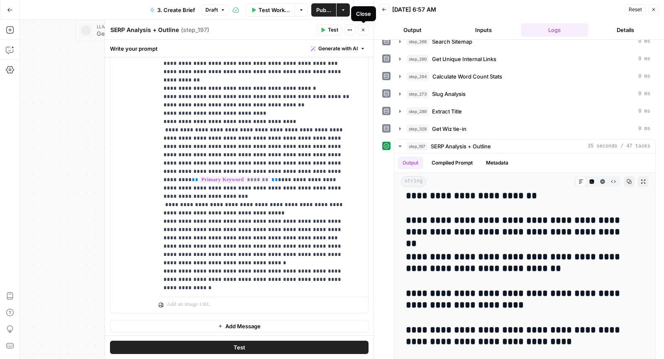
click at [362, 28] on icon "button" at bounding box center [363, 29] width 5 height 5
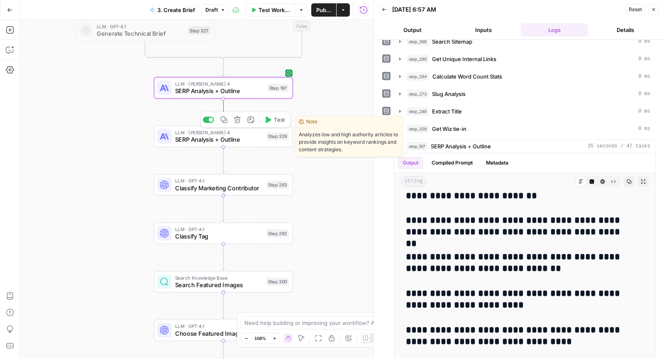
click at [278, 117] on span "Test" at bounding box center [279, 119] width 11 height 8
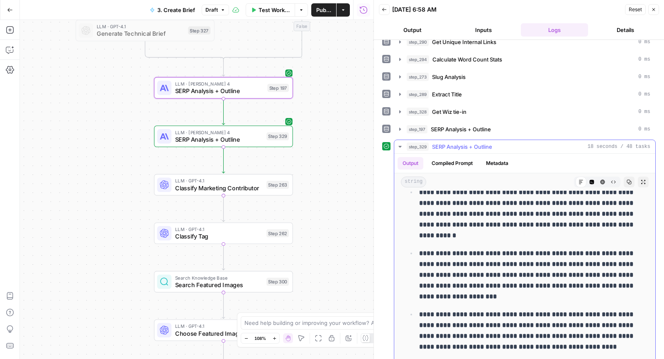
scroll to position [187, 0]
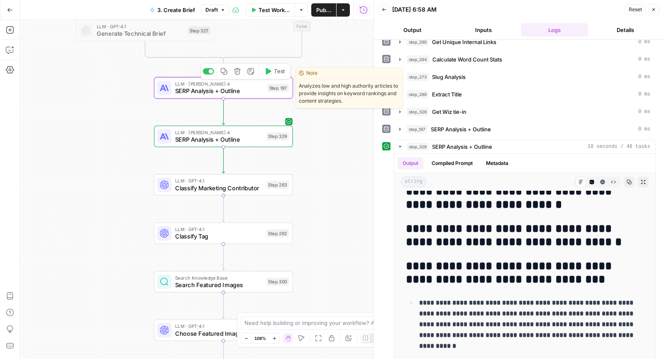
click at [223, 93] on span "SERP Analysis + Outline" at bounding box center [219, 90] width 89 height 9
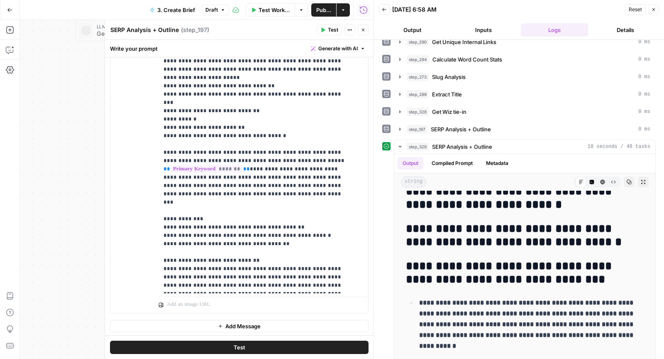
scroll to position [988, 0]
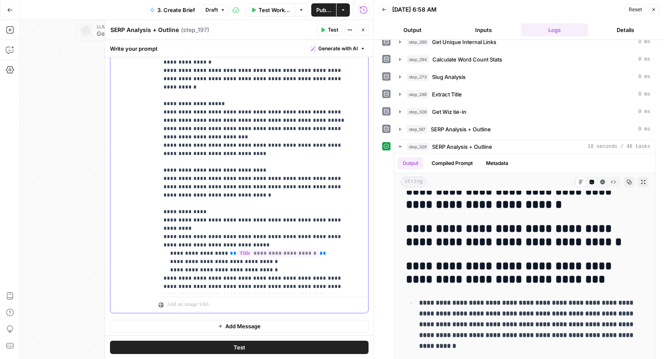
scroll to position [6209, 0]
click at [331, 28] on span "Test" at bounding box center [333, 29] width 10 height 7
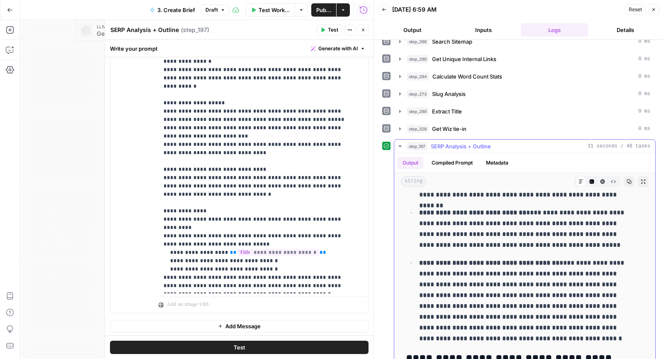
scroll to position [649, 0]
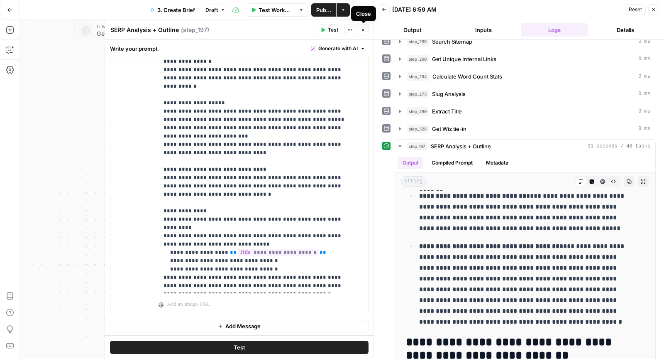
click at [364, 32] on icon "button" at bounding box center [363, 29] width 5 height 5
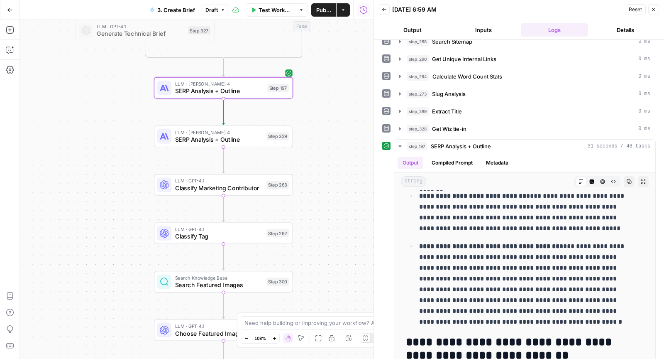
click at [175, 96] on div "LLM · Claude Sonnet 4 SERP Analysis + Outline Step 197 Copy step Delete step Ed…" at bounding box center [223, 88] width 139 height 22
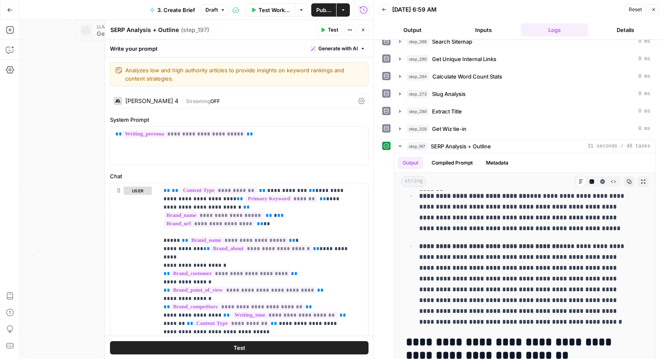
click at [366, 27] on button "Close" at bounding box center [363, 29] width 11 height 11
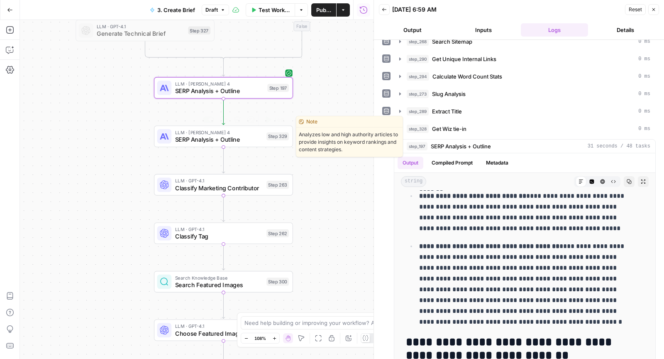
click at [183, 140] on span "SERP Analysis + Outline" at bounding box center [219, 139] width 88 height 9
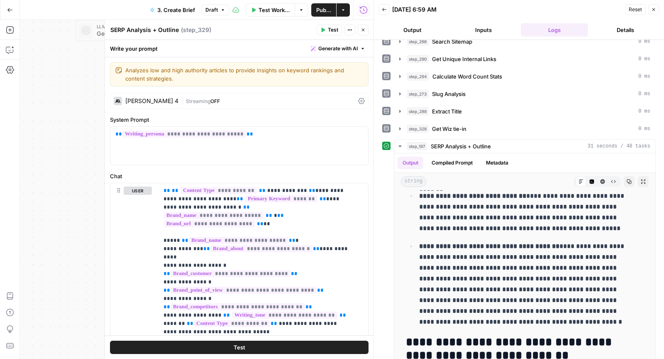
scroll to position [406, 0]
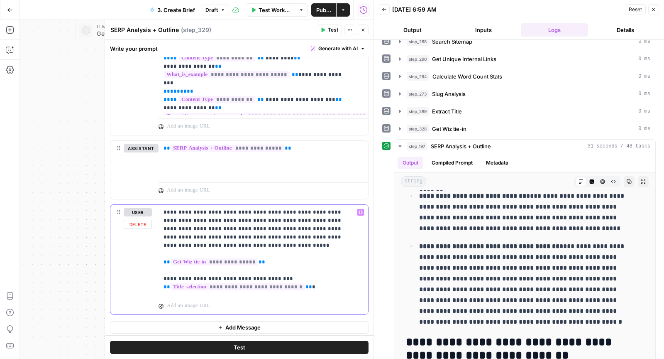
drag, startPoint x: 188, startPoint y: 243, endPoint x: 265, endPoint y: 227, distance: 78.7
click at [265, 227] on p "**********" at bounding box center [260, 249] width 193 height 83
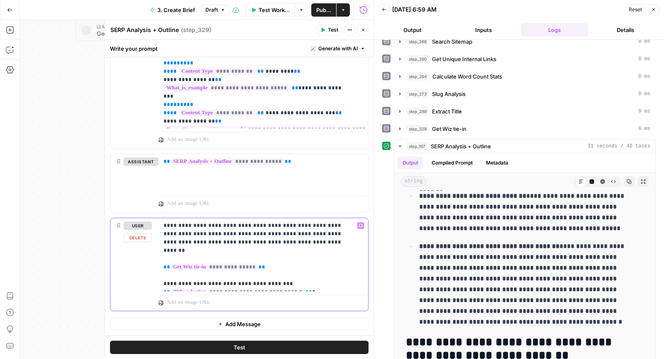
scroll to position [390, 0]
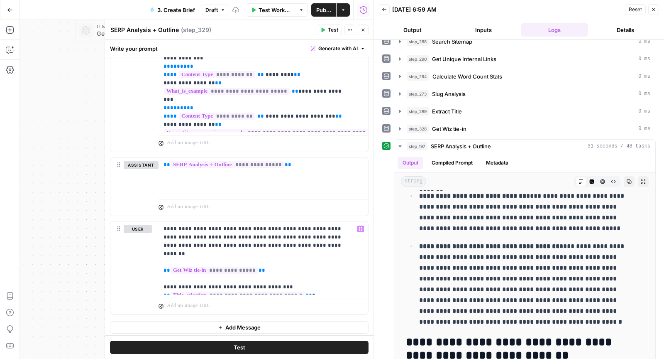
click at [366, 29] on button "Close" at bounding box center [363, 29] width 11 height 11
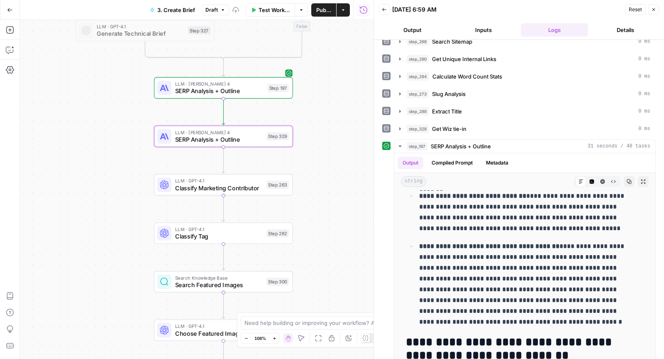
click at [226, 88] on span "SERP Analysis + Outline" at bounding box center [219, 90] width 89 height 9
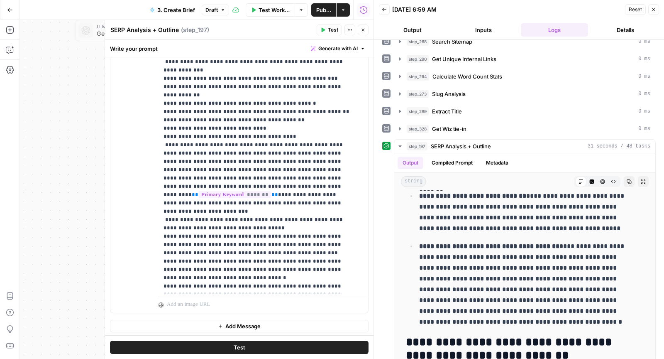
scroll to position [1218, 0]
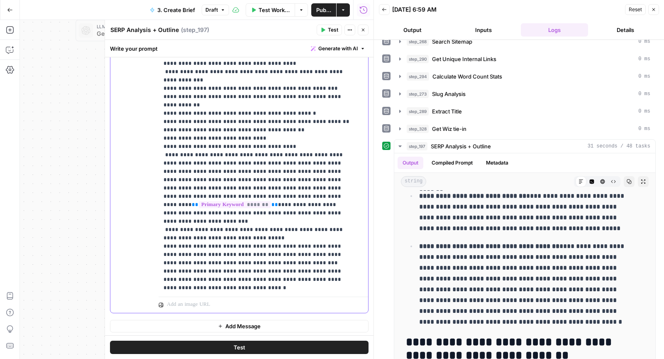
drag, startPoint x: 162, startPoint y: 137, endPoint x: 258, endPoint y: 152, distance: 97.5
click at [258, 152] on div "**********" at bounding box center [260, 124] width 203 height 338
drag, startPoint x: 576, startPoint y: 272, endPoint x: 569, endPoint y: 313, distance: 41.8
click at [569, 313] on p "**********" at bounding box center [524, 284] width 211 height 86
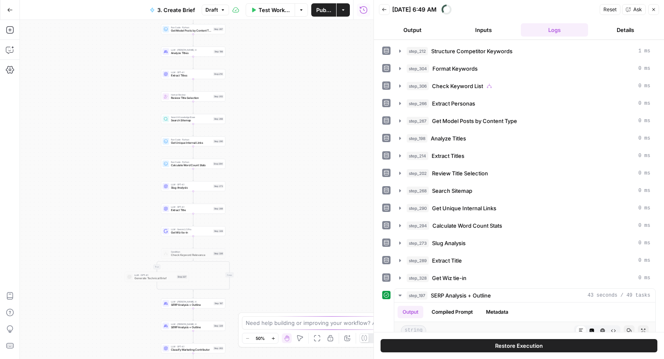
click at [322, 11] on span "Publish" at bounding box center [323, 10] width 15 height 8
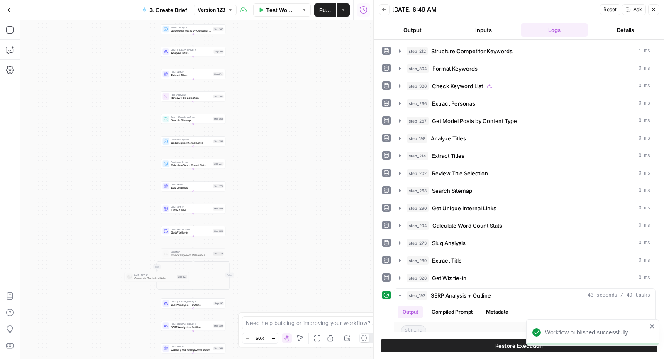
click at [211, 10] on span "Version 123" at bounding box center [212, 9] width 28 height 7
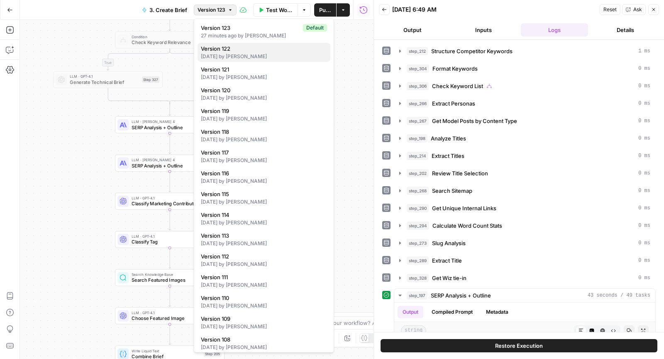
click at [266, 54] on div "[DATE] by [PERSON_NAME]" at bounding box center [264, 56] width 126 height 7
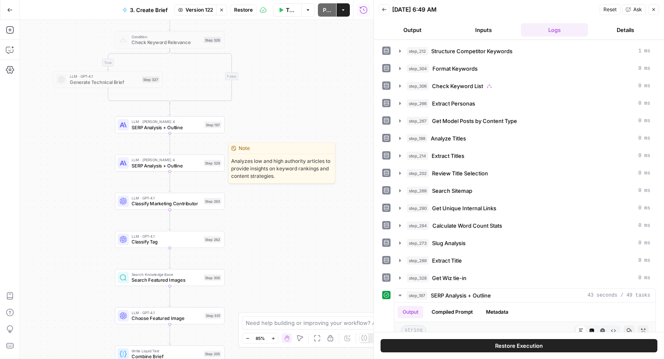
click at [151, 168] on span "SERP Analysis + Outline" at bounding box center [166, 165] width 69 height 7
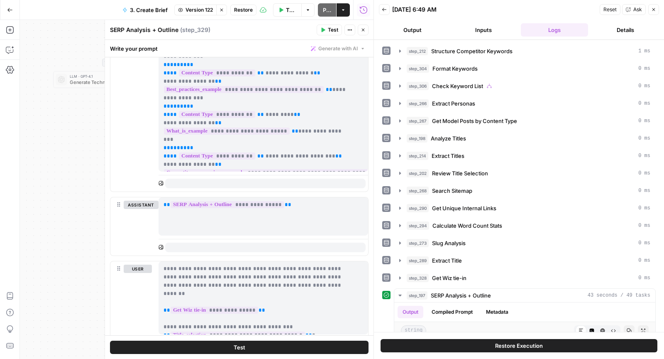
scroll to position [390, 0]
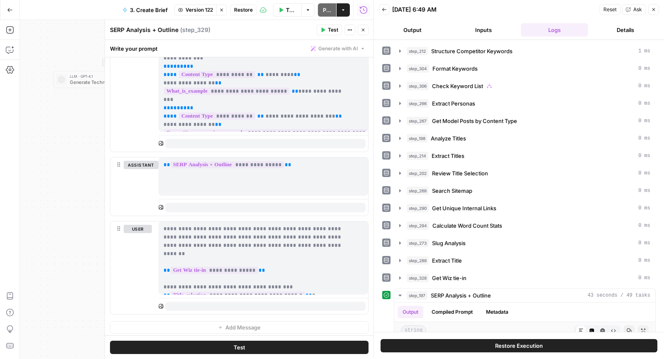
click at [364, 30] on icon "button" at bounding box center [363, 30] width 3 height 3
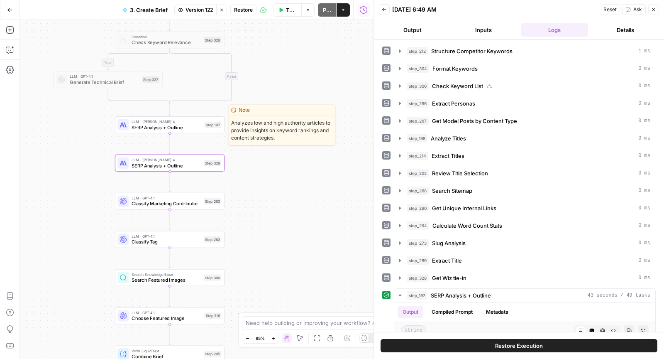
click at [145, 124] on span "SERP Analysis + Outline" at bounding box center [167, 127] width 70 height 7
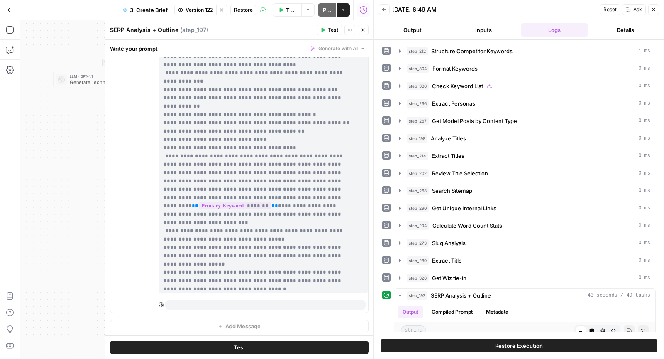
scroll to position [1227, 0]
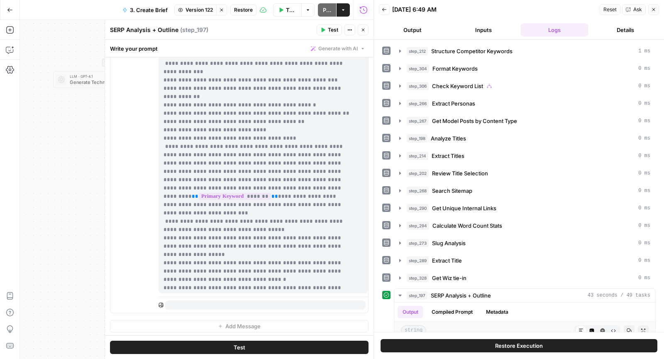
click at [363, 31] on icon "button" at bounding box center [363, 29] width 5 height 5
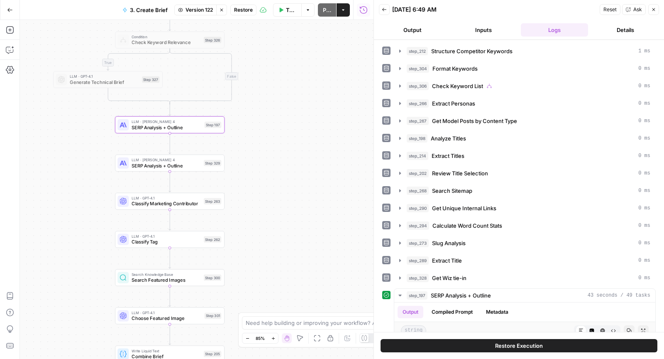
click at [196, 9] on span "Version 122" at bounding box center [199, 9] width 27 height 7
click at [219, 12] on button "Stop viewing" at bounding box center [221, 10] width 11 height 11
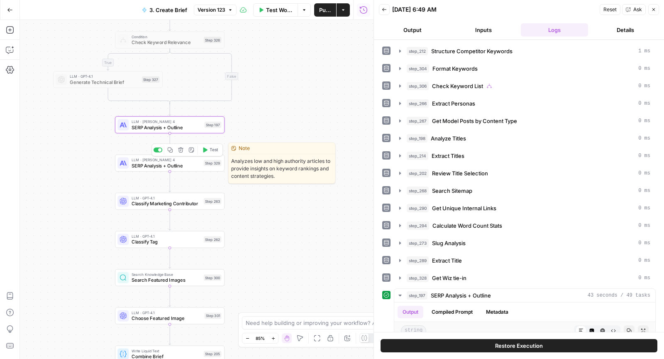
click at [180, 165] on span "SERP Analysis + Outline" at bounding box center [166, 165] width 69 height 7
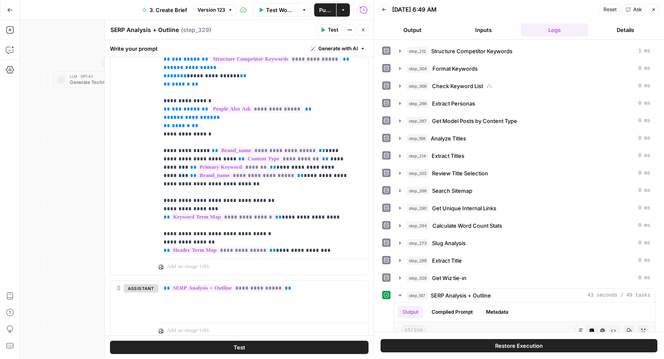
scroll to position [390, 0]
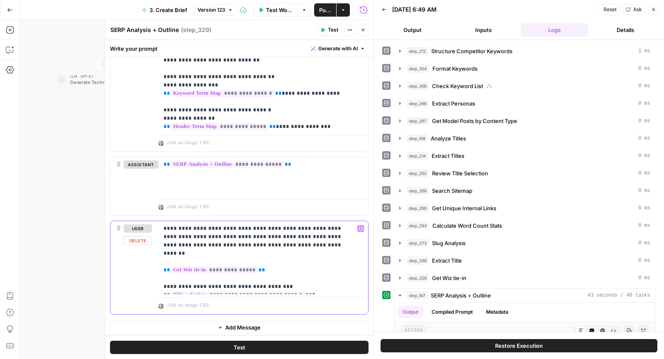
click at [264, 243] on p "**********" at bounding box center [260, 257] width 193 height 66
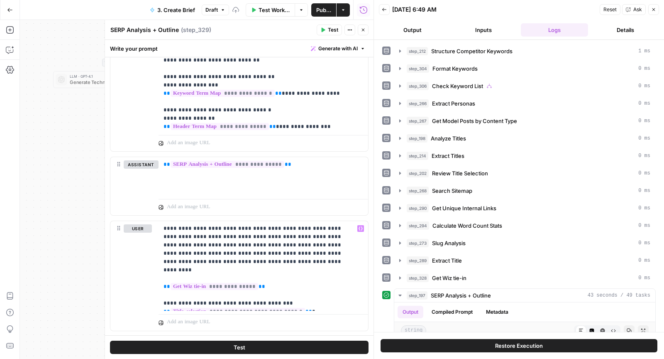
click at [366, 31] on button "Close" at bounding box center [363, 29] width 11 height 11
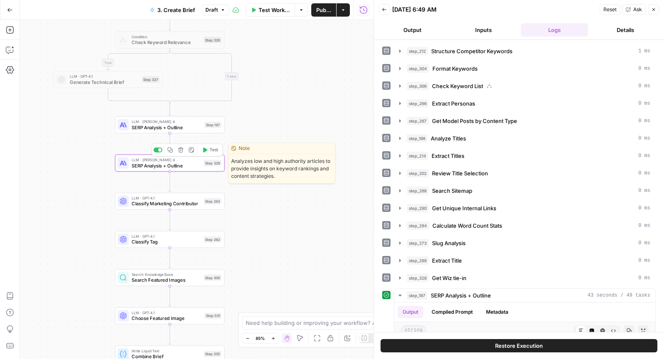
click at [208, 149] on button "Test" at bounding box center [210, 149] width 22 height 9
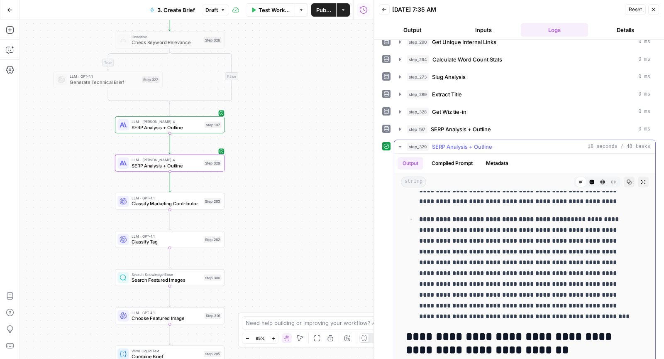
scroll to position [728, 0]
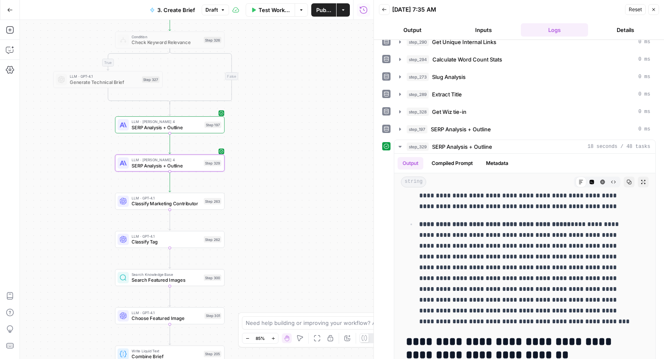
click at [319, 12] on span "Publish" at bounding box center [323, 10] width 15 height 8
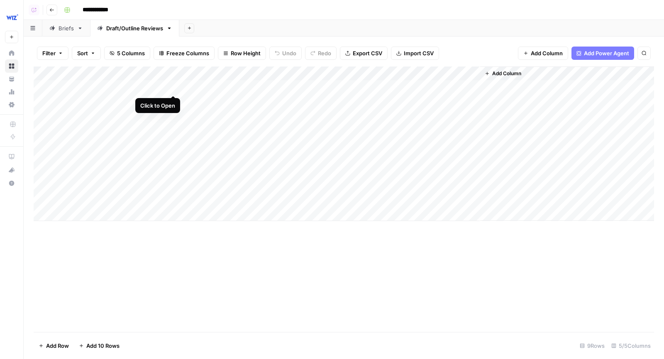
click at [173, 90] on div "Add Column" at bounding box center [344, 143] width 620 height 154
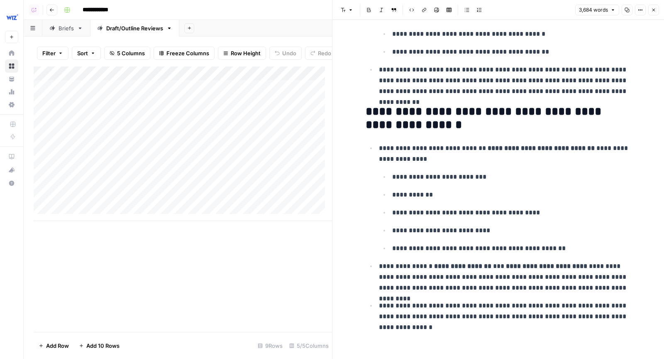
scroll to position [6154, 0]
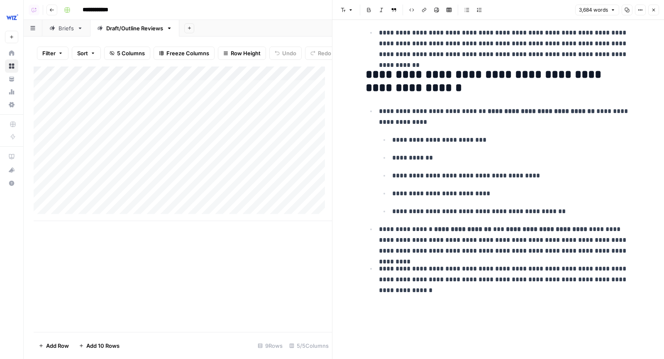
click at [653, 12] on icon "button" at bounding box center [653, 9] width 5 height 5
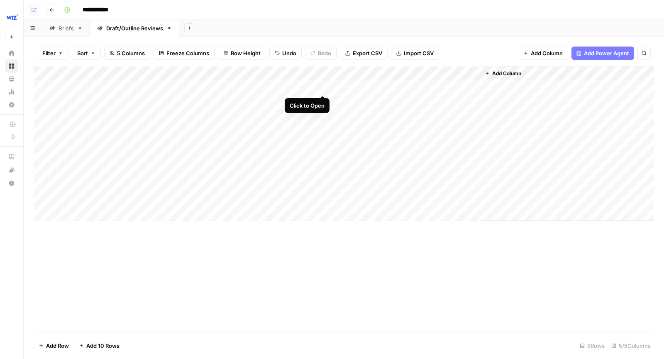
click at [322, 85] on div "Add Column" at bounding box center [344, 143] width 620 height 154
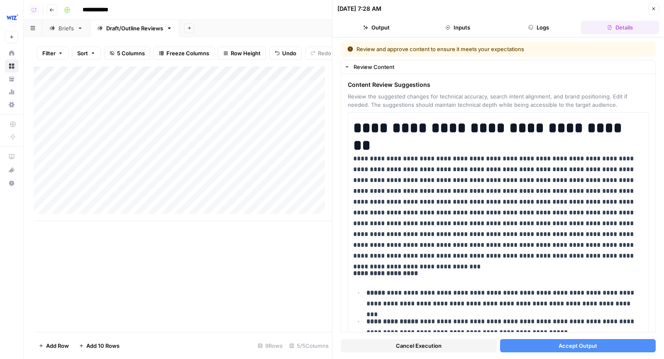
click at [453, 342] on button "Cancel Execution" at bounding box center [419, 345] width 156 height 13
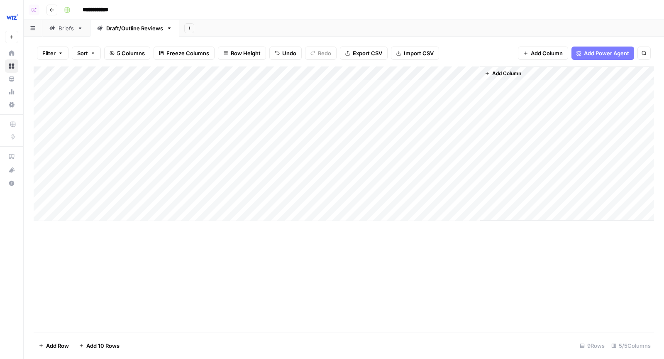
click at [169, 87] on div "Add Column" at bounding box center [344, 143] width 620 height 154
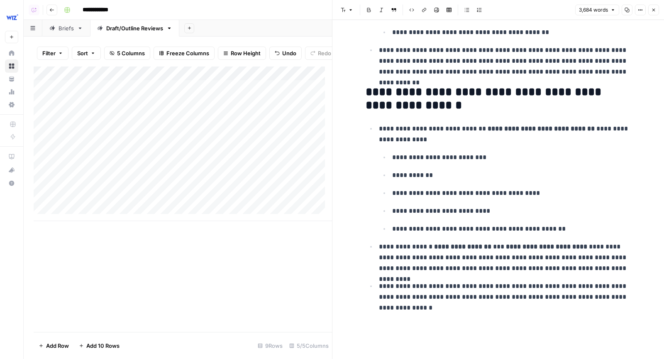
scroll to position [6154, 0]
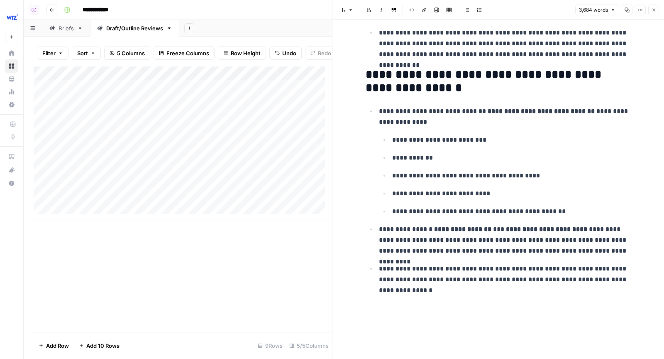
click at [652, 10] on icon "button" at bounding box center [653, 9] width 5 height 5
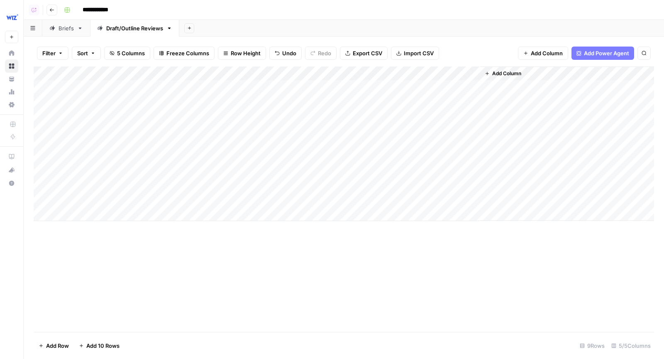
click at [324, 85] on div "Add Column" at bounding box center [344, 143] width 620 height 154
click at [326, 90] on div "Add Column" at bounding box center [344, 143] width 620 height 154
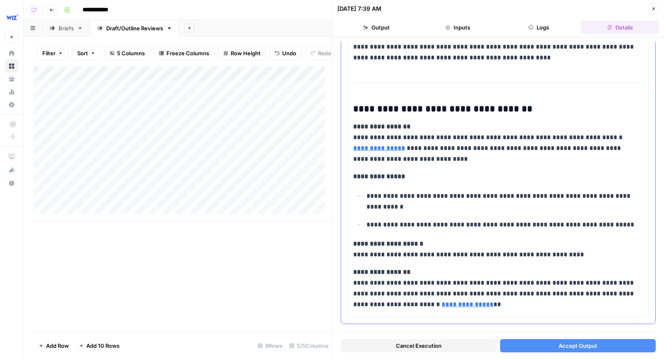
scroll to position [6718, 0]
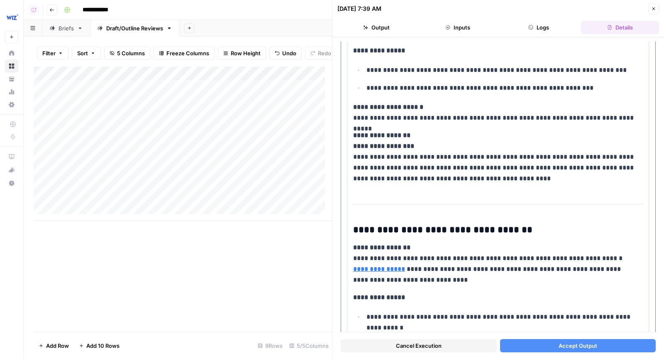
drag, startPoint x: 630, startPoint y: 195, endPoint x: 559, endPoint y: 195, distance: 70.6
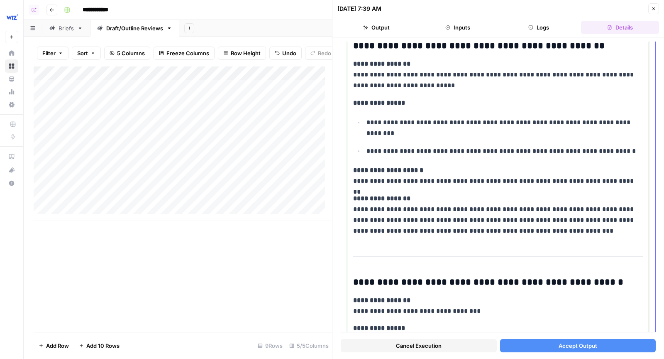
scroll to position [3451, 0]
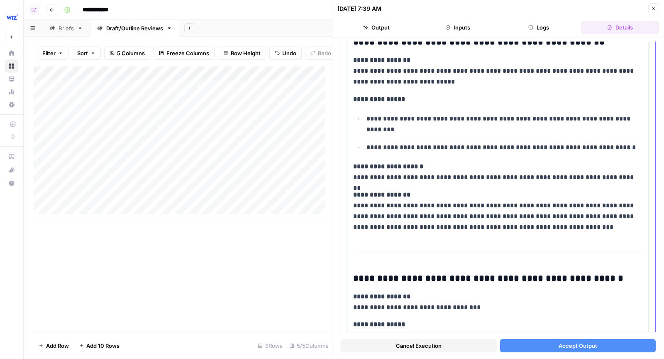
click at [354, 273] on strong "**********" at bounding box center [488, 277] width 270 height 9
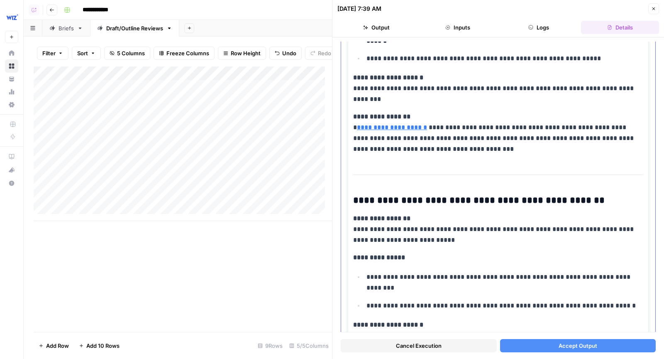
scroll to position [3341, 0]
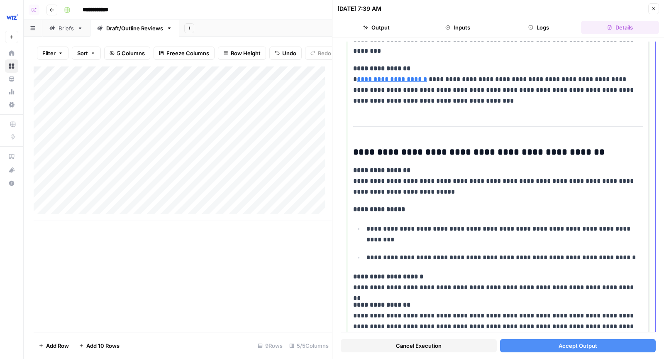
click at [460, 223] on p "**********" at bounding box center [501, 234] width 271 height 22
type input "N/A"
click at [511, 342] on button "Accept Output" at bounding box center [578, 345] width 156 height 13
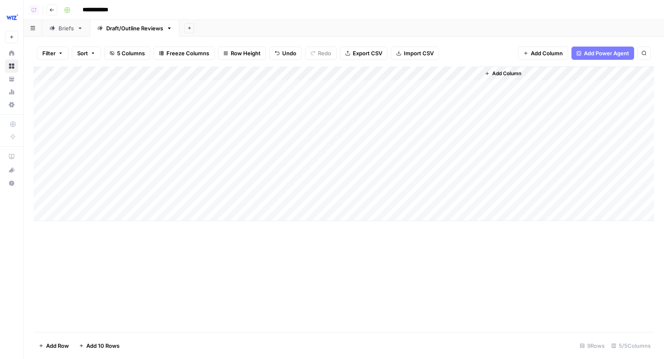
click at [470, 88] on div "Add Column" at bounding box center [344, 143] width 620 height 154
click at [398, 88] on div "Add Column" at bounding box center [344, 143] width 620 height 154
